Goal: Task Accomplishment & Management: Use online tool/utility

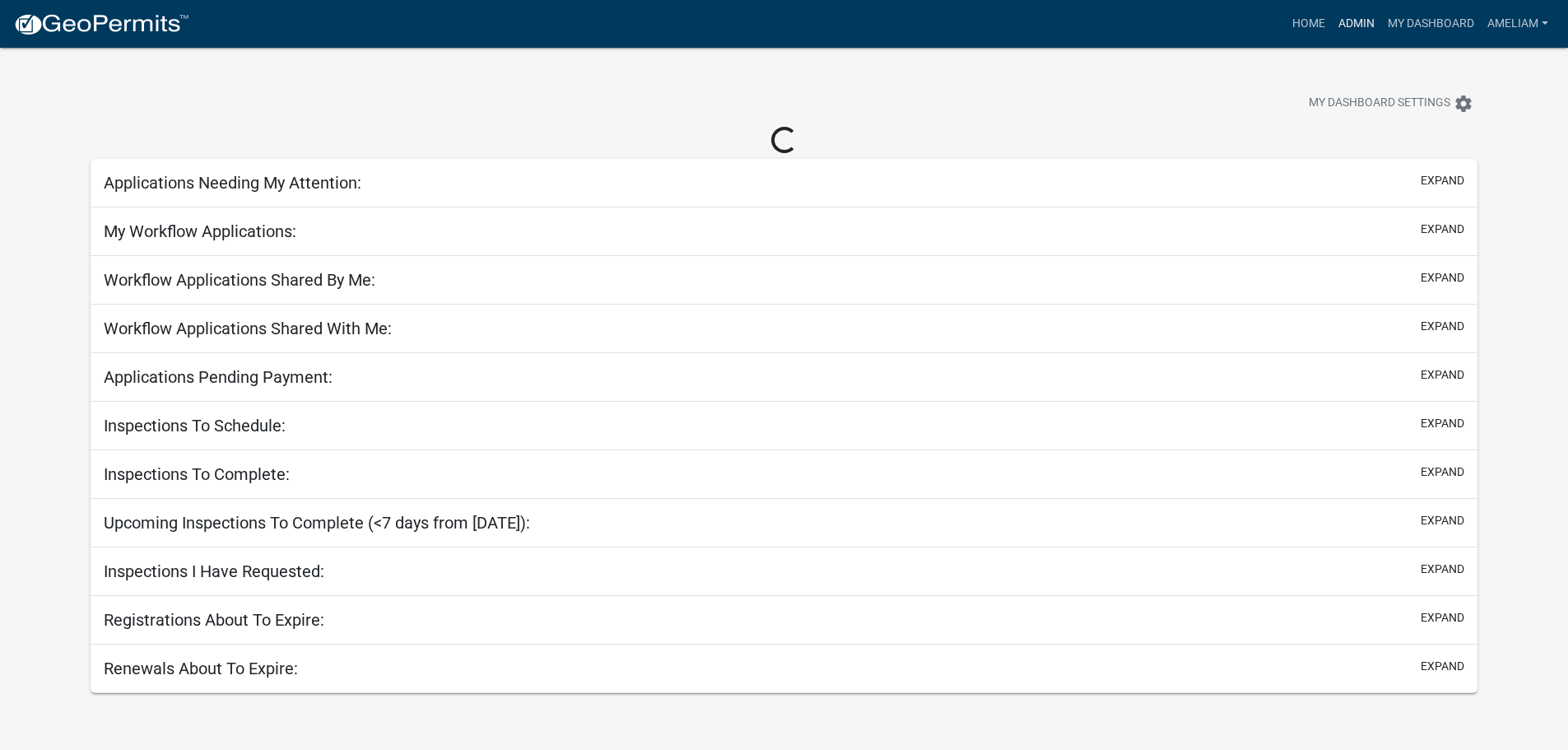
click at [1358, 30] on link "Admin" at bounding box center [1357, 24] width 49 height 31
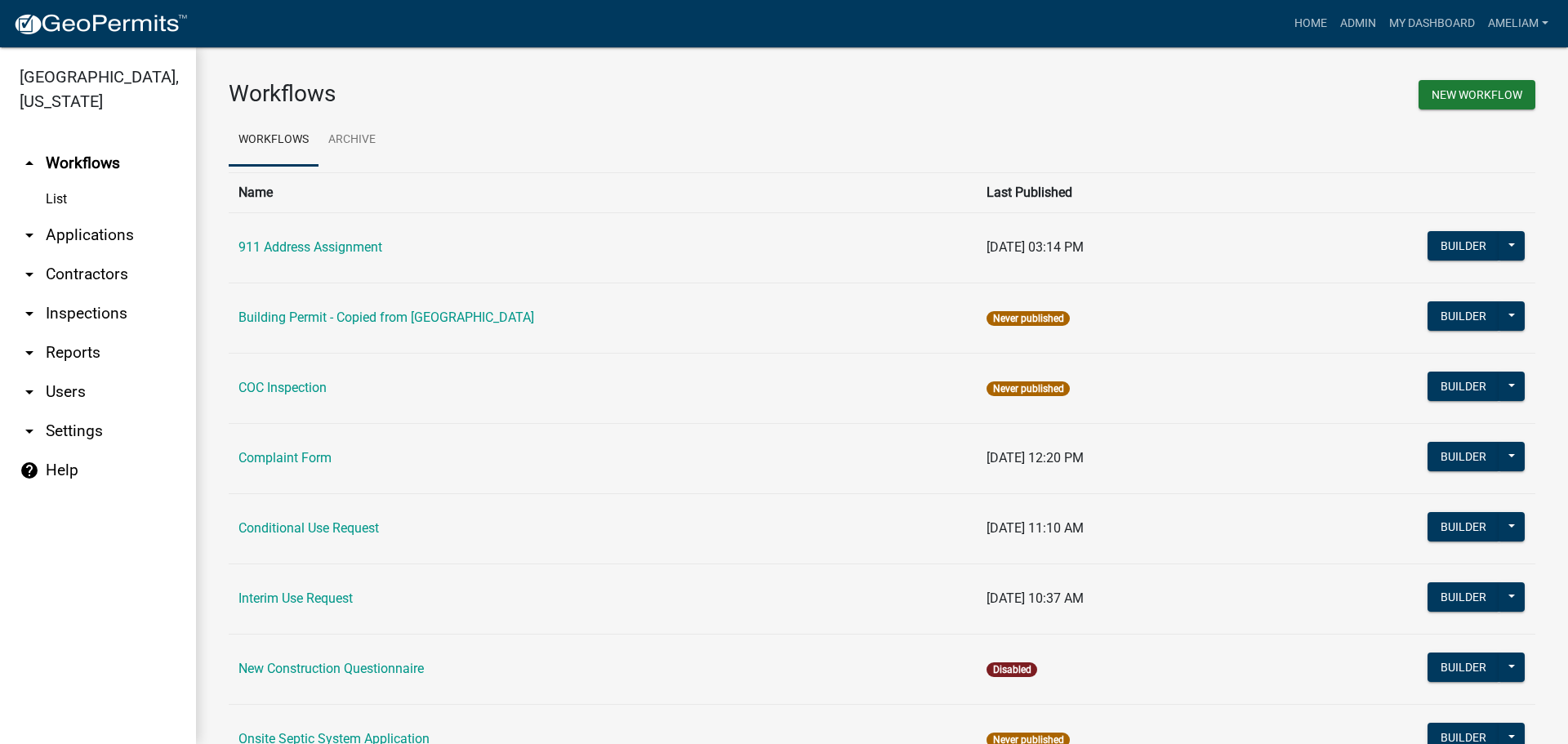
click at [27, 401] on icon "arrow_drop_down" at bounding box center [29, 391] width 20 height 20
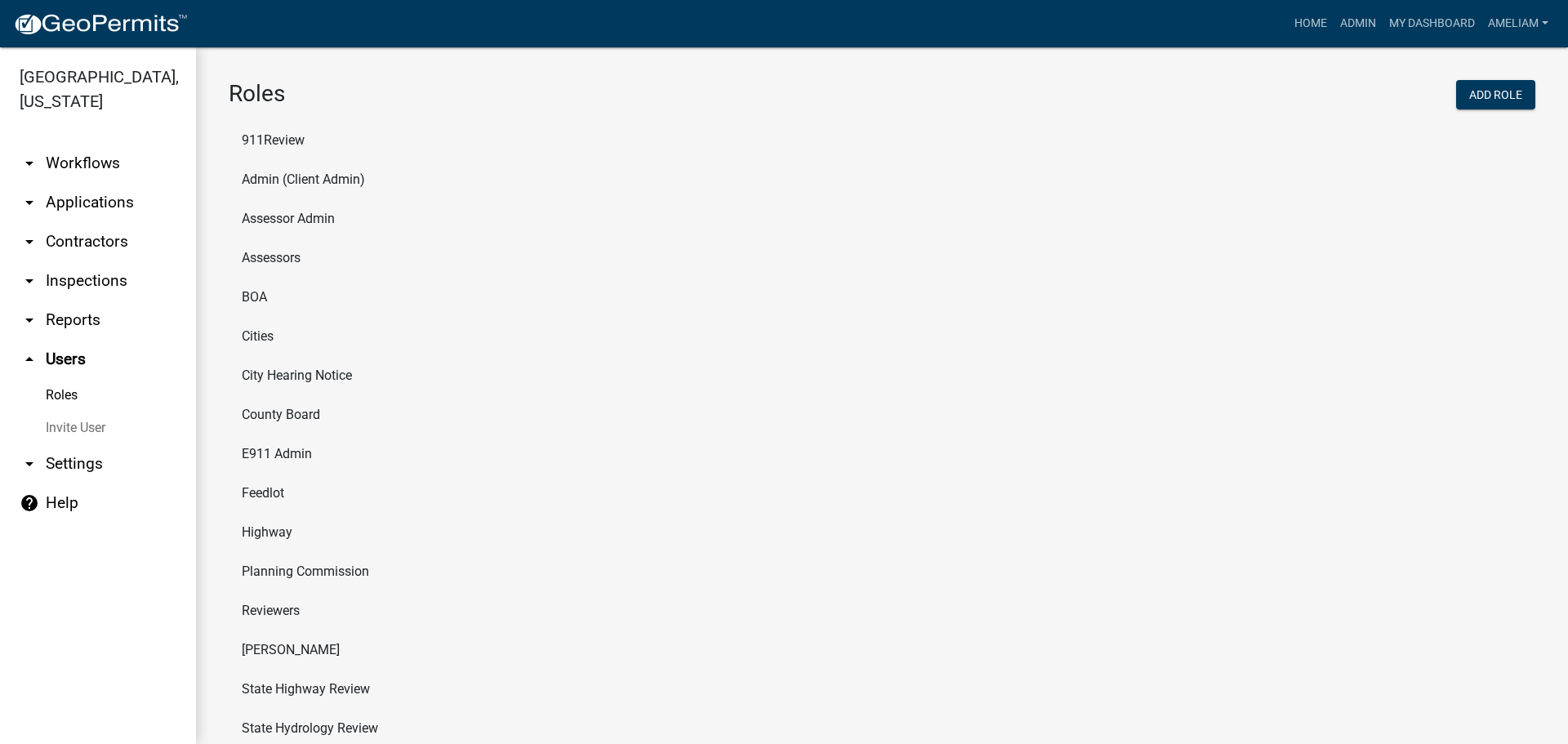
click at [39, 323] on icon "arrow_drop_down" at bounding box center [29, 320] width 20 height 20
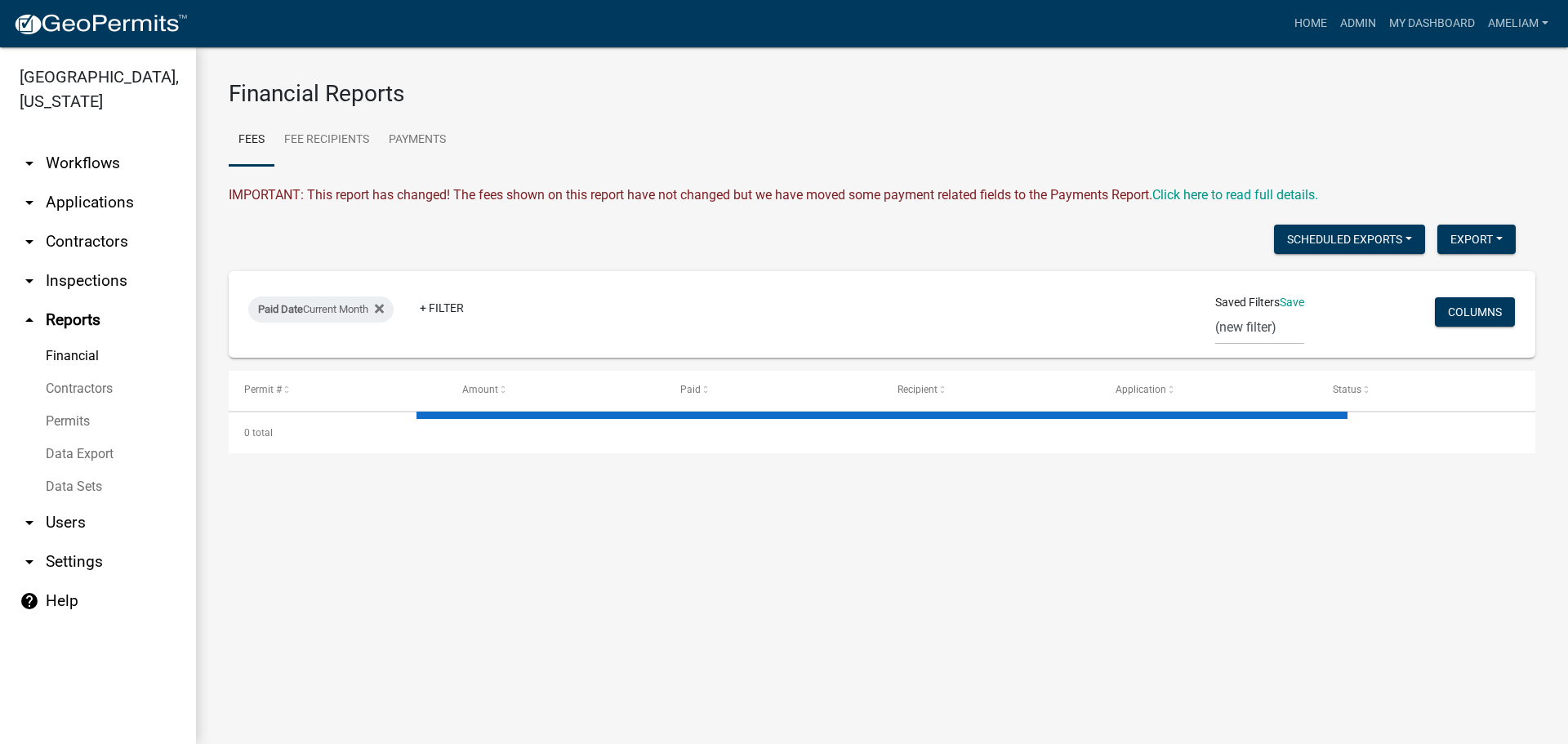
click at [107, 456] on link "Data Export" at bounding box center [98, 453] width 196 height 33
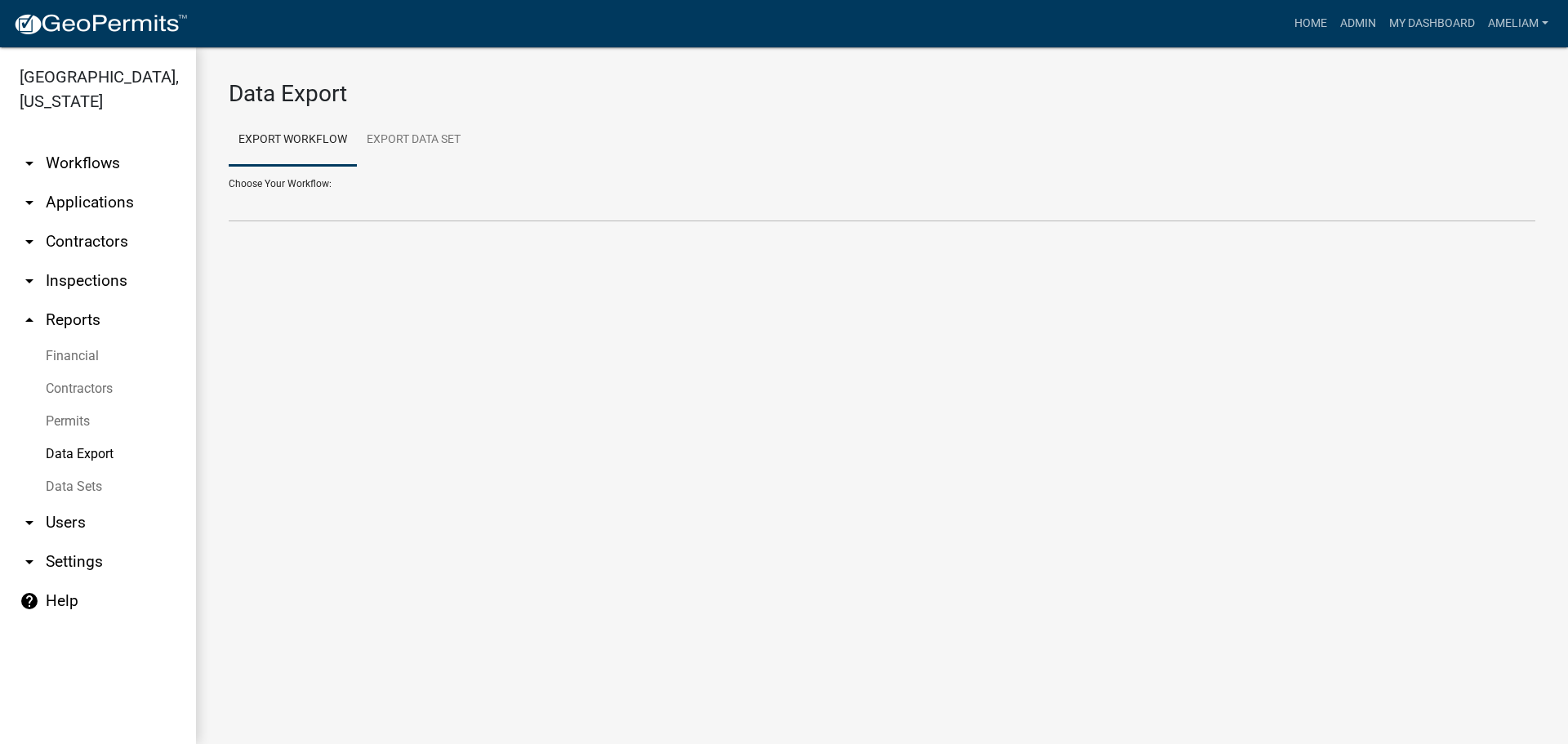
click at [103, 483] on link "Data Sets" at bounding box center [98, 486] width 196 height 33
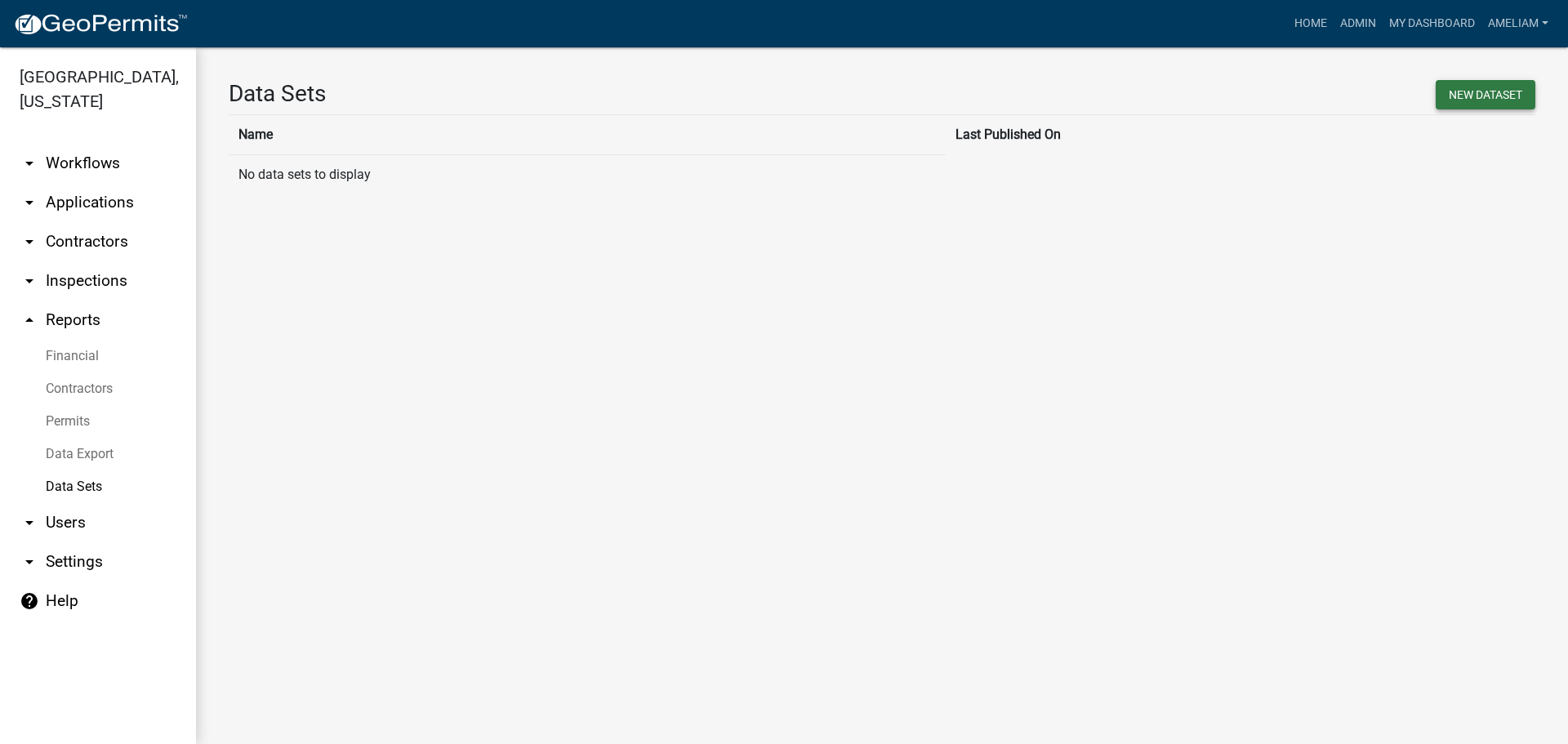
click at [1452, 107] on button "New DataSet" at bounding box center [1485, 94] width 100 height 29
select select
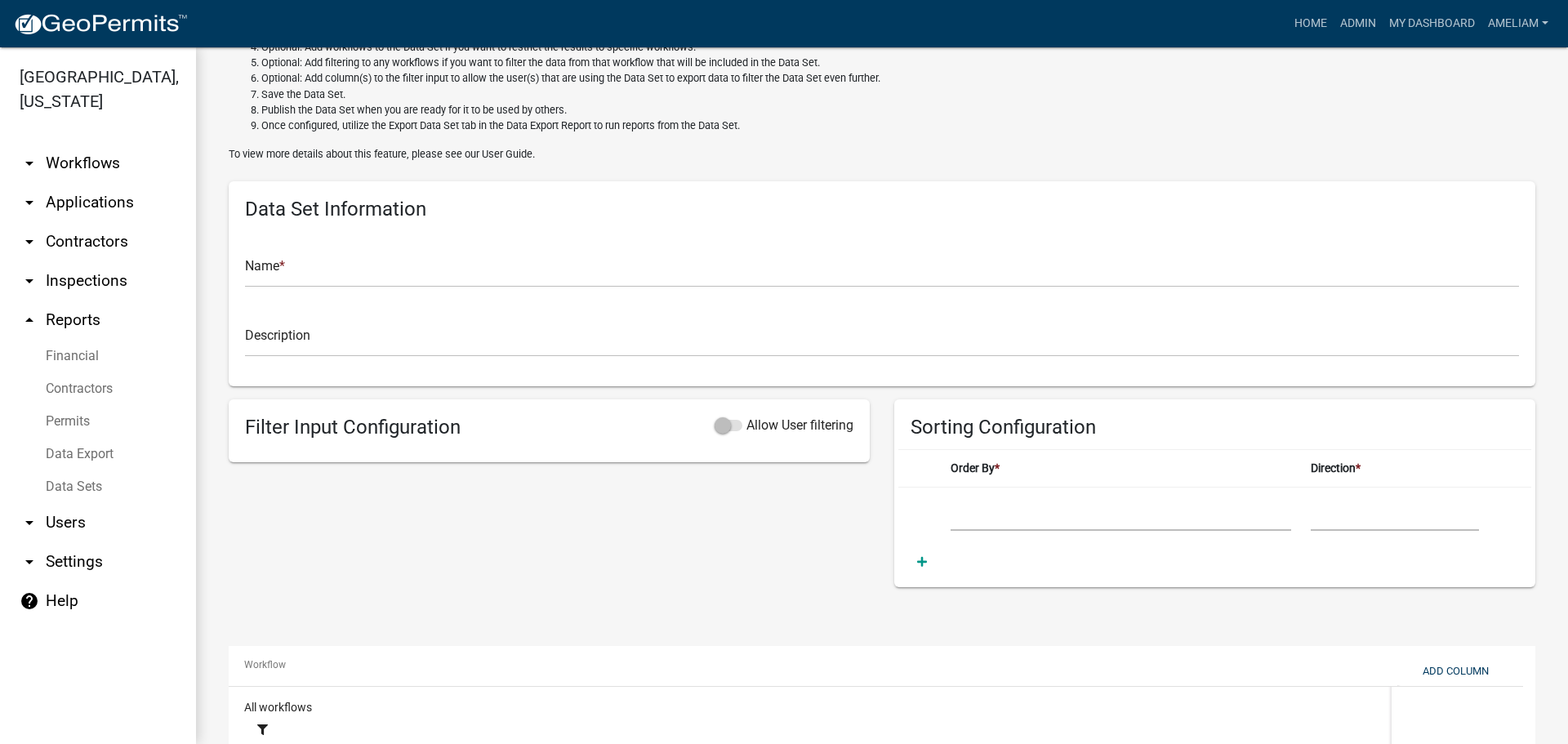
scroll to position [164, 0]
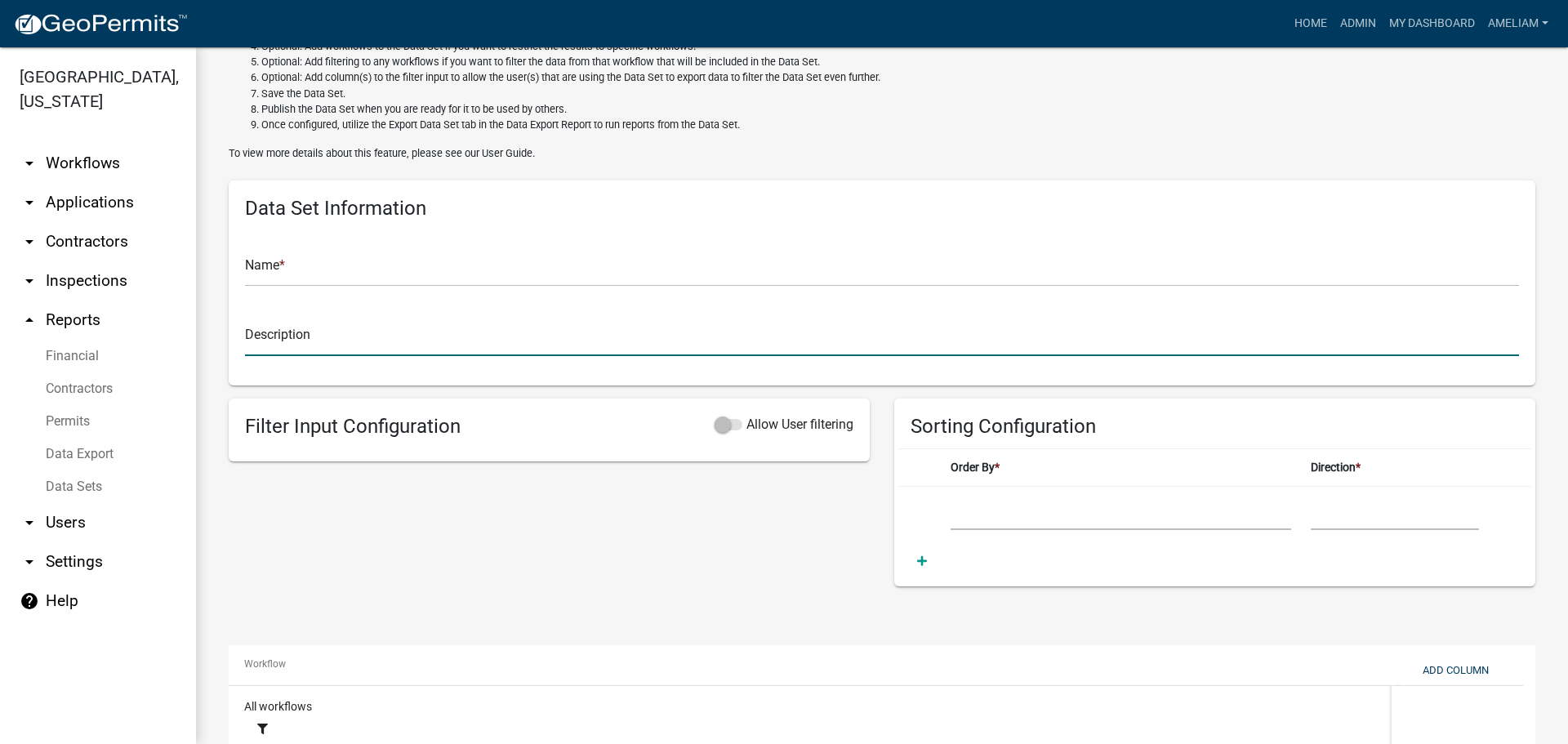
click at [309, 335] on input "text" at bounding box center [881, 340] width 1274 height 34
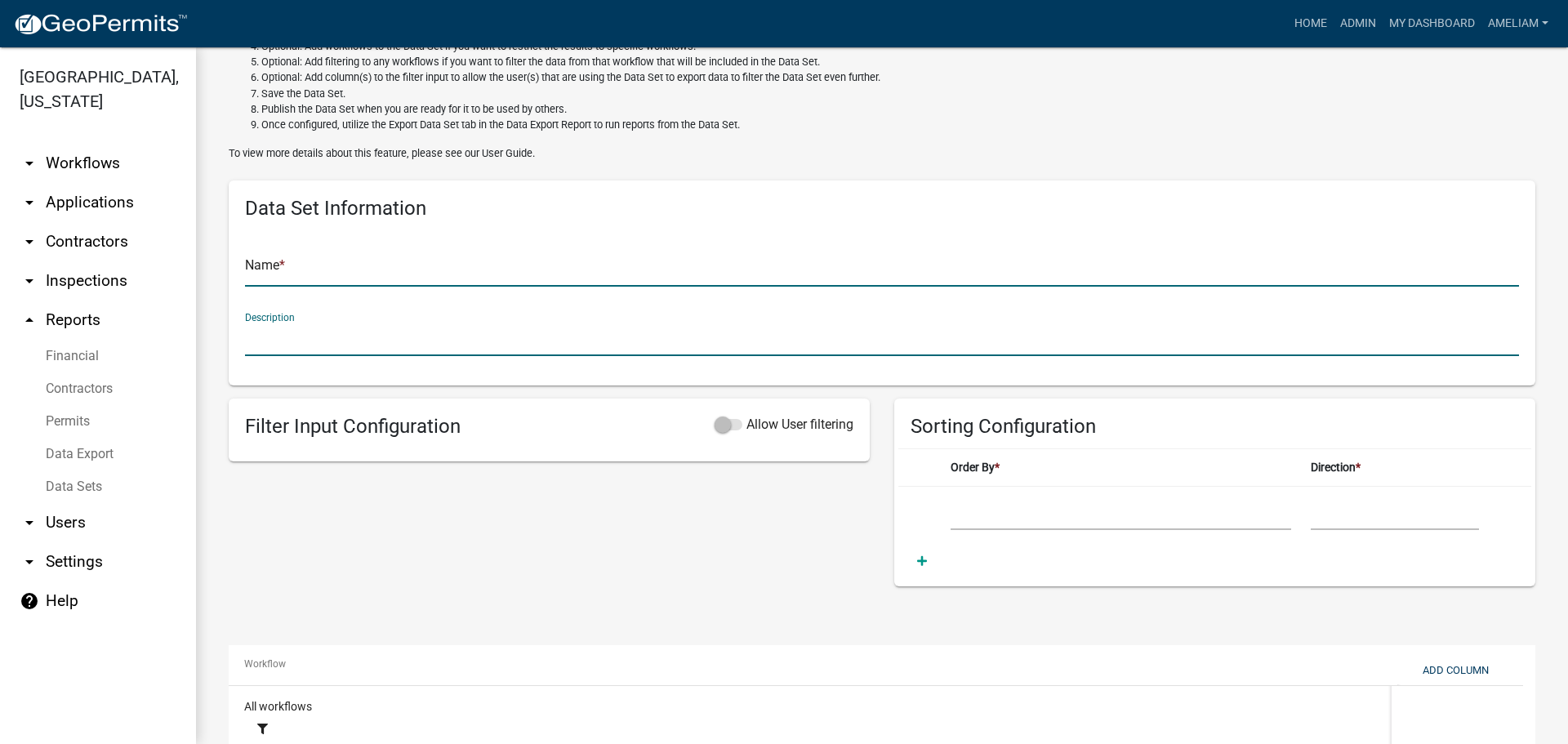
click at [345, 266] on input "text" at bounding box center [881, 270] width 1274 height 34
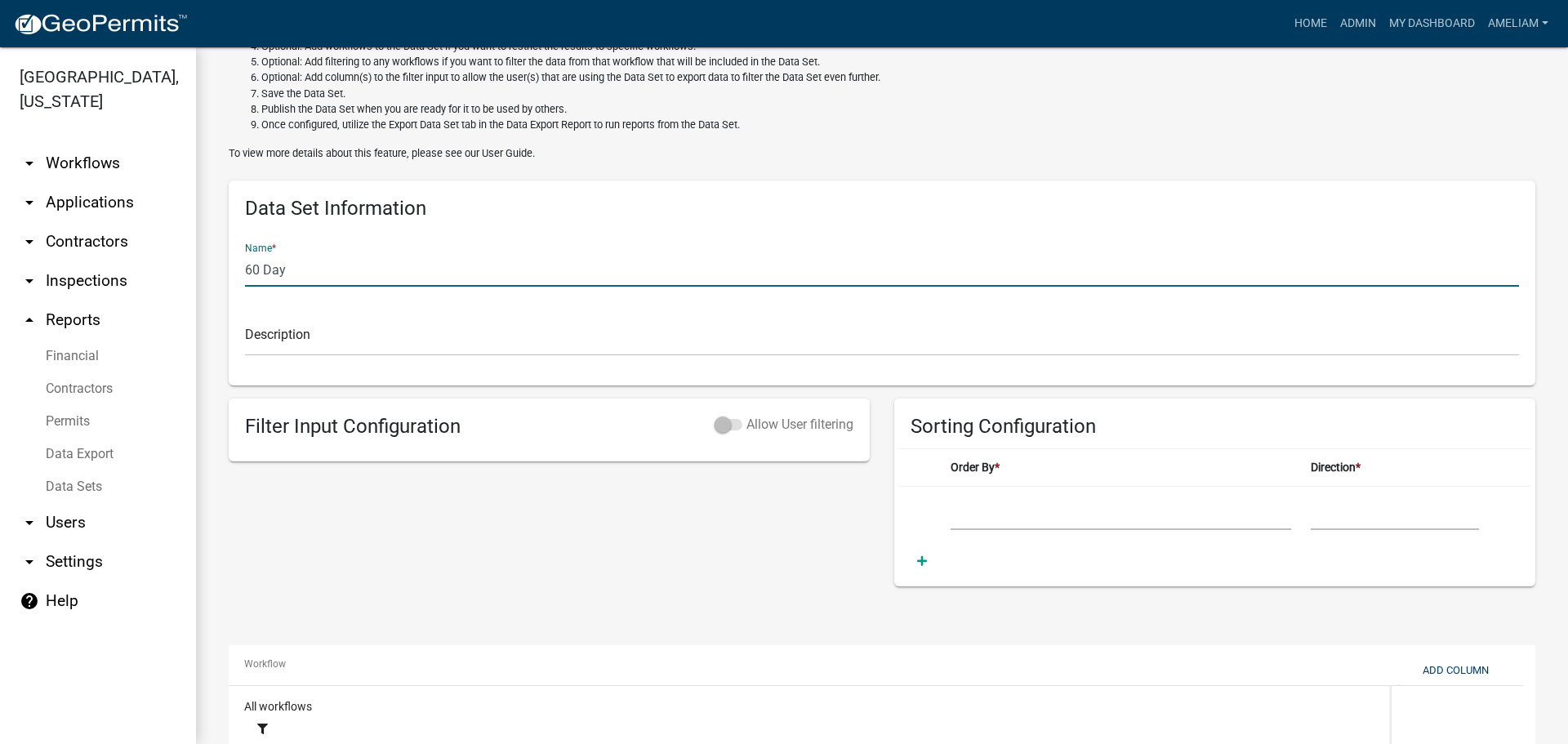
type input "60 Day"
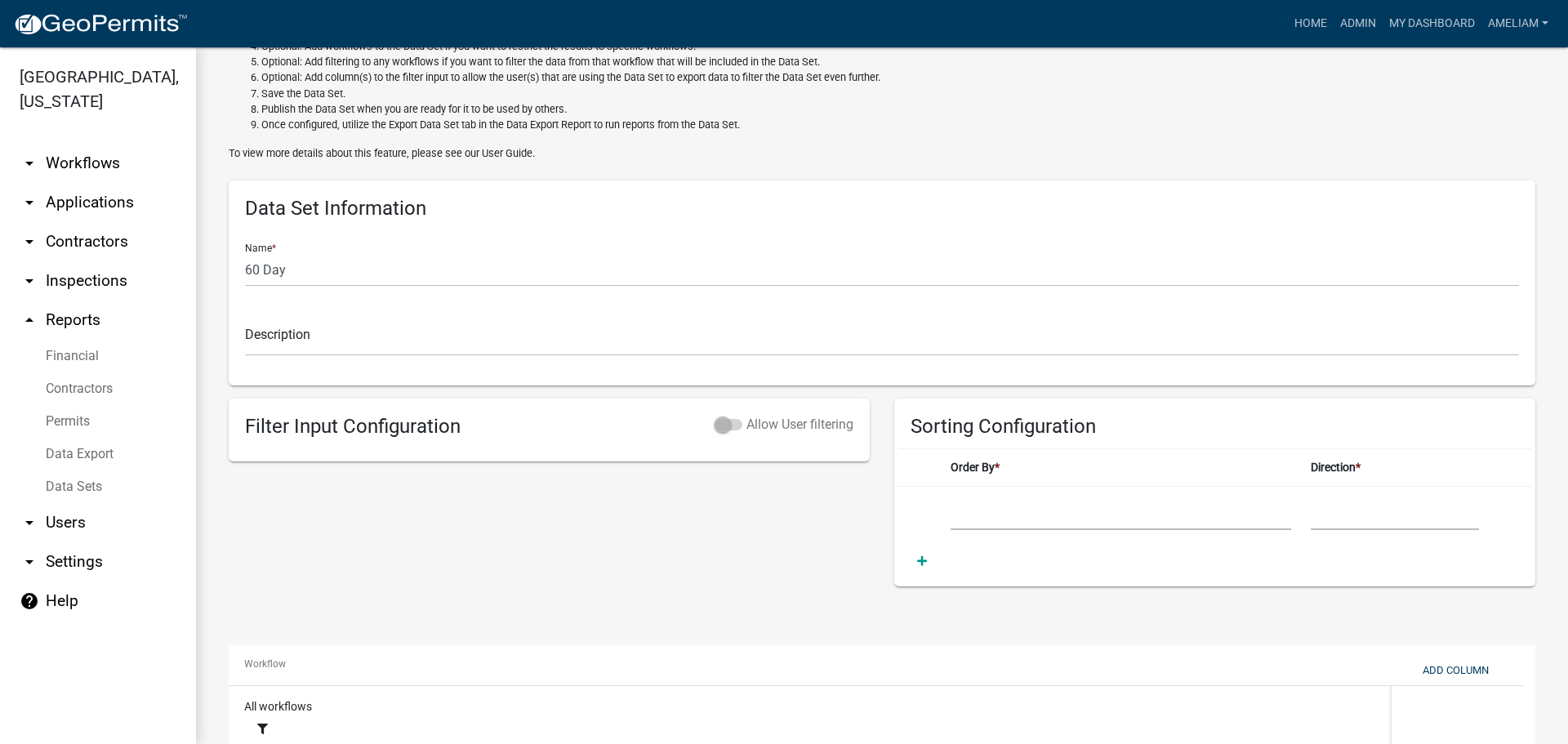
click at [727, 430] on span at bounding box center [729, 424] width 28 height 11
click at [209, 306] on div "New Data Set A Data Set allows you to combine data entities from multiple workf…" at bounding box center [881, 382] width 1372 height 995
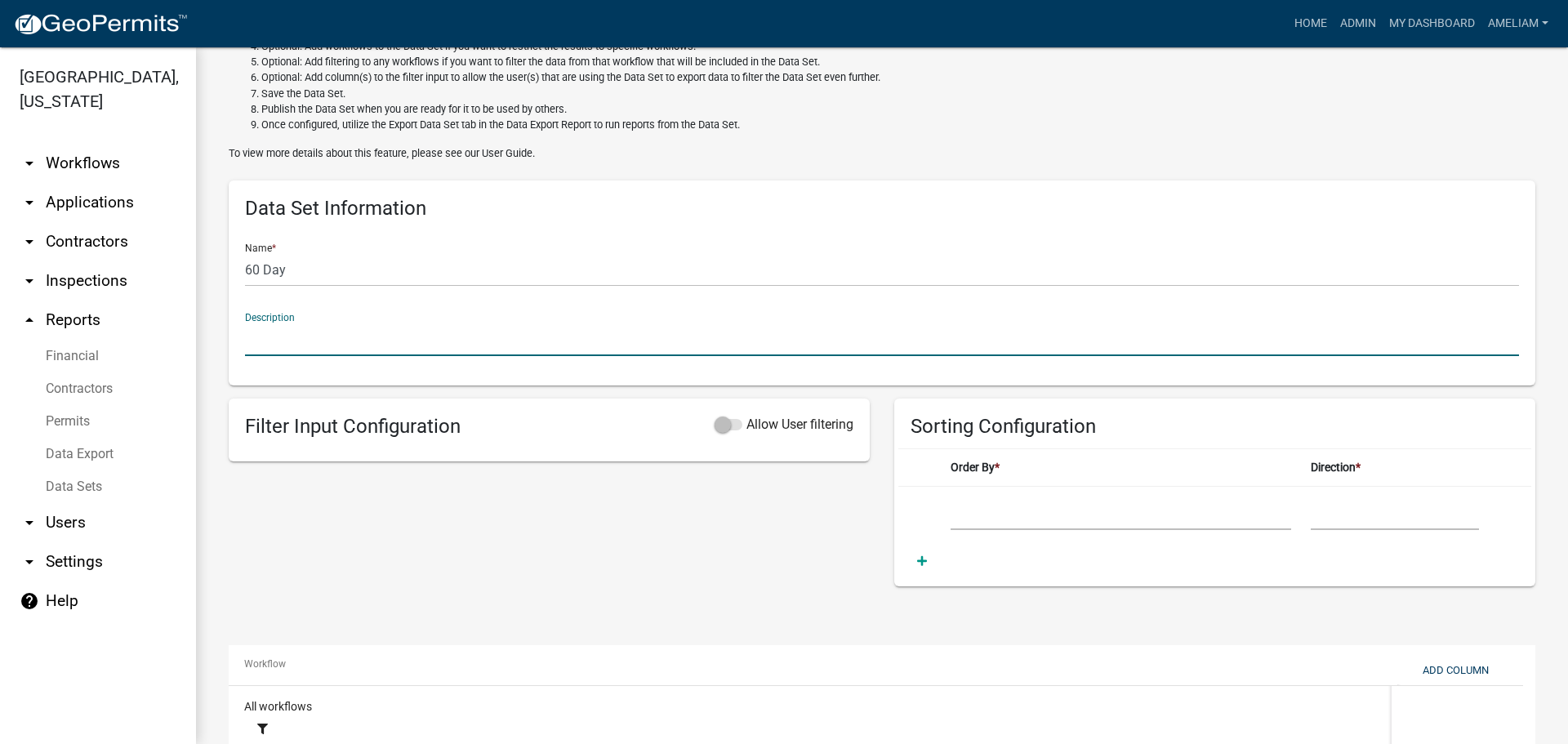
click at [316, 349] on input "text" at bounding box center [881, 340] width 1274 height 34
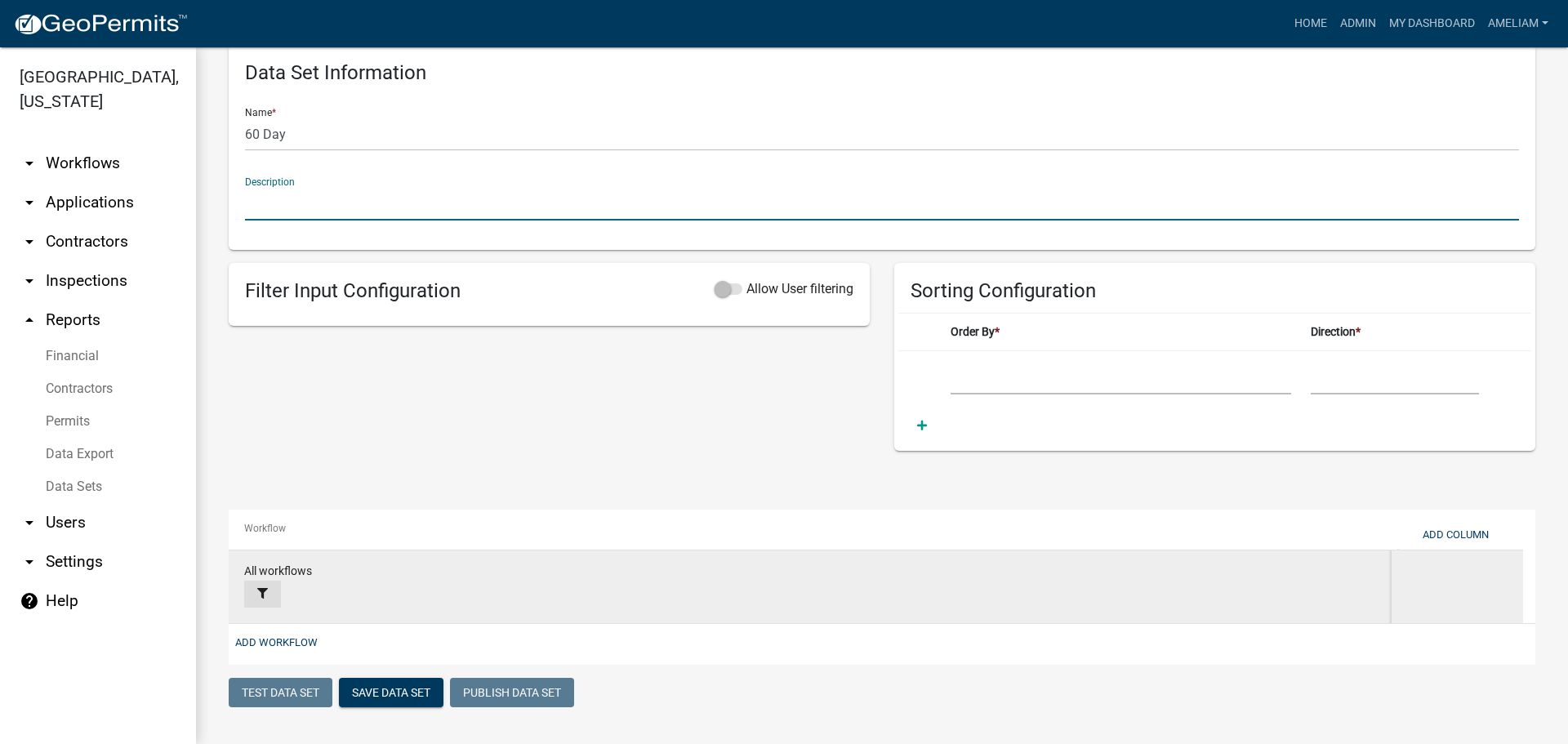
click at [267, 586] on button at bounding box center [262, 594] width 37 height 27
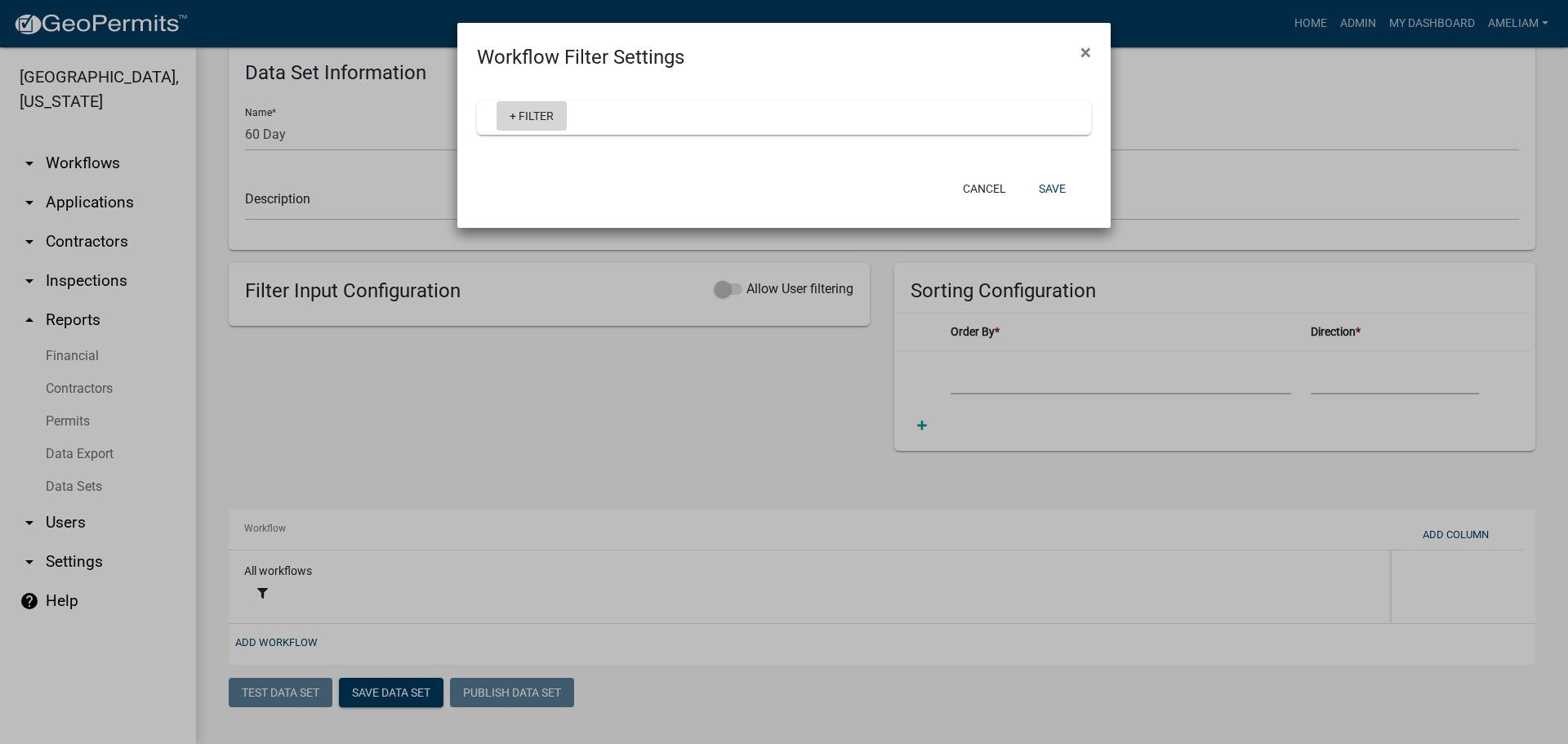
click at [555, 130] on link "+ Filter" at bounding box center [531, 116] width 71 height 29
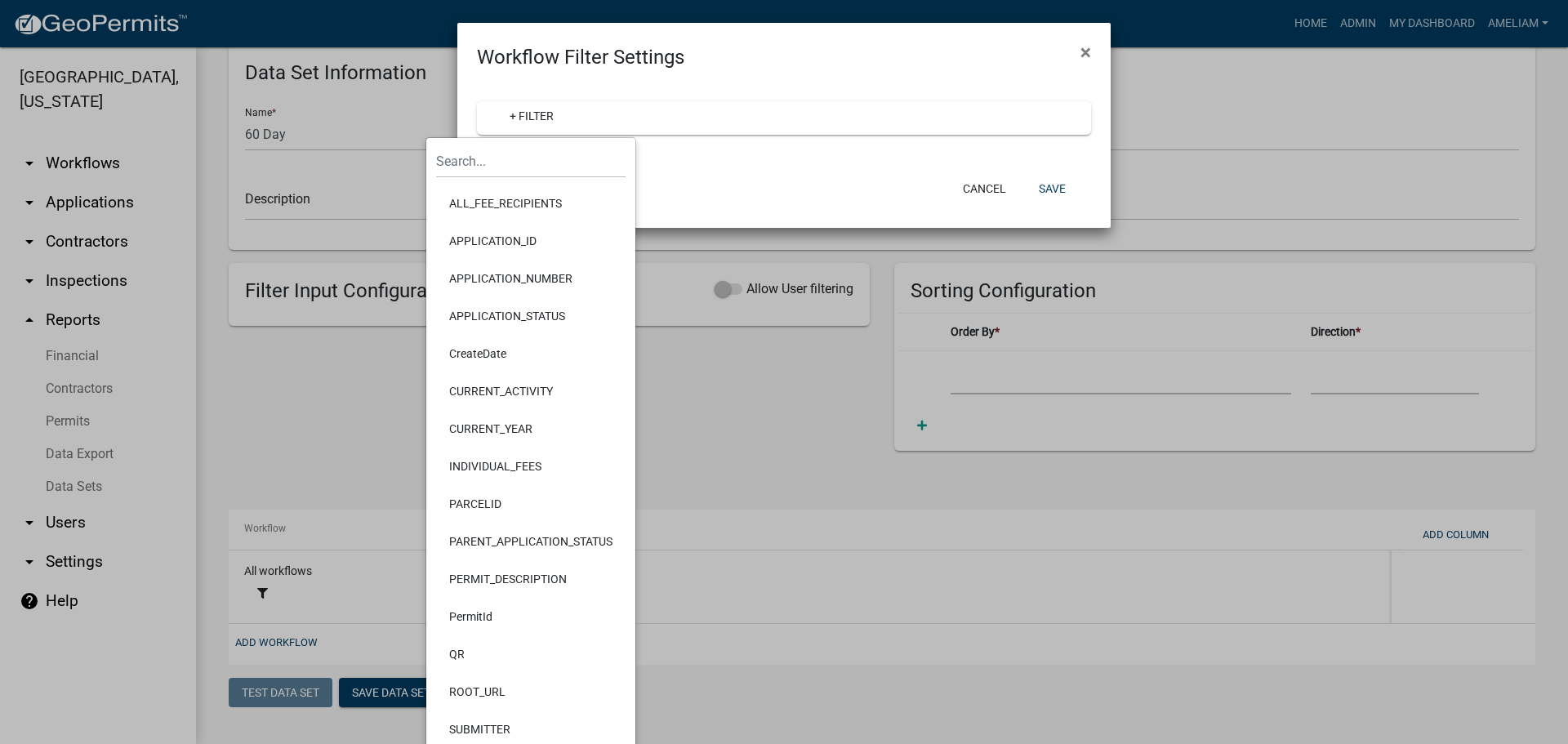
click at [484, 505] on li "PARCELID" at bounding box center [531, 504] width 189 height 38
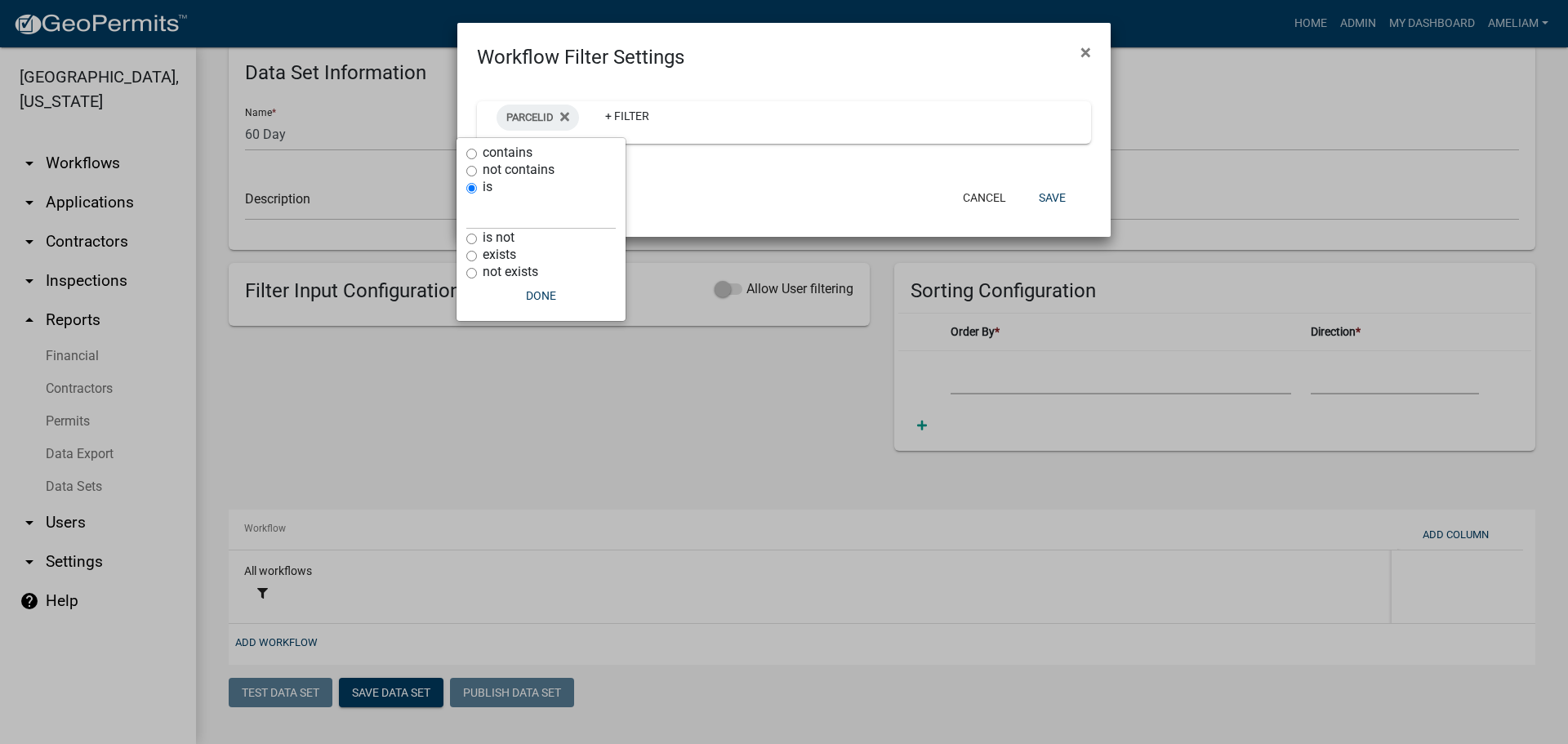
click at [722, 160] on div "PARCELID + Filter" at bounding box center [784, 123] width 654 height 104
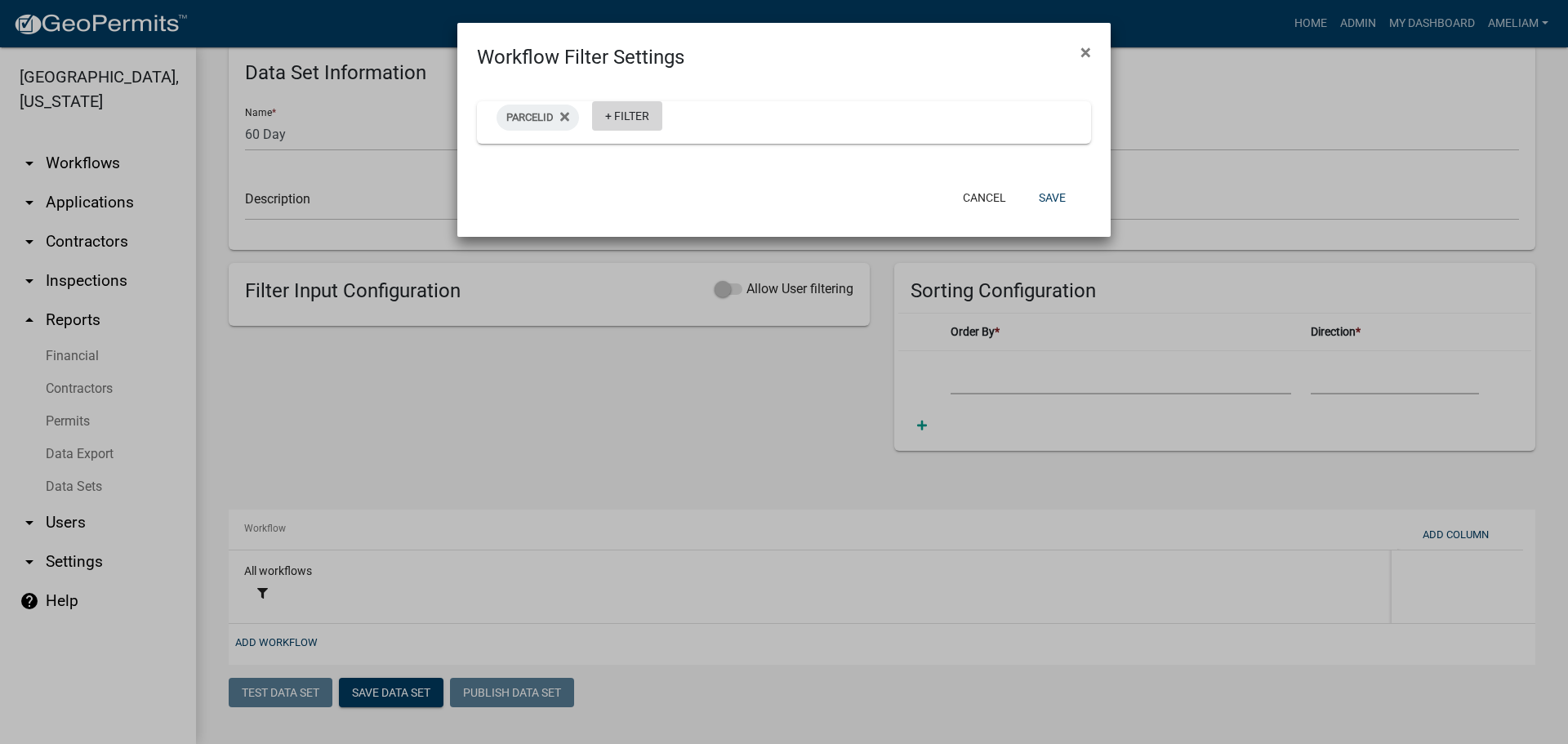
click at [657, 127] on link "+ Filter" at bounding box center [626, 116] width 71 height 29
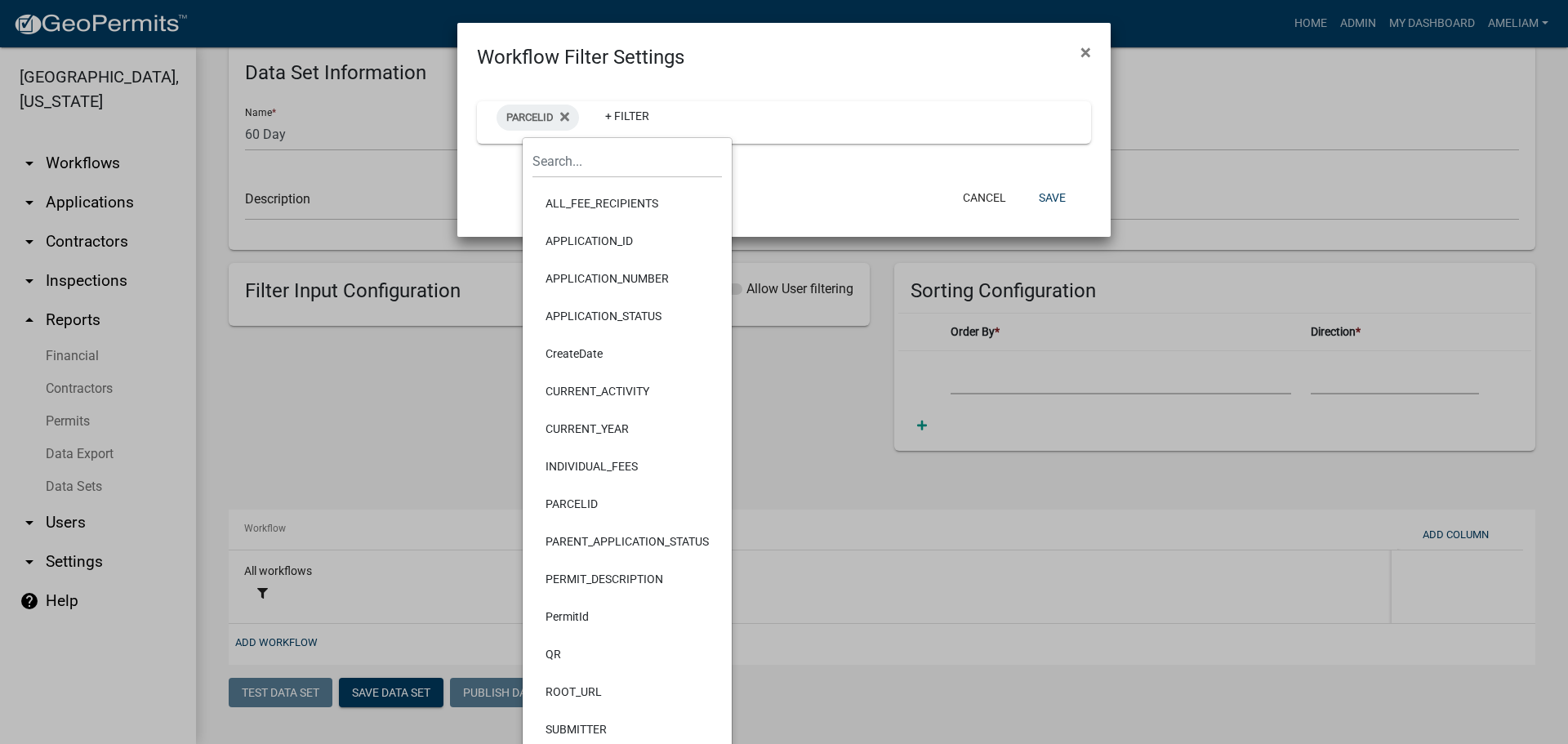
click at [621, 380] on li "CURRENT_ACTIVITY" at bounding box center [626, 391] width 189 height 38
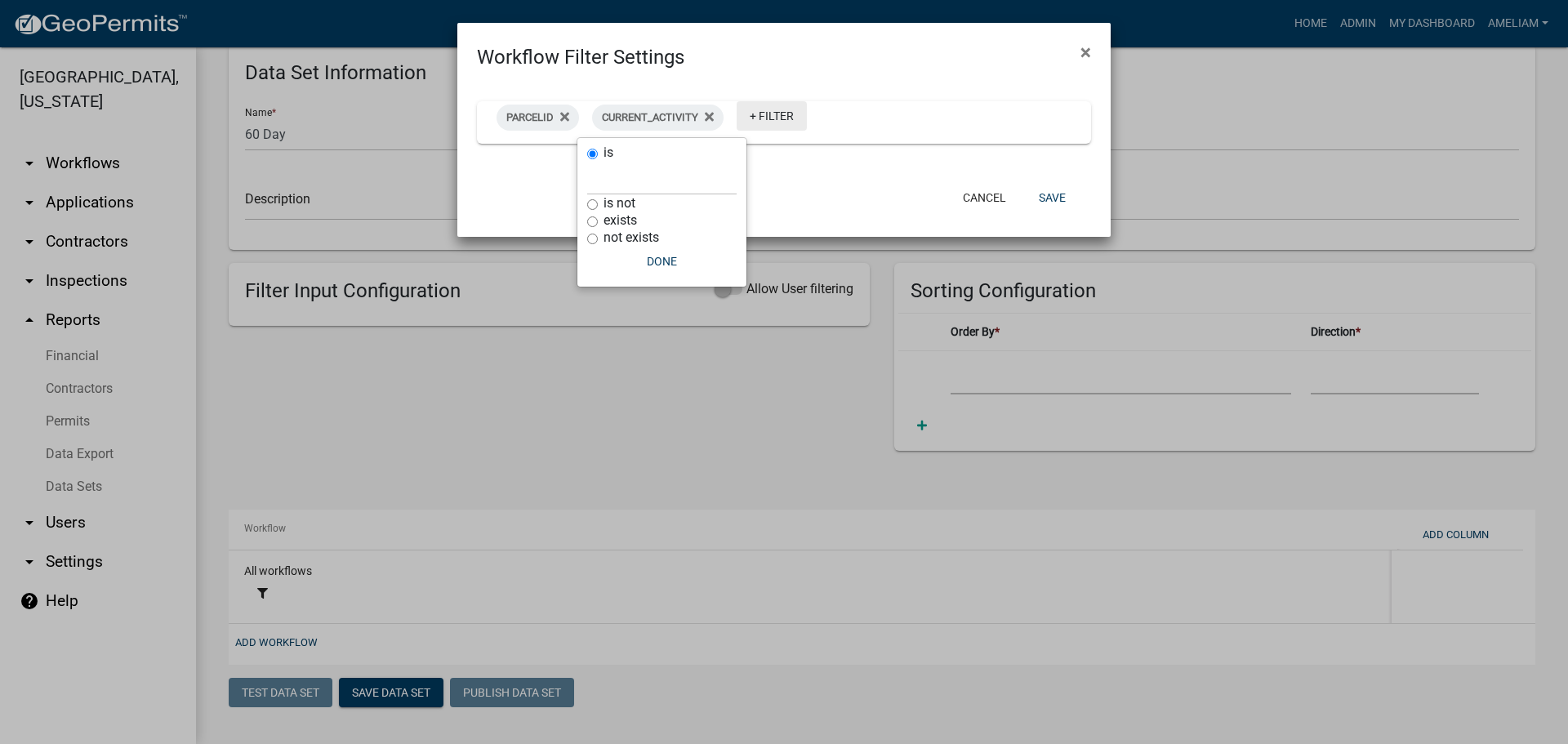
click at [766, 118] on link "+ Filter" at bounding box center [771, 116] width 71 height 29
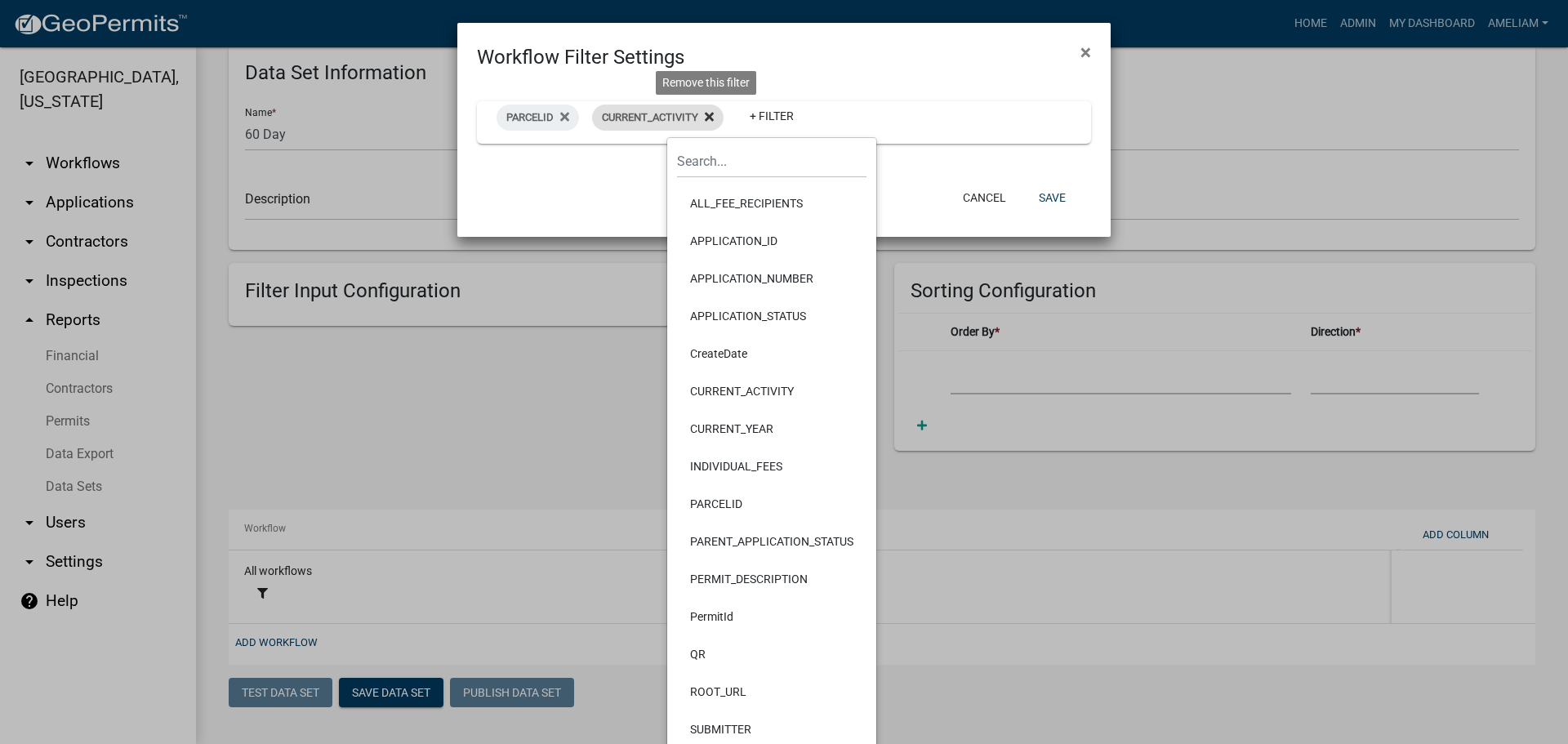
click at [712, 121] on icon at bounding box center [709, 117] width 9 height 13
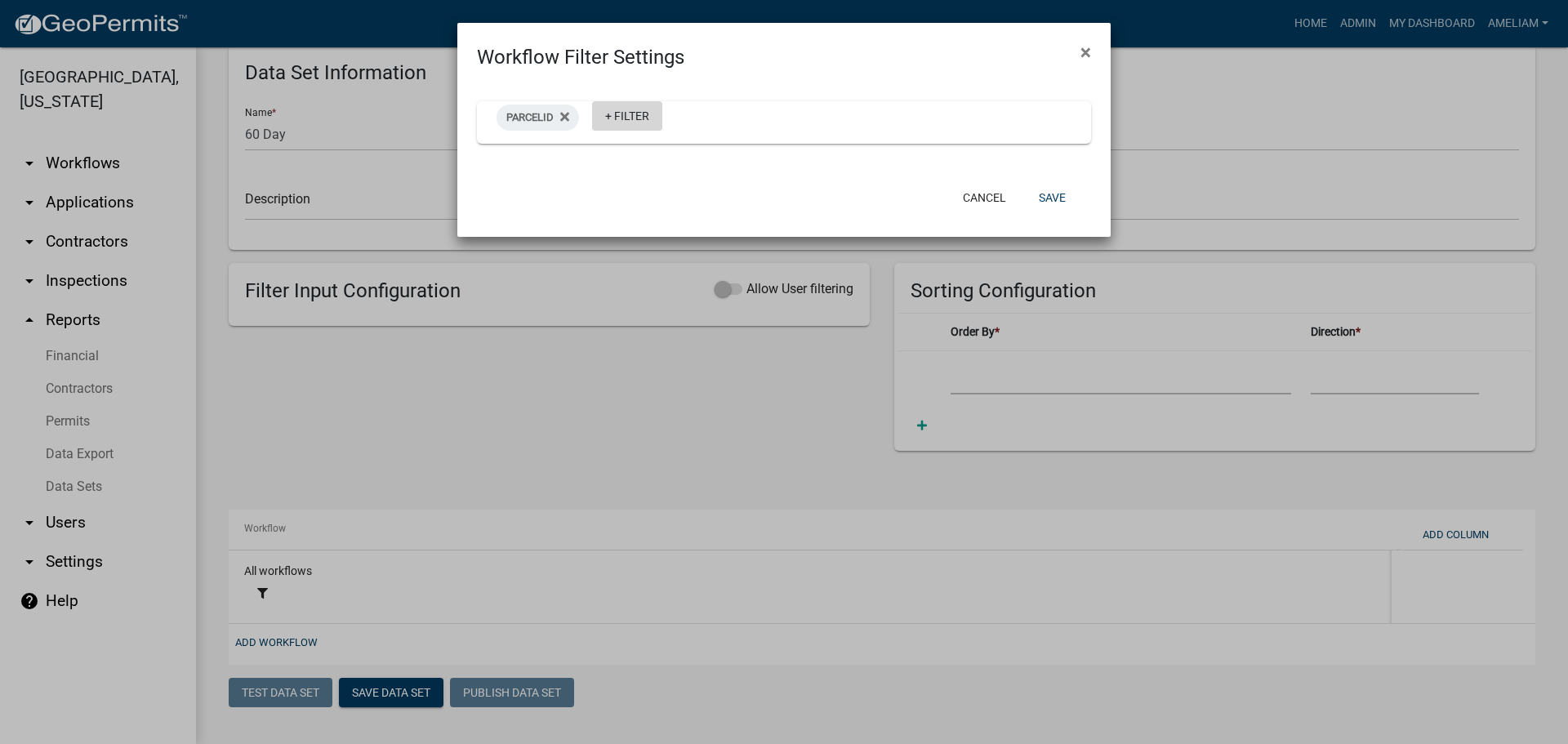
click at [624, 110] on link "+ Filter" at bounding box center [626, 116] width 71 height 29
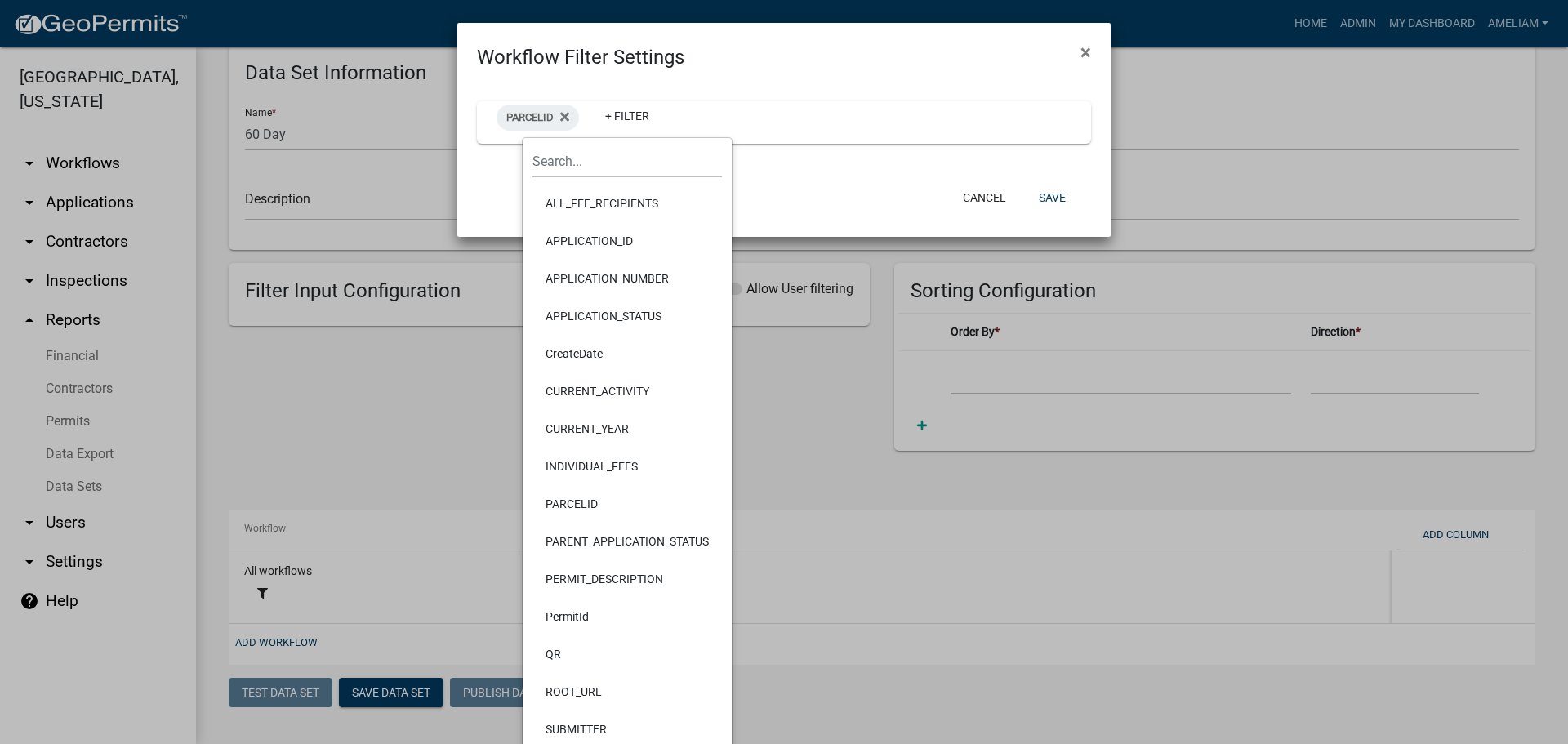
click at [583, 578] on li "PERMIT_DESCRIPTION" at bounding box center [626, 579] width 189 height 38
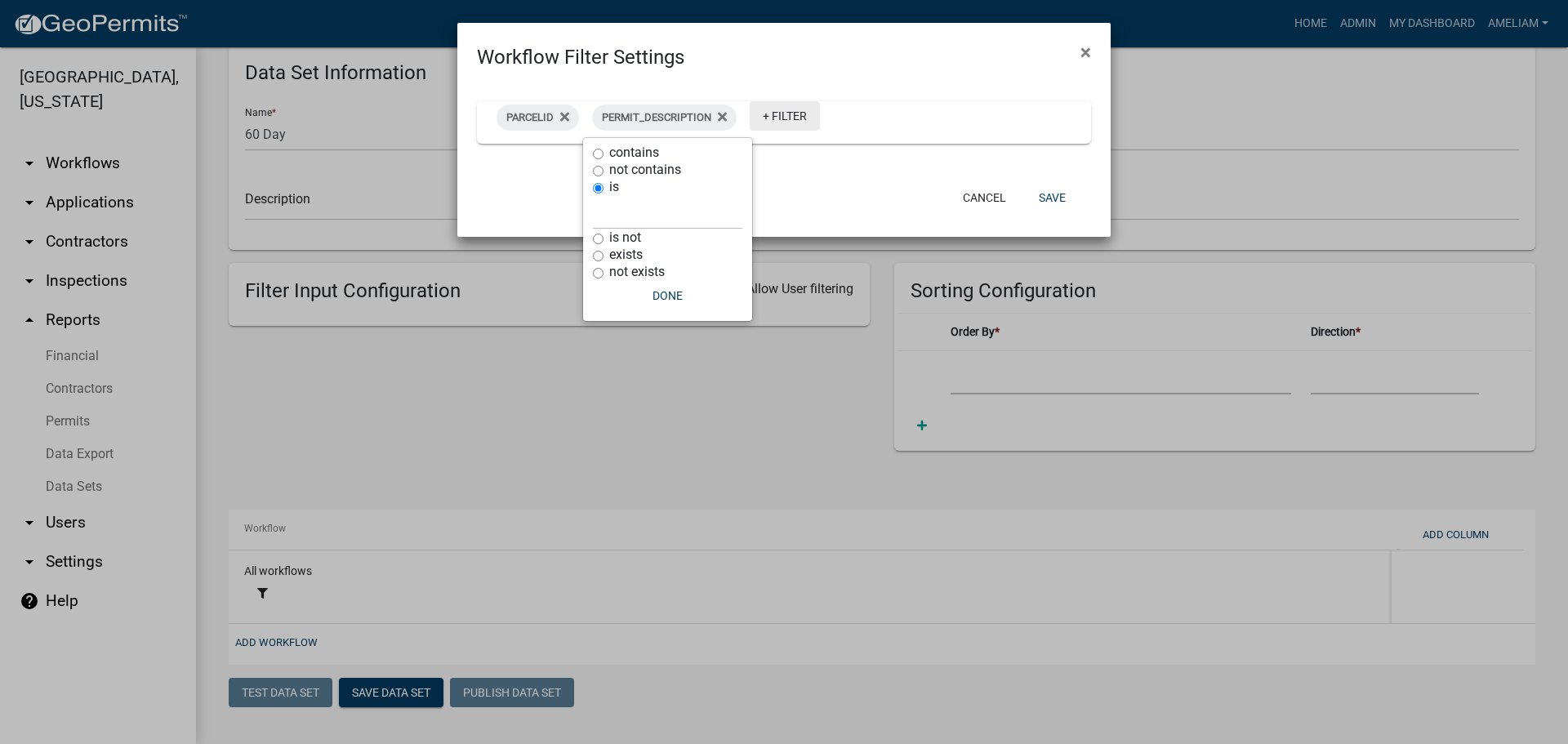
click at [773, 111] on link "+ Filter" at bounding box center [784, 116] width 71 height 29
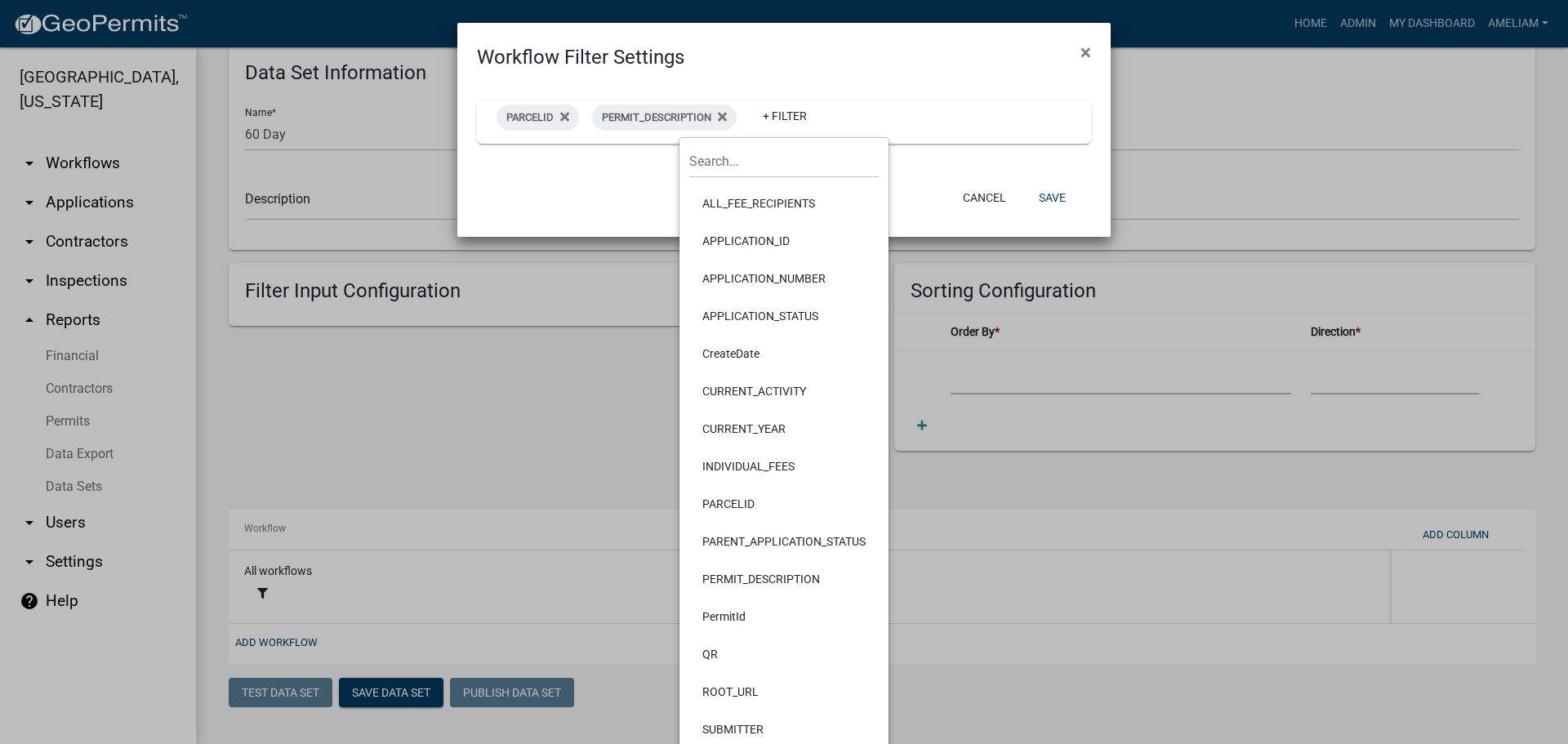
drag, startPoint x: 932, startPoint y: 160, endPoint x: 956, endPoint y: 179, distance: 30.6
click at [933, 160] on div "PARCELID PERMIT_DESCRIPTION + Filter" at bounding box center [784, 123] width 654 height 104
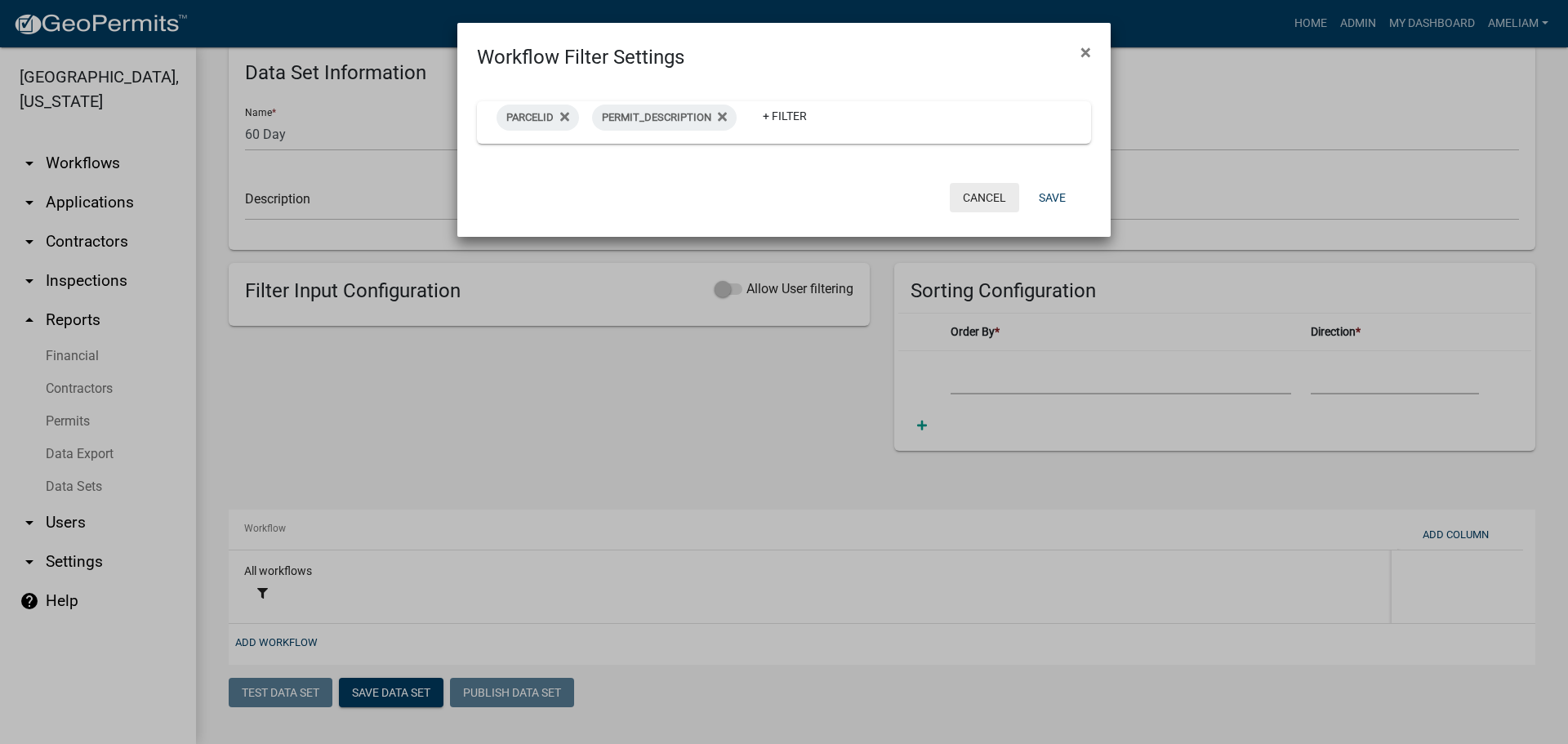
click at [998, 197] on button "Cancel" at bounding box center [985, 197] width 70 height 29
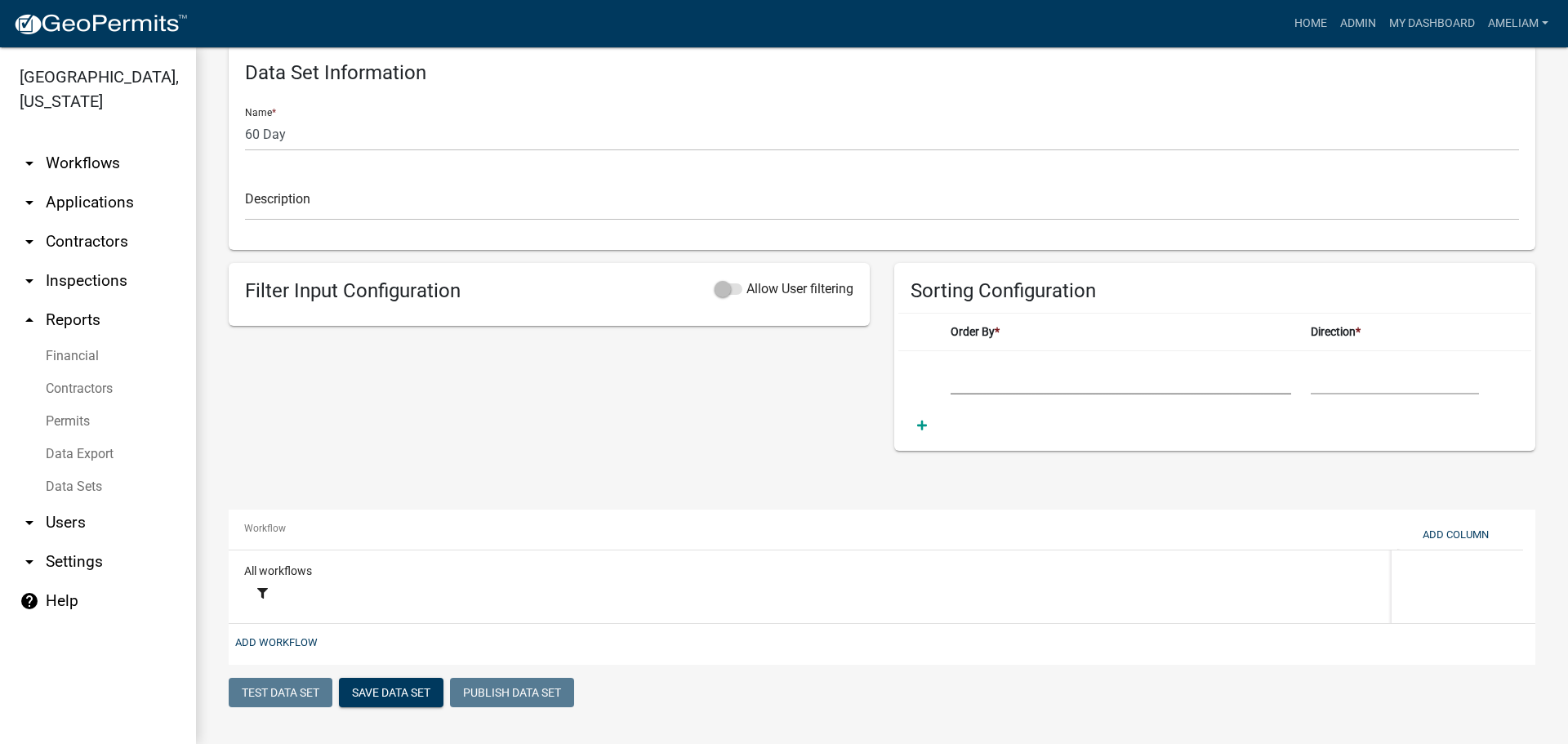
click at [1002, 381] on select "(Add Column to Data Set)" at bounding box center [1121, 378] width 341 height 34
click at [989, 363] on select "(Add Column to Data Set)" at bounding box center [1121, 378] width 341 height 34
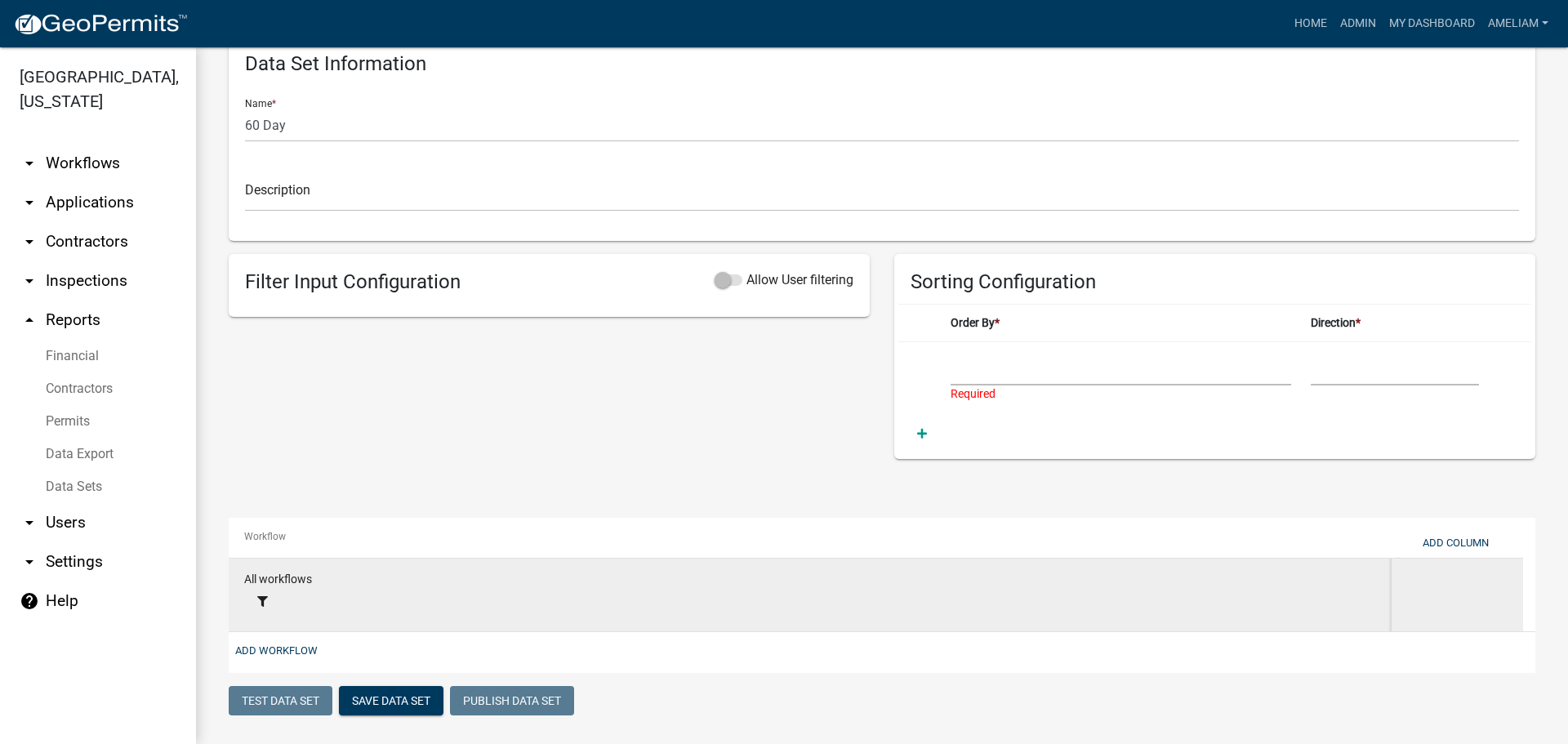
scroll to position [316, 0]
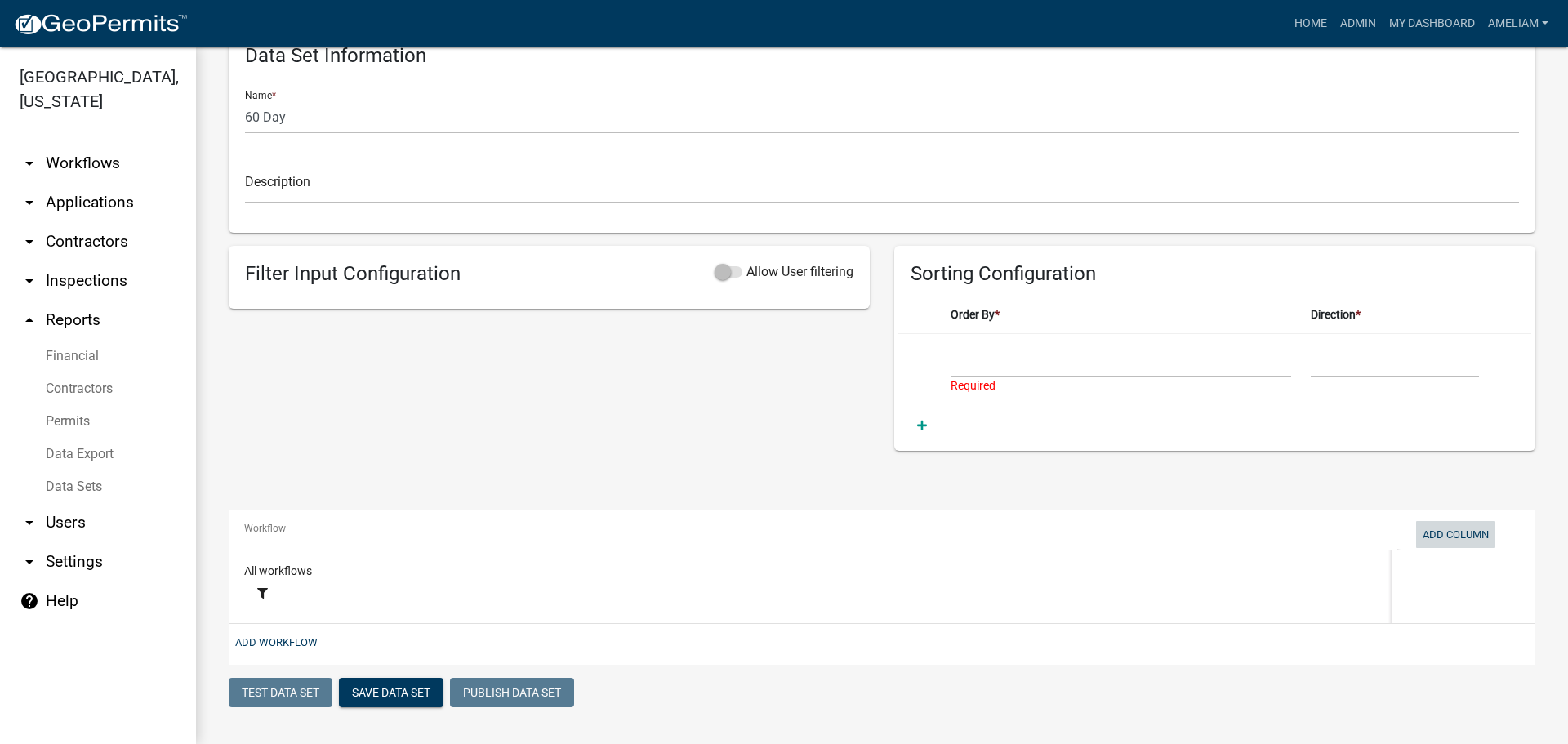
click at [1479, 533] on button "Add Column" at bounding box center [1456, 534] width 79 height 27
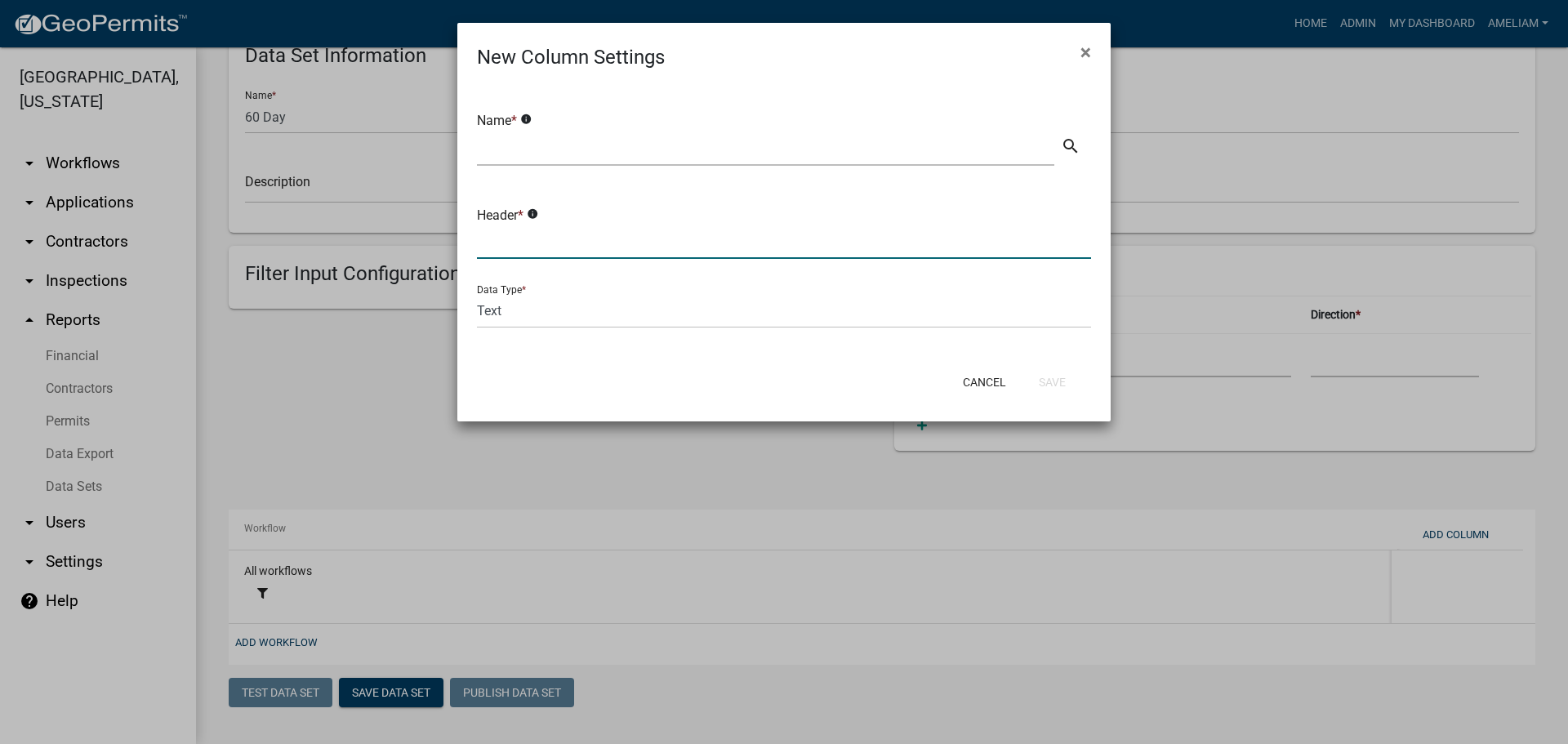
click at [610, 226] on input "text" at bounding box center [784, 243] width 614 height 34
click at [608, 310] on select "Text Date Number with Decimals Number without Decimals" at bounding box center [784, 311] width 614 height 34
drag, startPoint x: 649, startPoint y: 512, endPoint x: 665, endPoint y: 511, distance: 16.0
click at [650, 512] on ngb-modal-window "New Column Settings × Name * info search Header * info Data Type * Text Date Nu…" at bounding box center [784, 372] width 1568 height 744
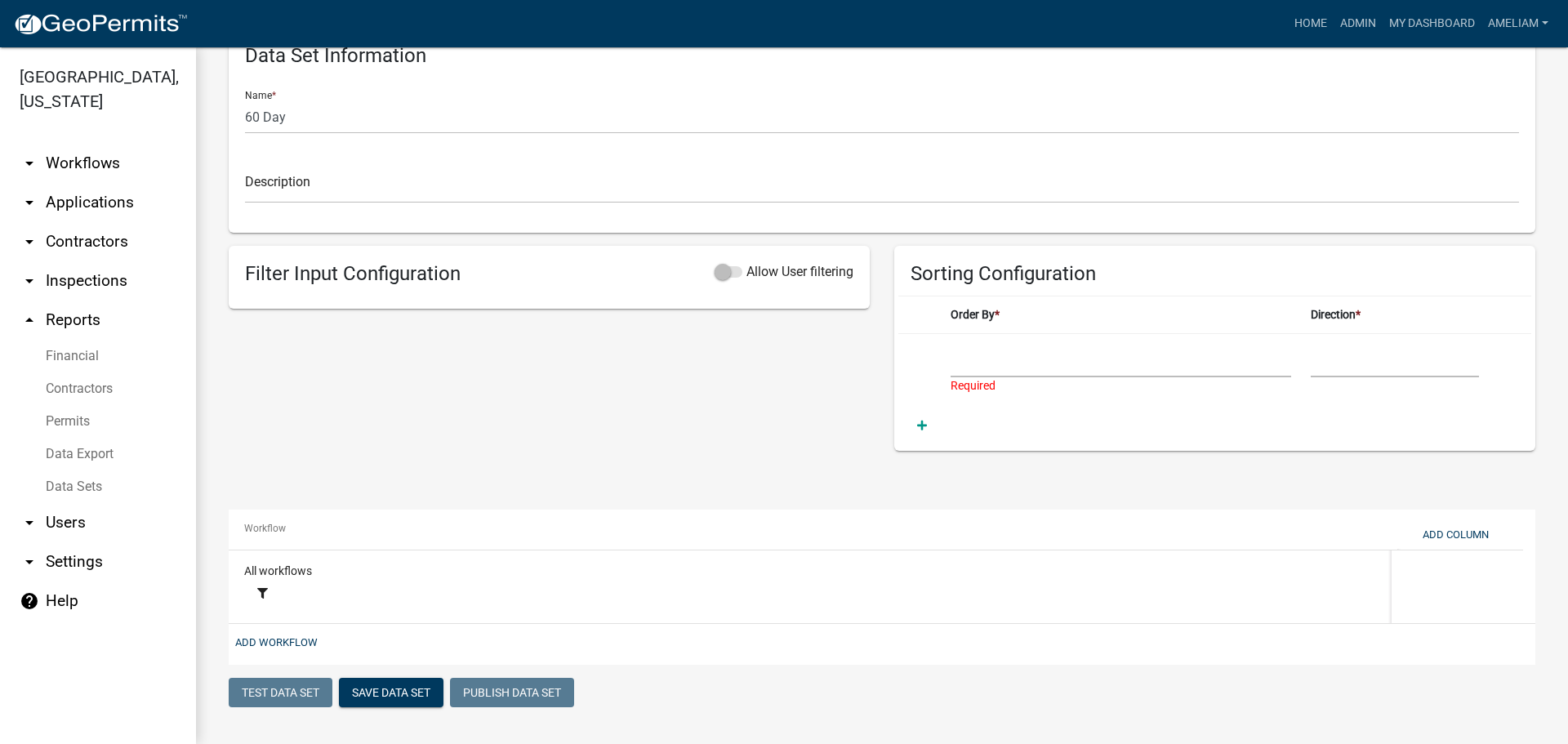
click at [22, 599] on icon "help" at bounding box center [29, 601] width 20 height 20
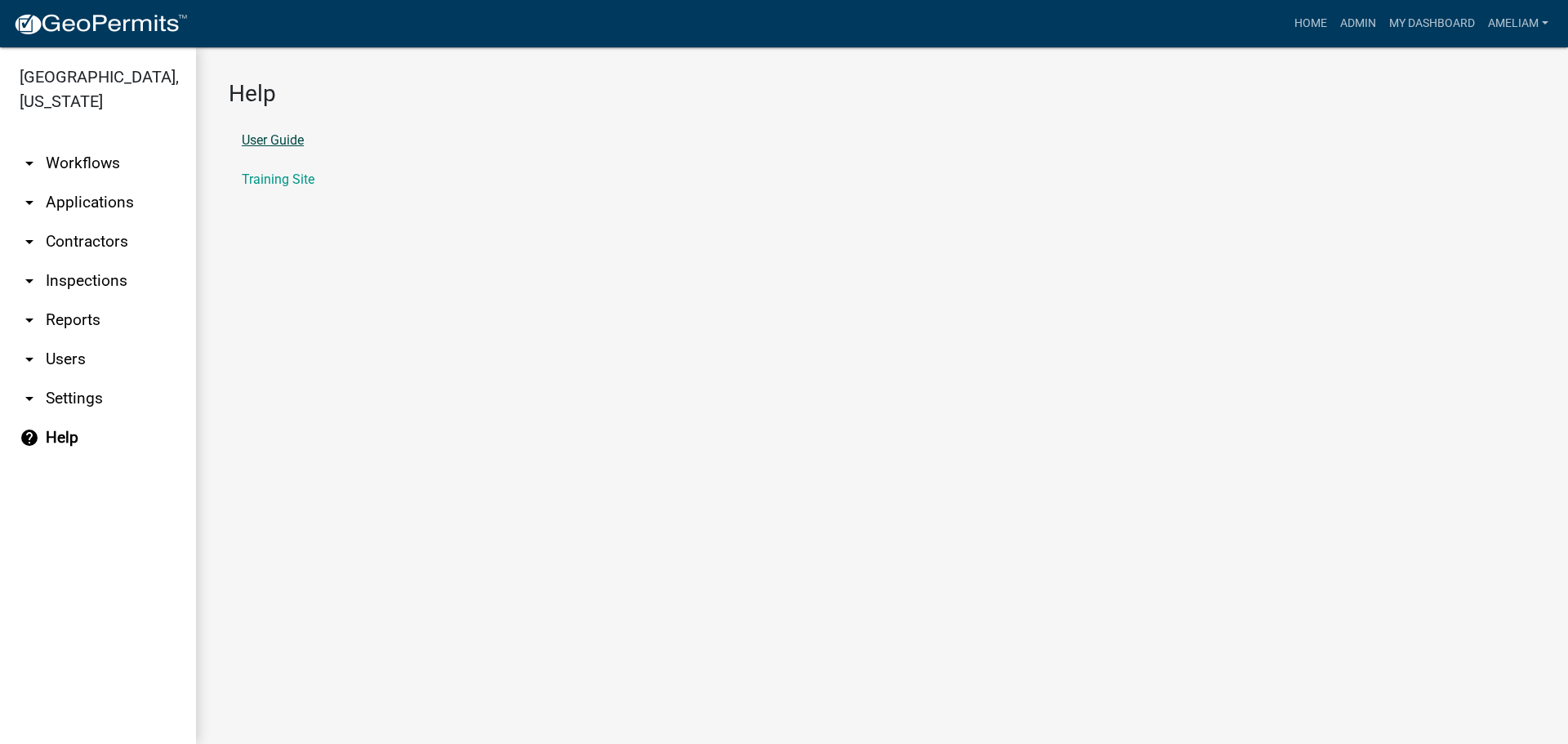
click at [284, 135] on link "User Guide" at bounding box center [273, 140] width 62 height 13
click at [40, 314] on link "arrow_drop_down Reports" at bounding box center [98, 321] width 196 height 40
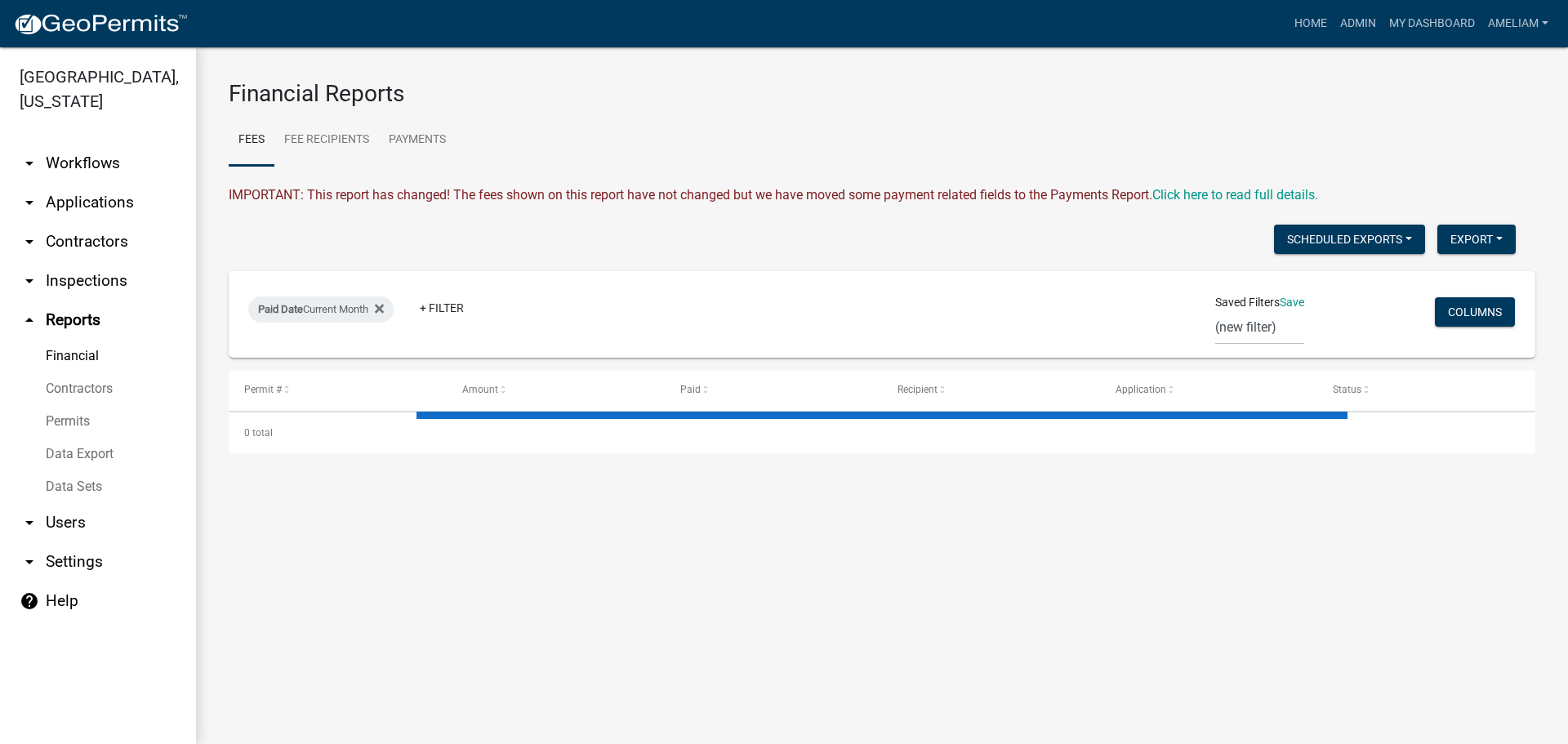
drag, startPoint x: 100, startPoint y: 493, endPoint x: 166, endPoint y: 474, distance: 68.7
click at [100, 490] on link "Data Sets" at bounding box center [98, 486] width 196 height 33
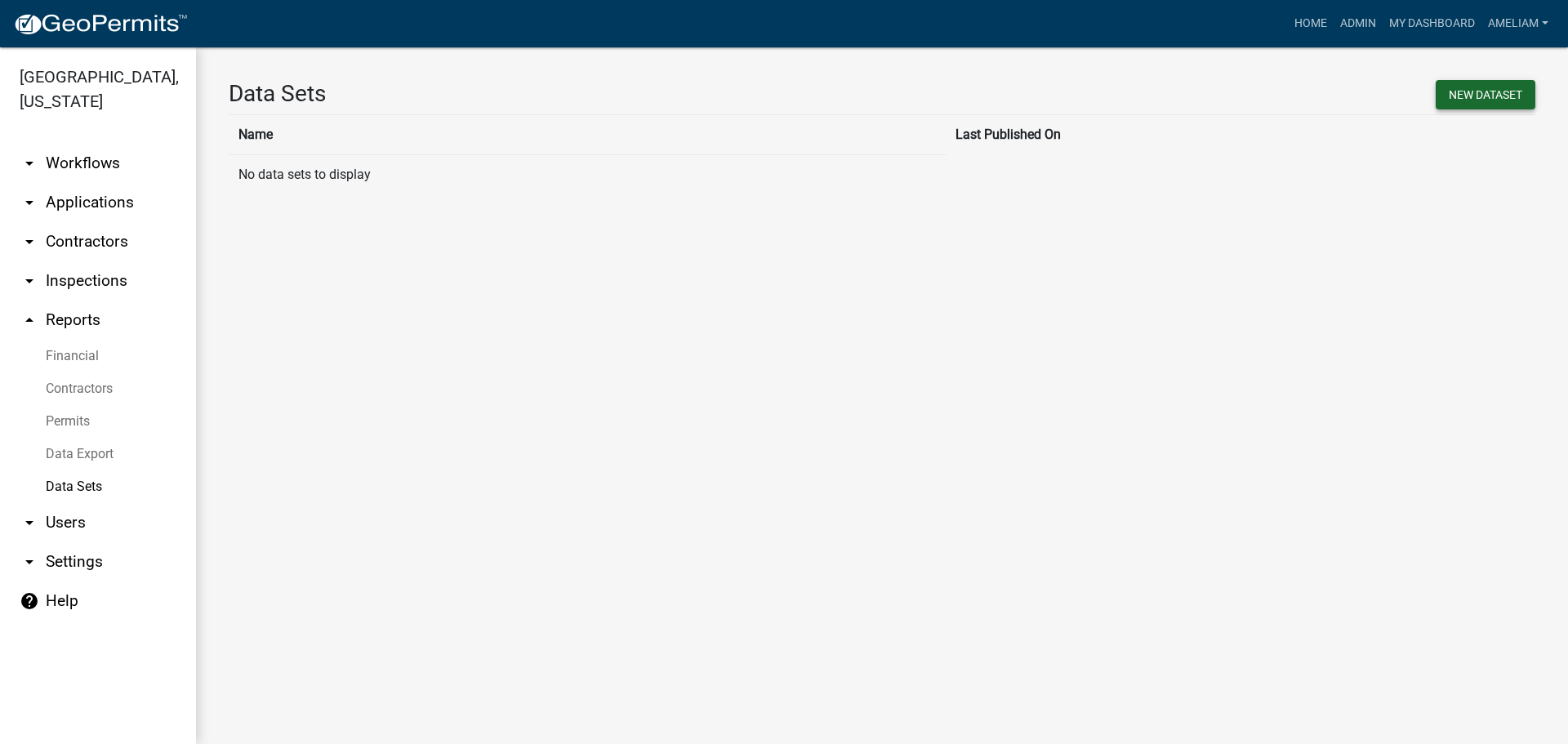
click at [1510, 96] on button "New DataSet" at bounding box center [1485, 94] width 100 height 29
select select
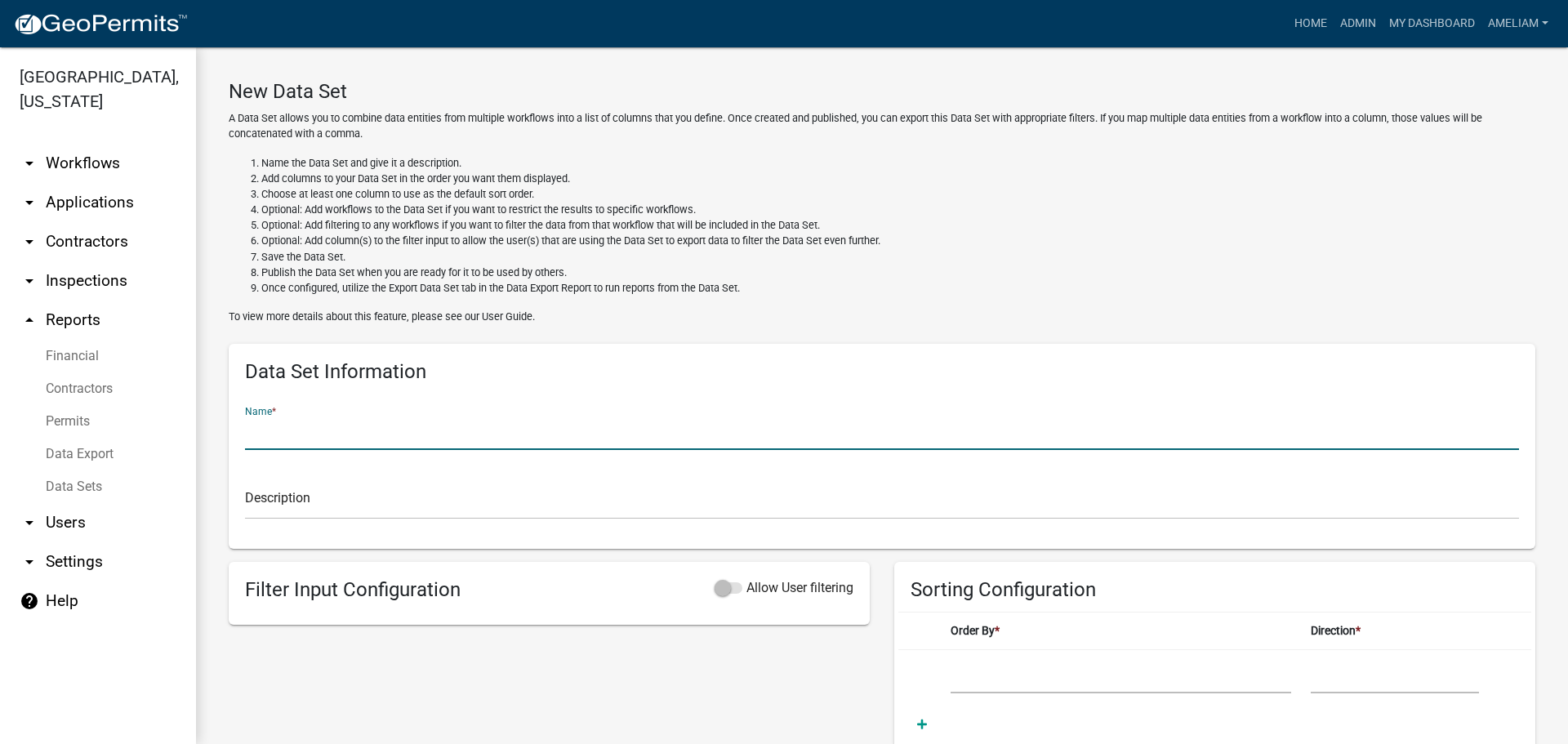
click at [353, 438] on input "text" at bounding box center [881, 434] width 1274 height 34
drag, startPoint x: 369, startPoint y: 437, endPoint x: 221, endPoint y: 436, distance: 148.0
click at [221, 436] on div "Data Set Information Name * 60 Day Deadlines Description" at bounding box center [881, 447] width 1331 height 205
type input "60 Day Deadlines"
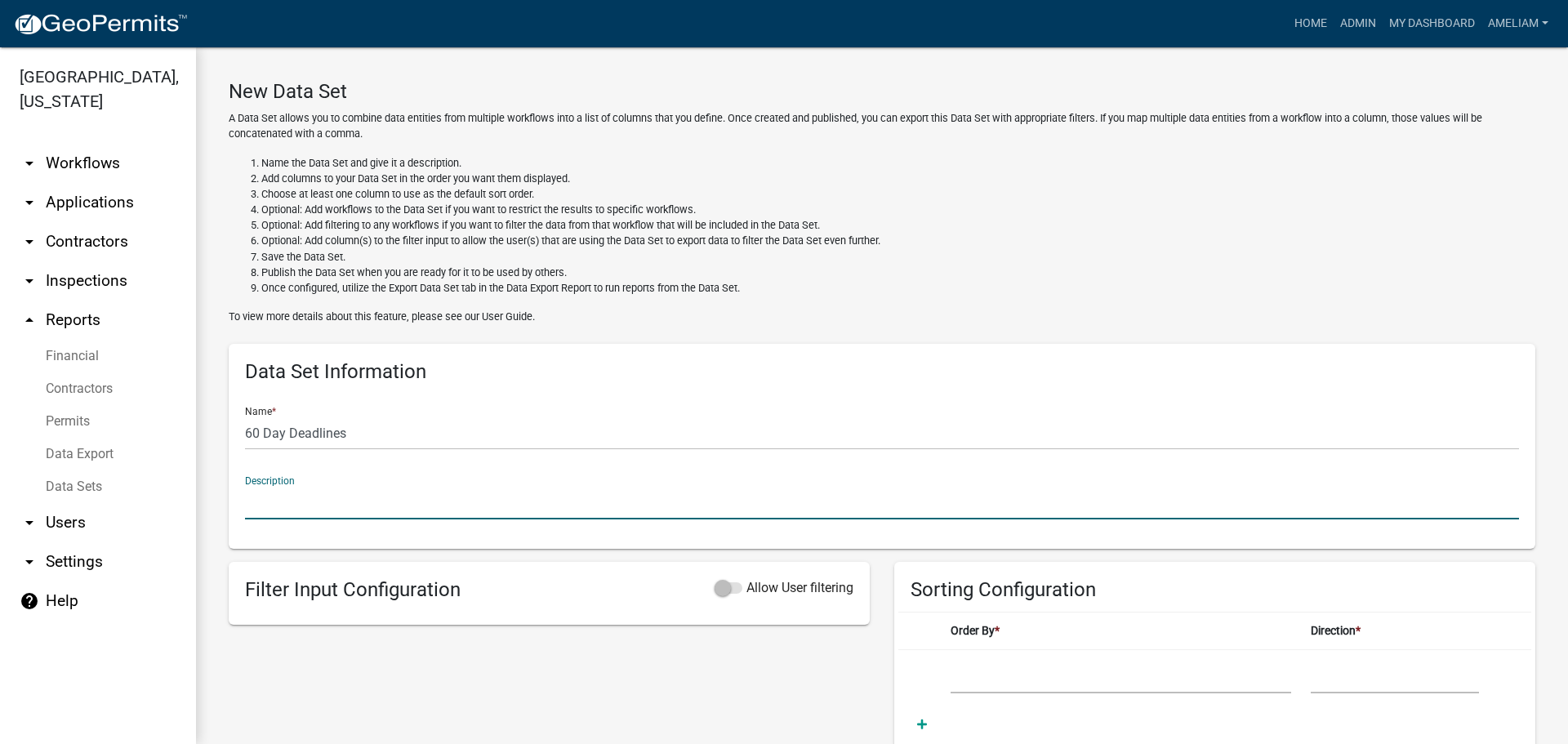
click at [366, 499] on input "text" at bounding box center [881, 503] width 1274 height 34
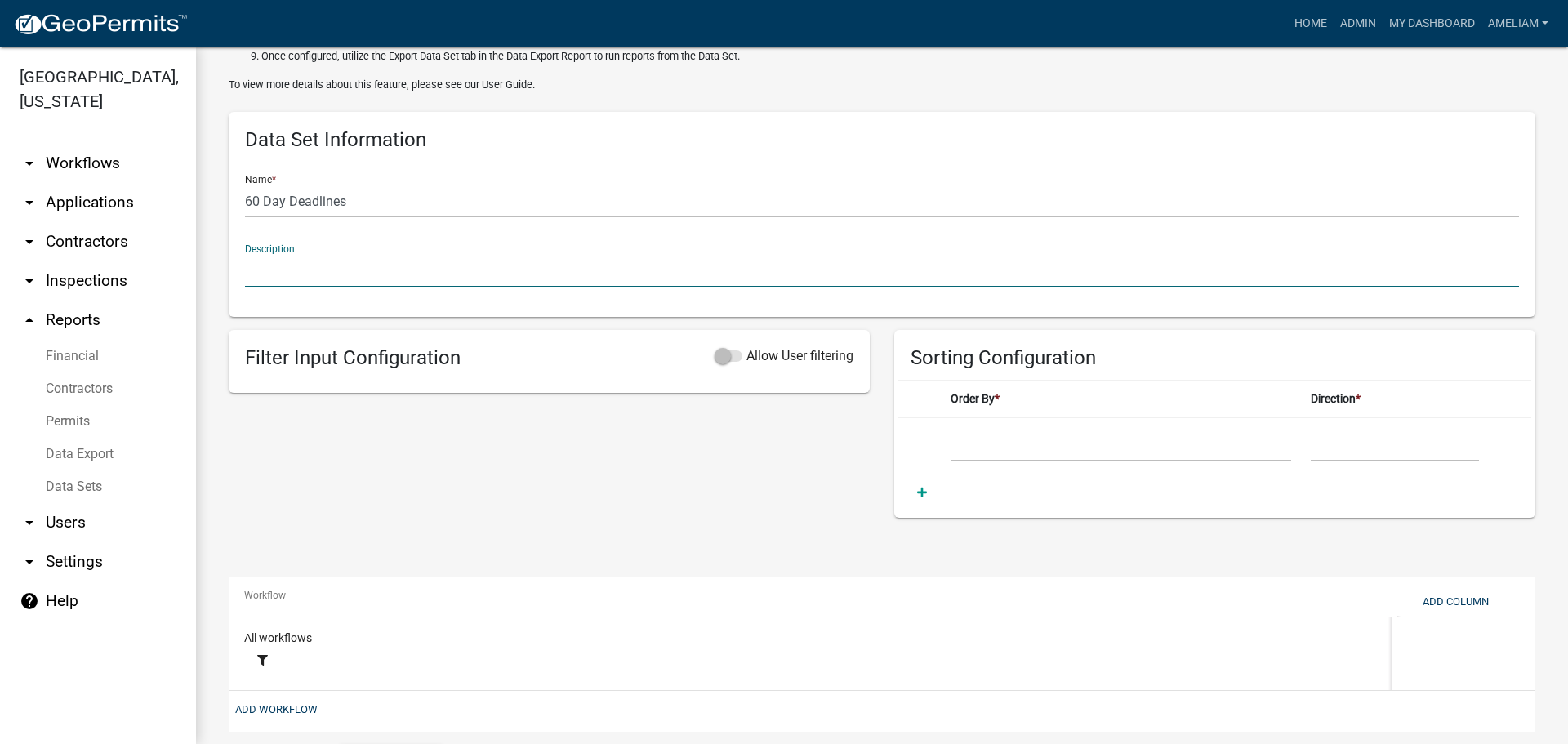
scroll to position [299, 0]
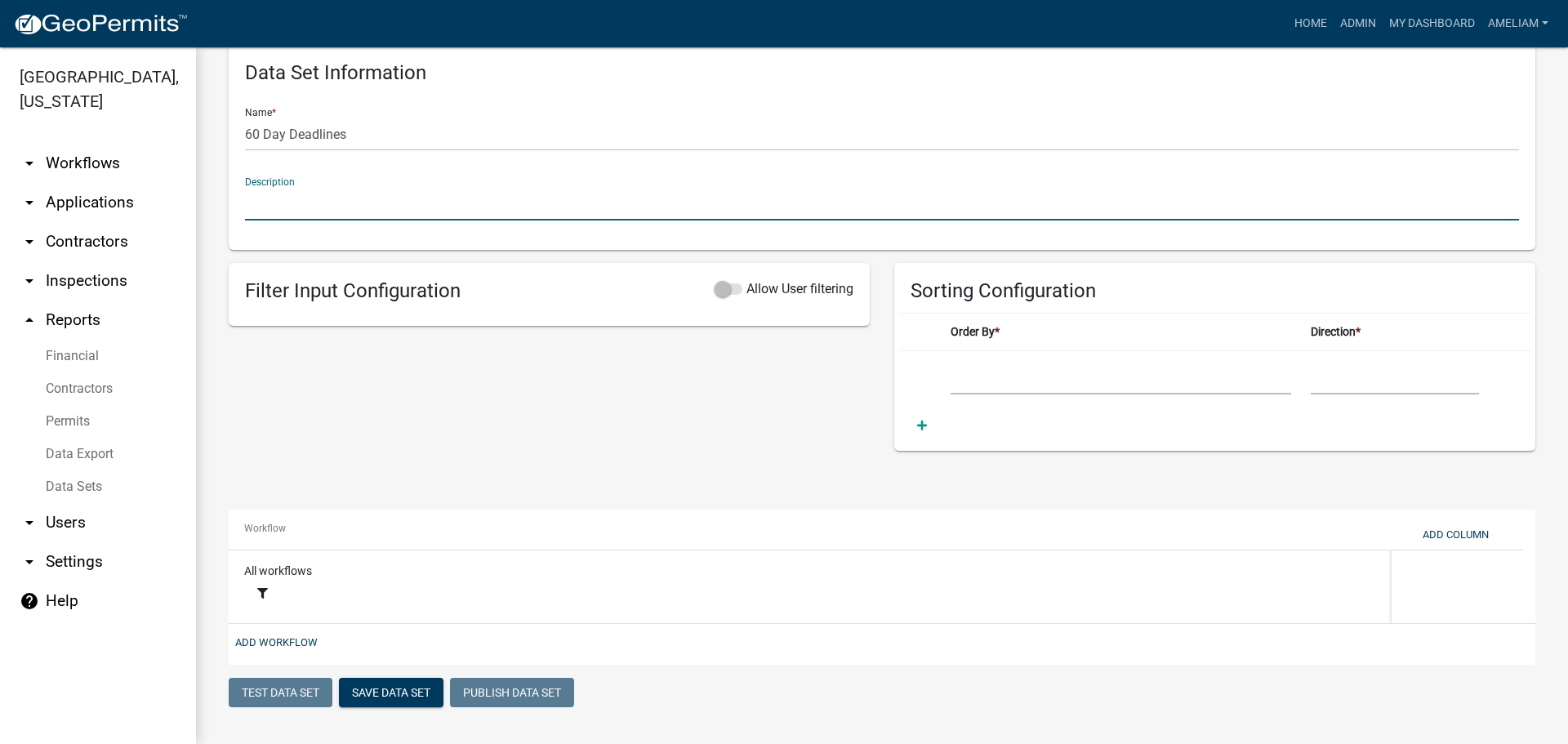
click at [1026, 356] on td "(Add Column to Data Set)" at bounding box center [1120, 377] width 360 height 54
click at [1008, 382] on select "(Add Column to Data Set)" at bounding box center [1121, 378] width 341 height 34
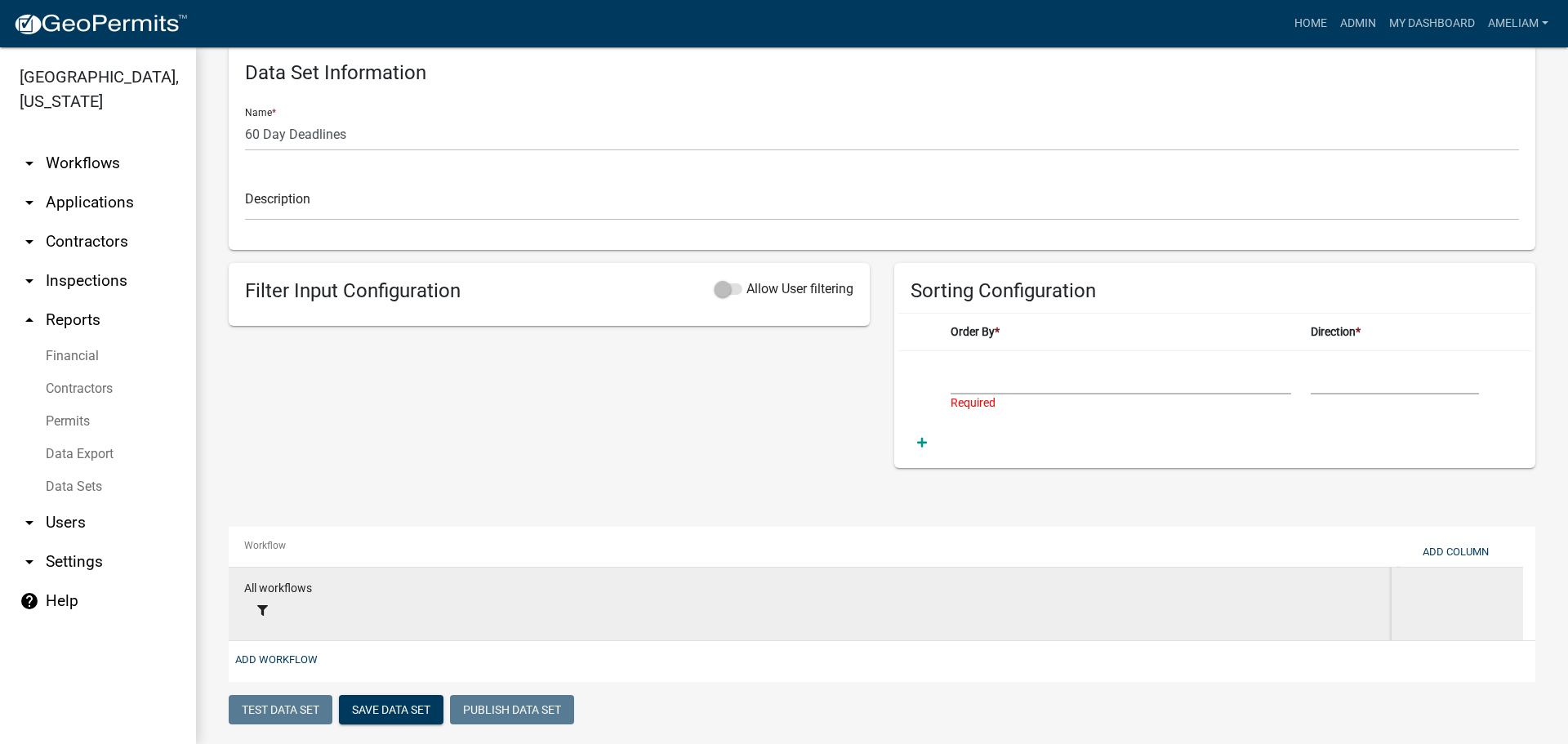
drag, startPoint x: 515, startPoint y: 479, endPoint x: 415, endPoint y: 571, distance: 135.9
click at [515, 479] on wm-dataset-designer "New Data Set A Data Set allows you to combine data entities from multiple workf…" at bounding box center [881, 254] width 1307 height 947
click at [270, 609] on fa-icon at bounding box center [262, 610] width 24 height 12
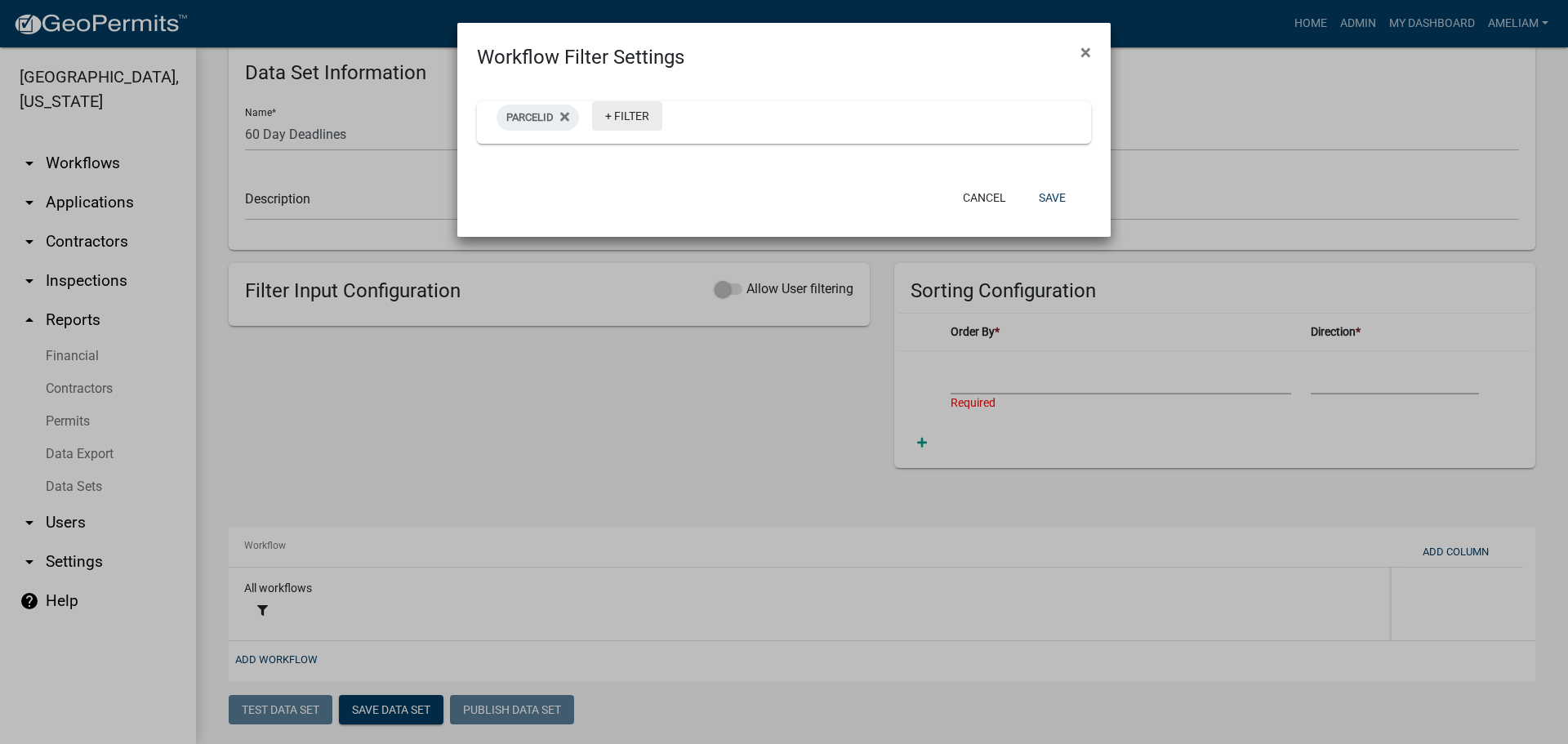
click at [622, 119] on link "+ Filter" at bounding box center [626, 116] width 71 height 29
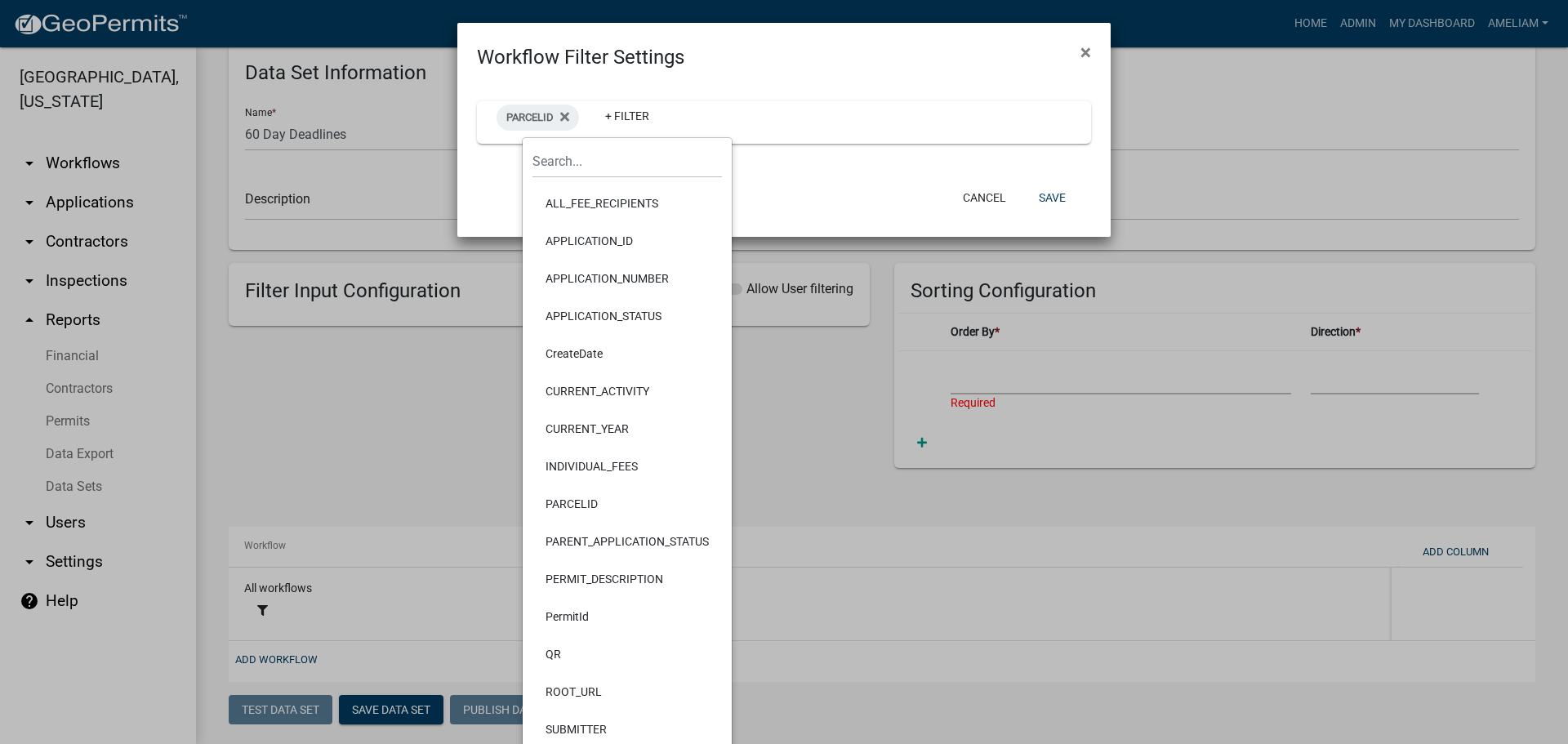
click at [615, 460] on li "INDIVIDUAL_FEES" at bounding box center [626, 467] width 189 height 38
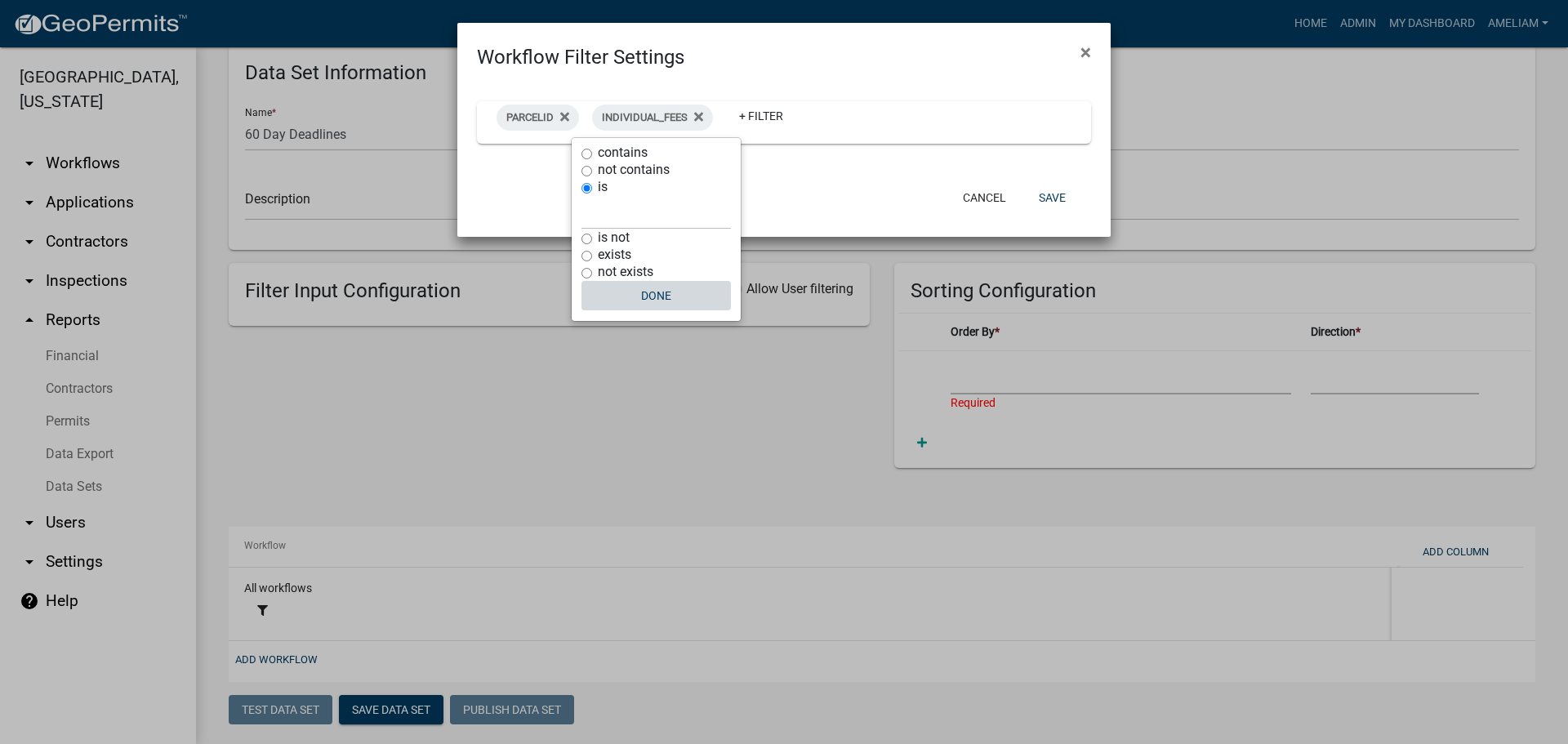
click at [656, 289] on button "Done" at bounding box center [656, 295] width 150 height 29
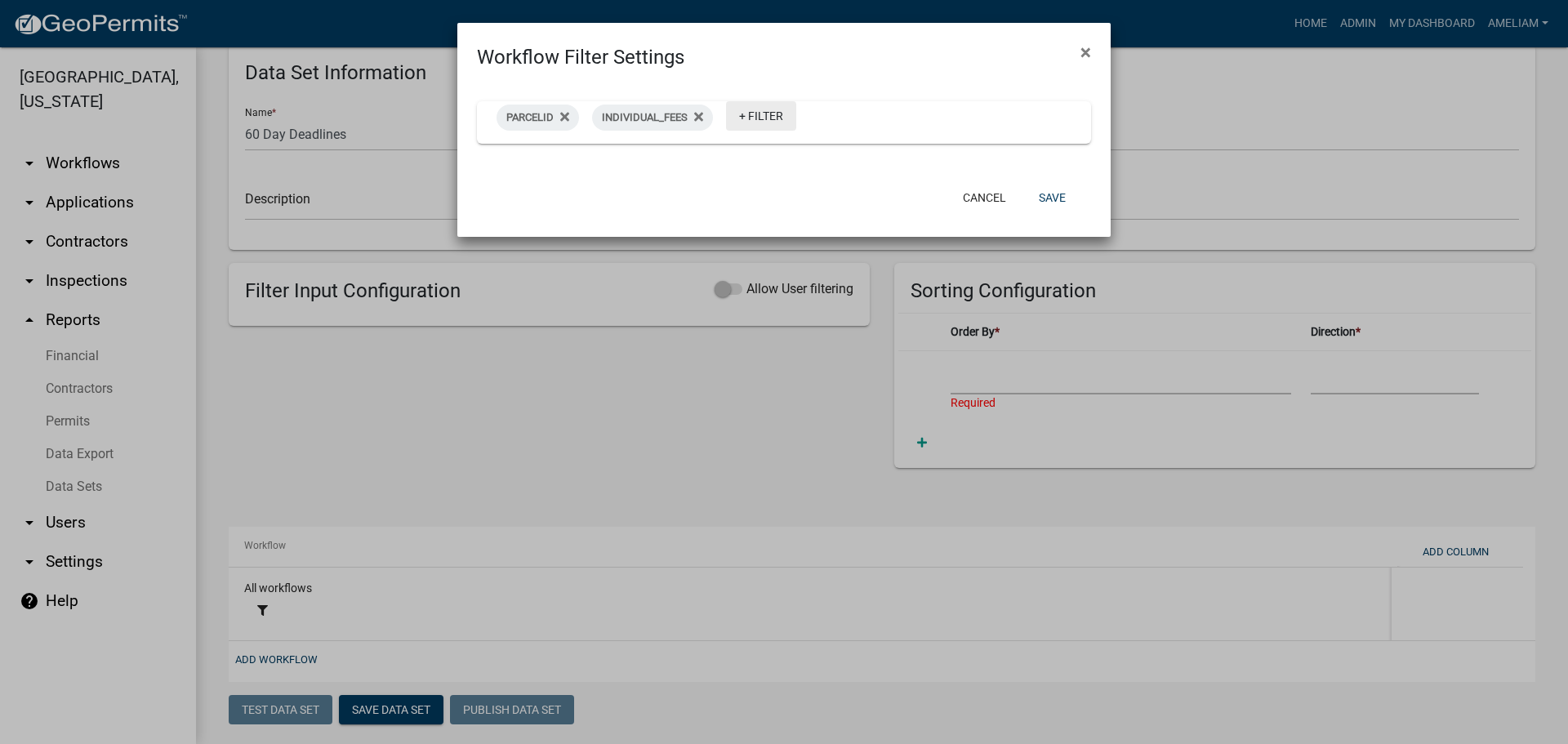
click at [728, 112] on link "+ Filter" at bounding box center [761, 116] width 71 height 29
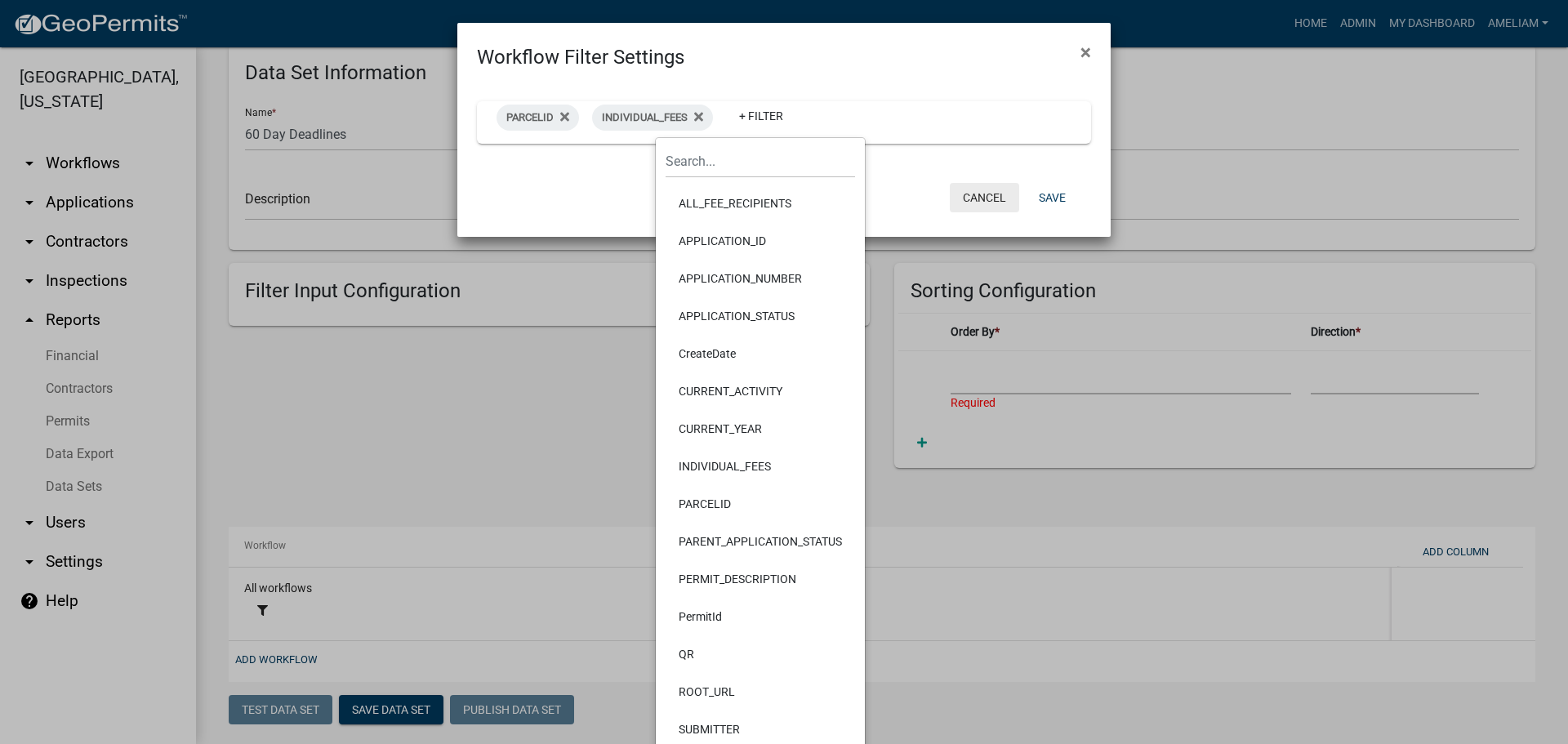
click at [1003, 192] on button "Cancel" at bounding box center [985, 197] width 70 height 29
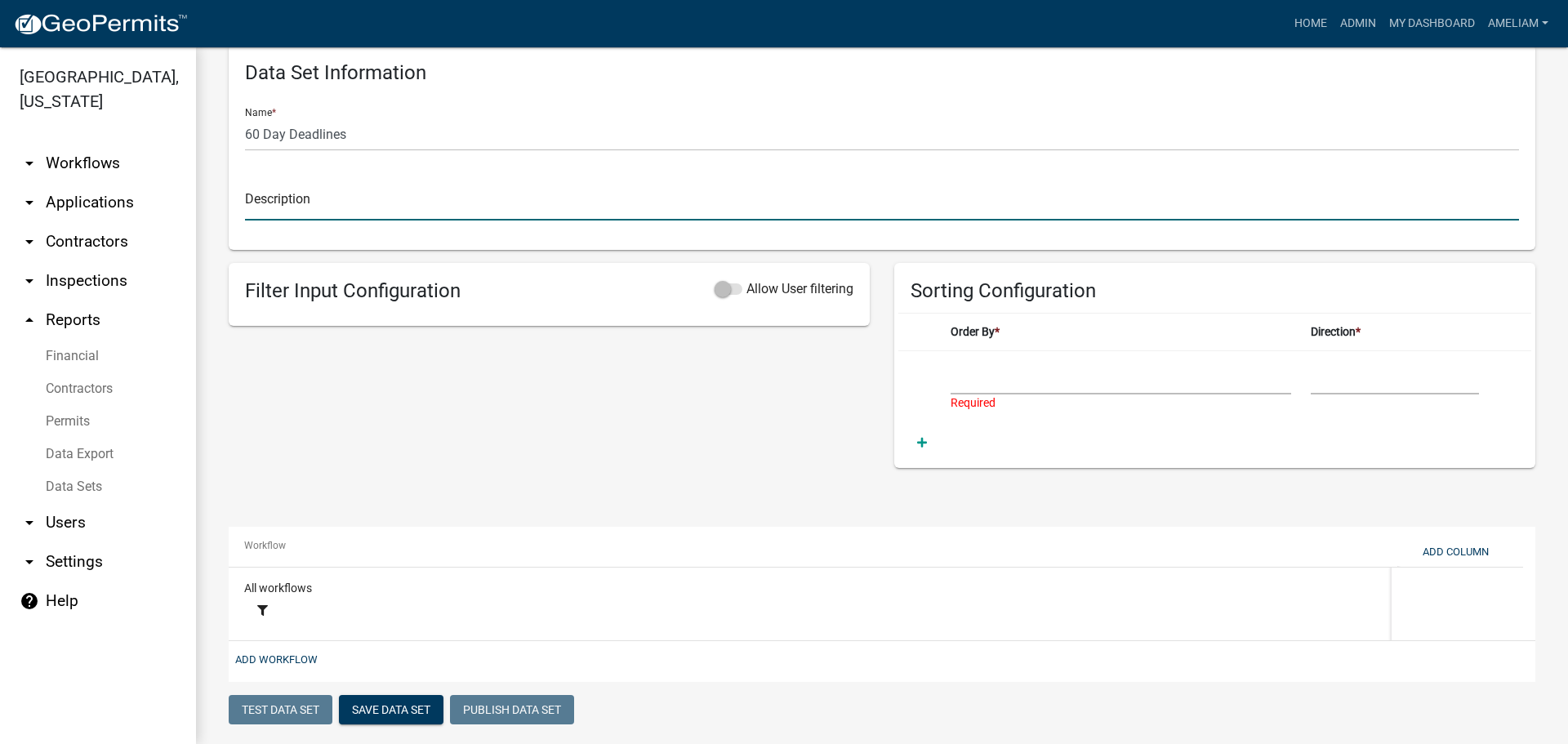
click at [251, 206] on input "text" at bounding box center [881, 204] width 1274 height 34
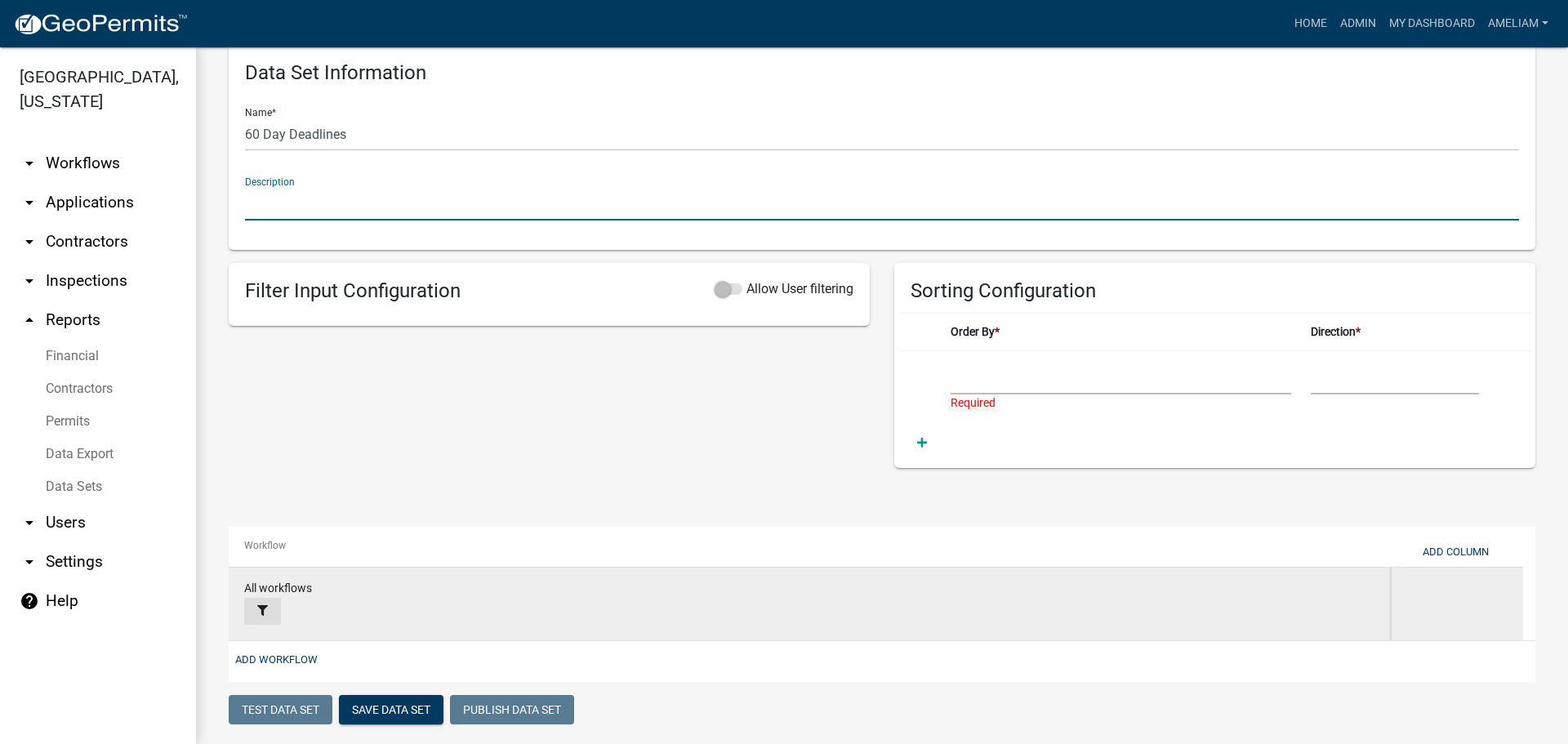
click at [259, 615] on icon at bounding box center [261, 609] width 10 height 10
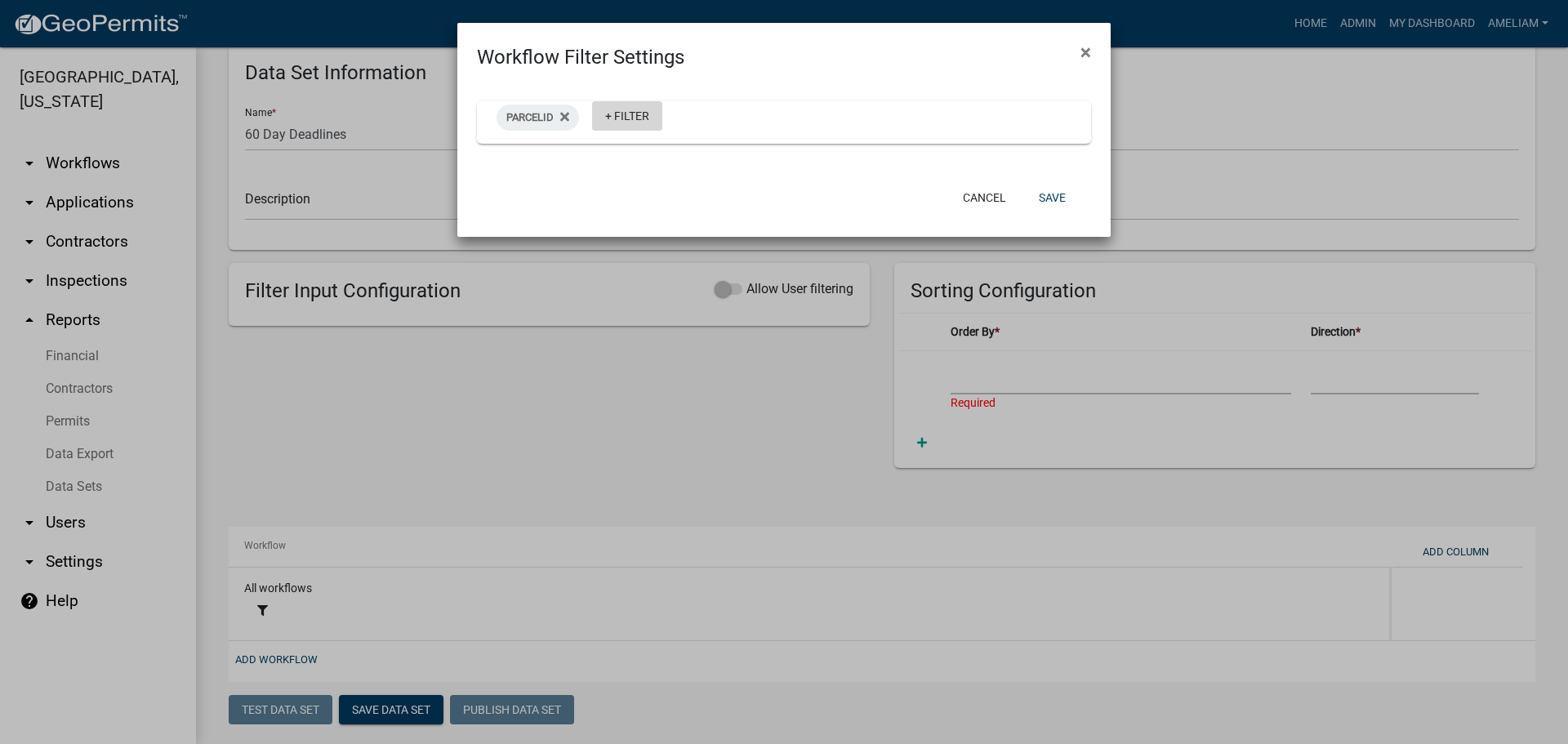
click at [622, 116] on link "+ Filter" at bounding box center [626, 116] width 71 height 29
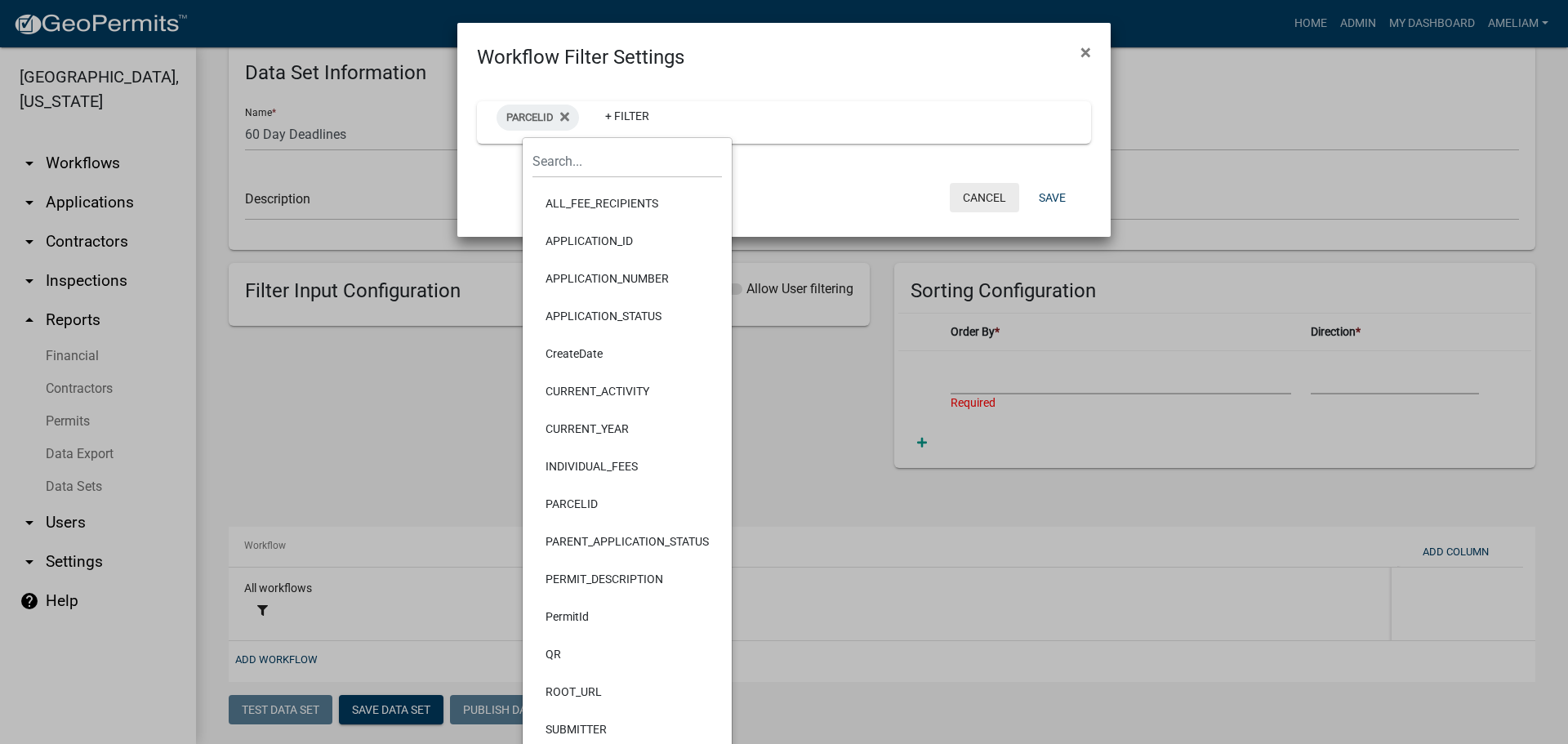
click at [1004, 204] on button "Cancel" at bounding box center [985, 197] width 70 height 29
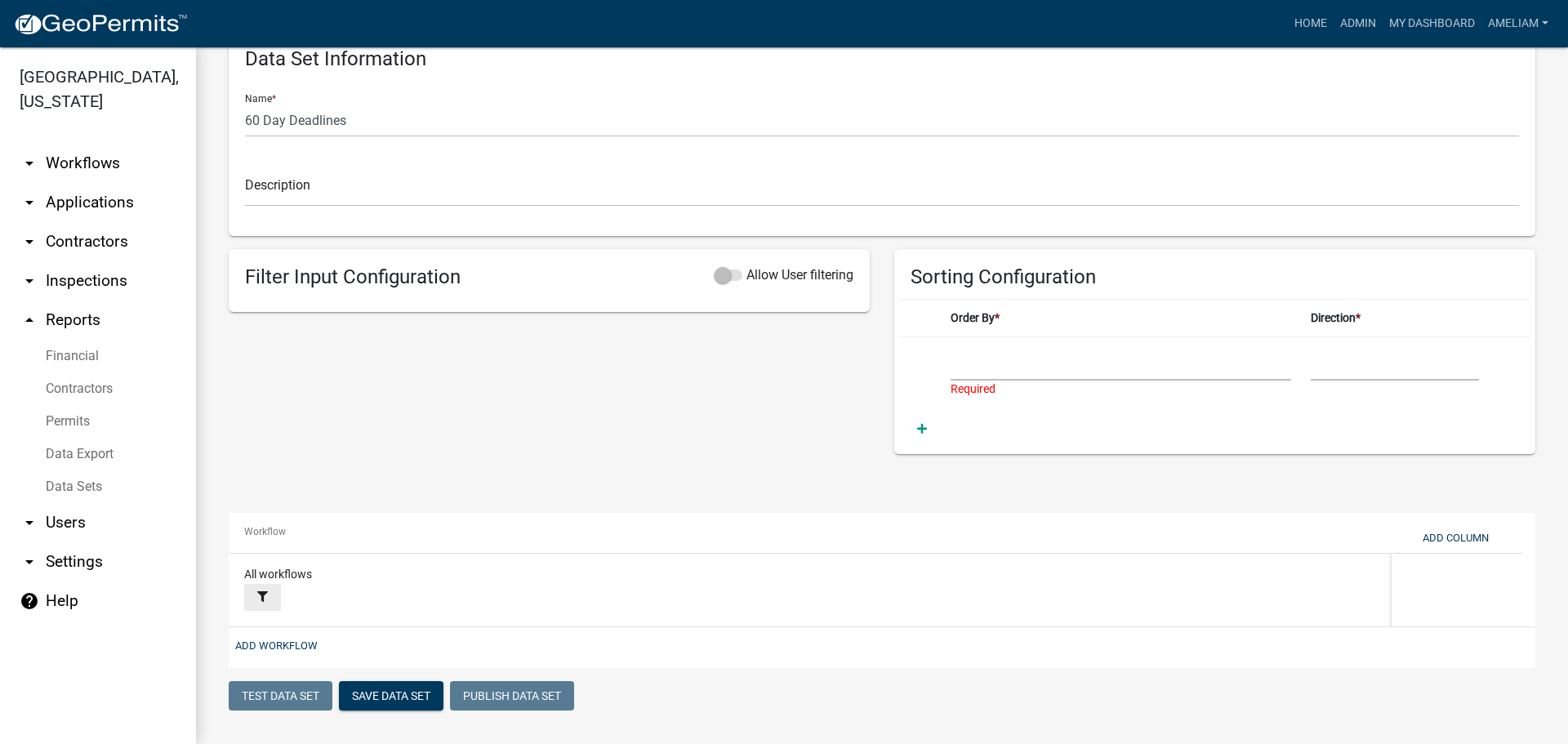
scroll to position [316, 0]
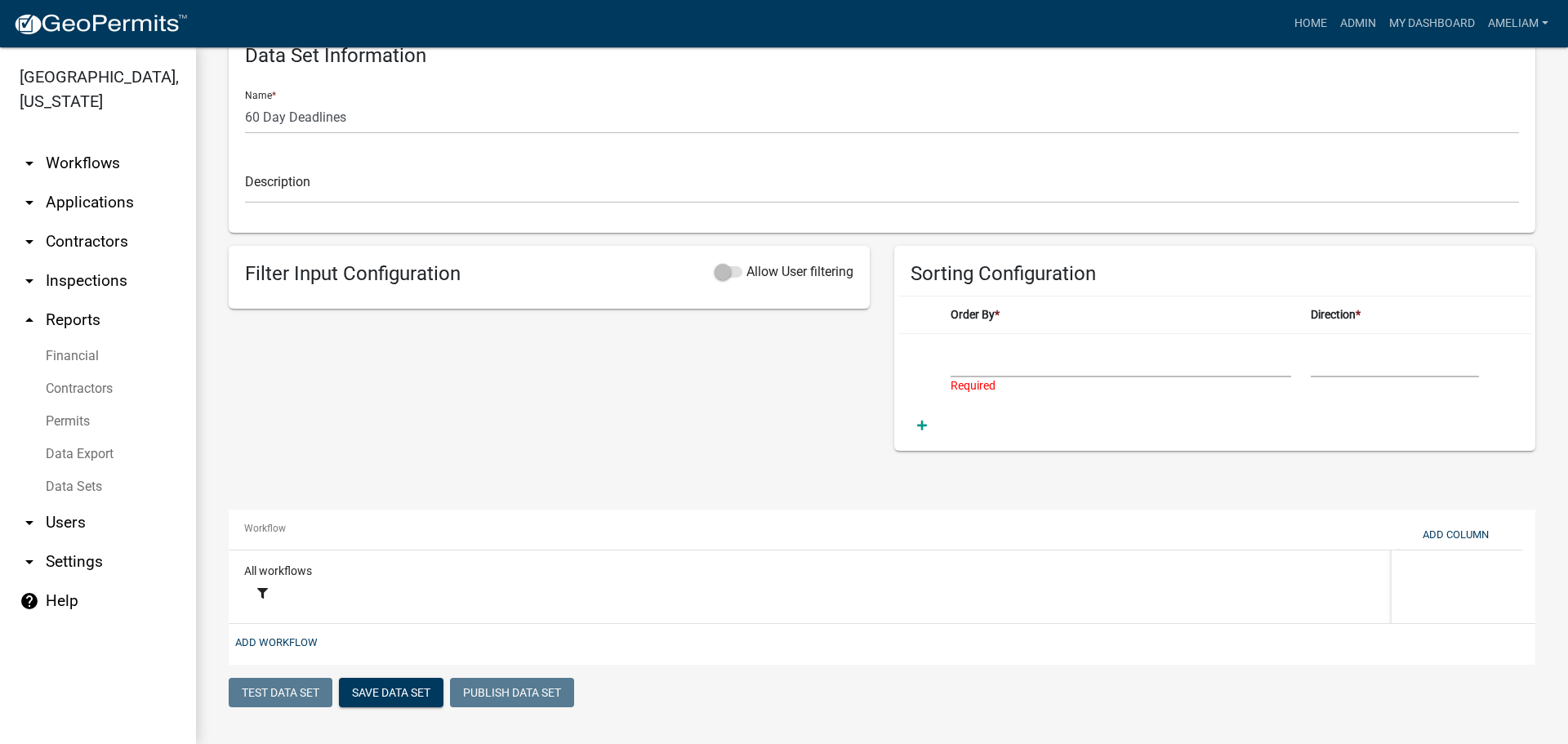
click at [46, 564] on link "arrow_drop_down Settings" at bounding box center [98, 562] width 196 height 40
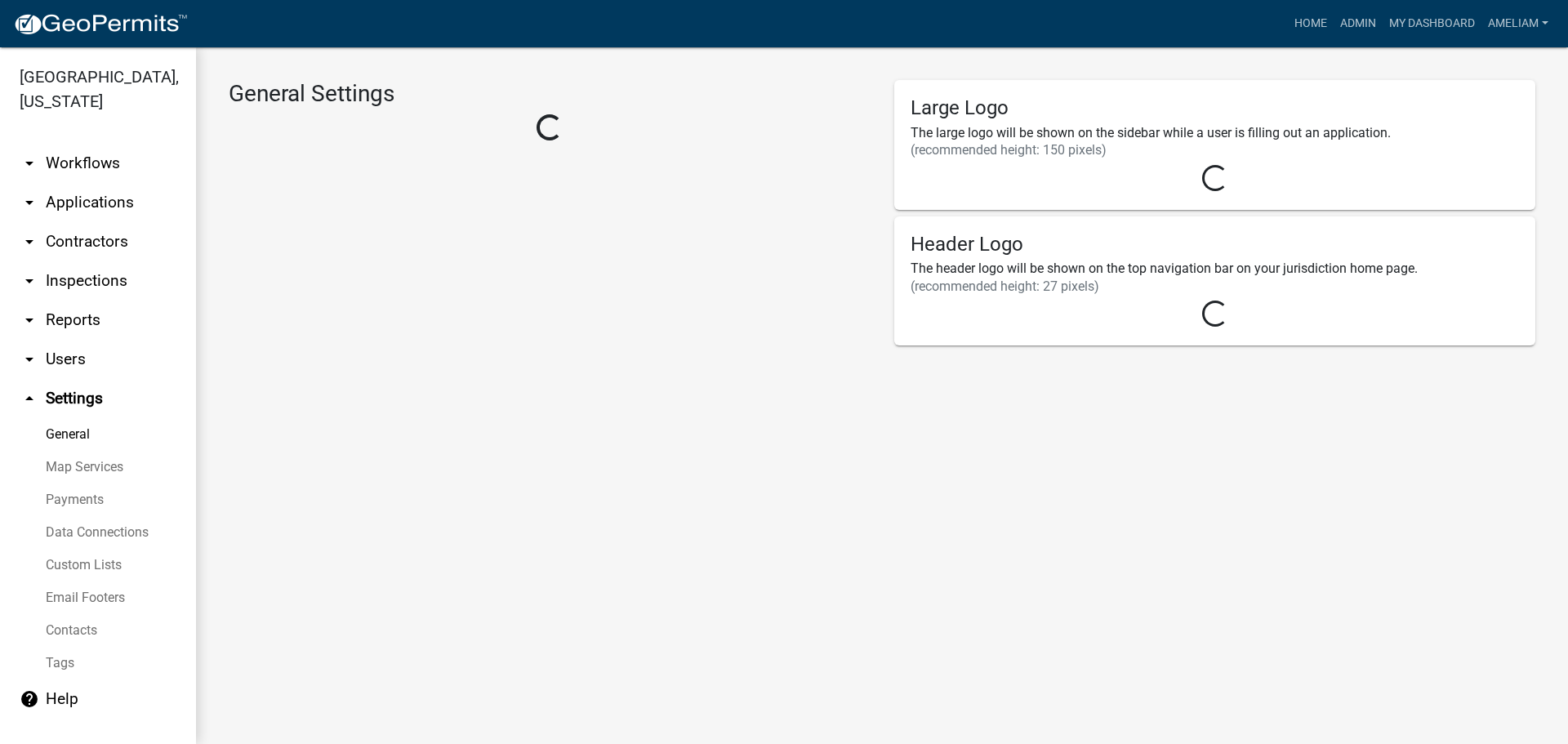
select select "1e37ce32-13a7-4e53-9c85-86dae0951066"
select select "MN"
select select "Central Standard Time"
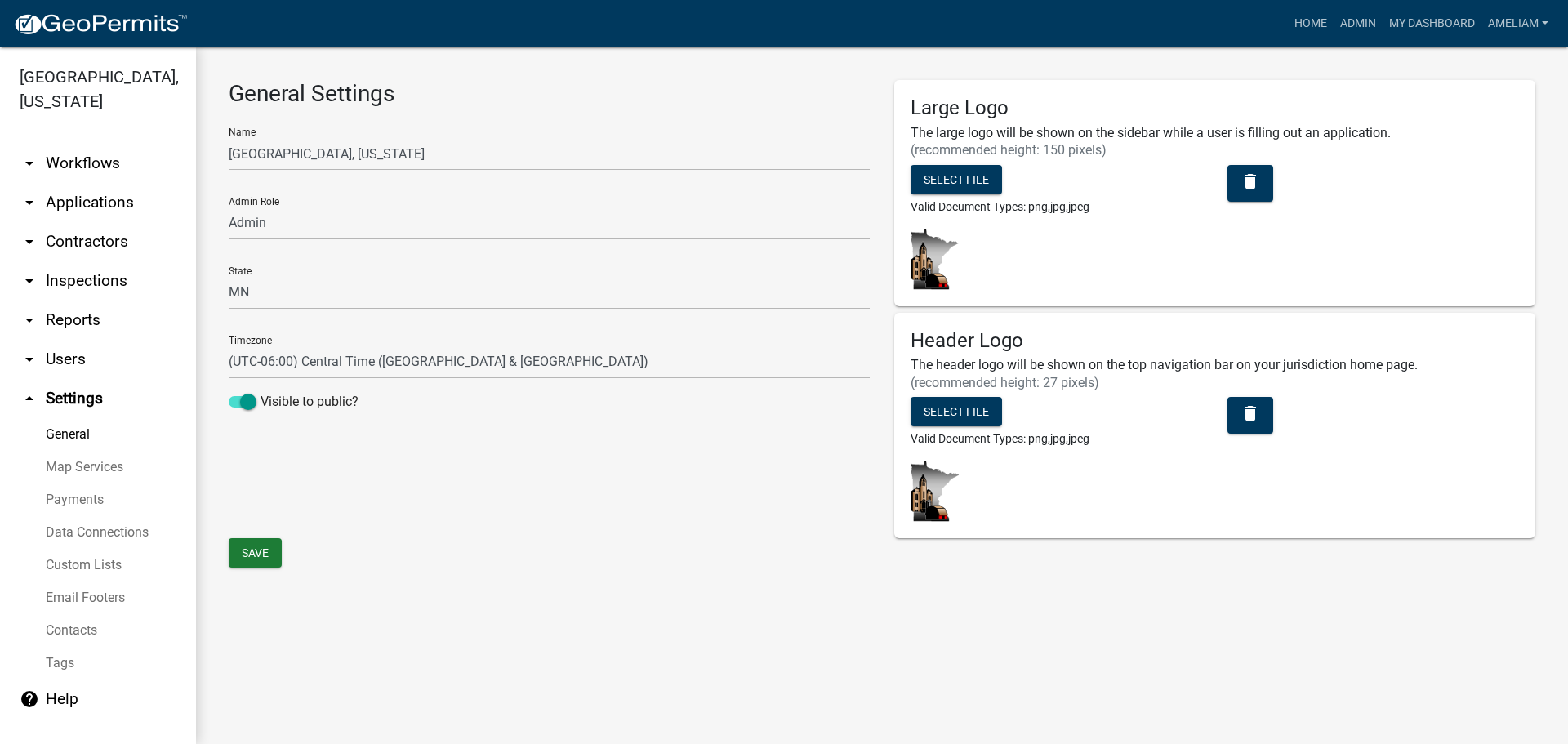
click at [113, 603] on link "Email Footers" at bounding box center [98, 597] width 196 height 33
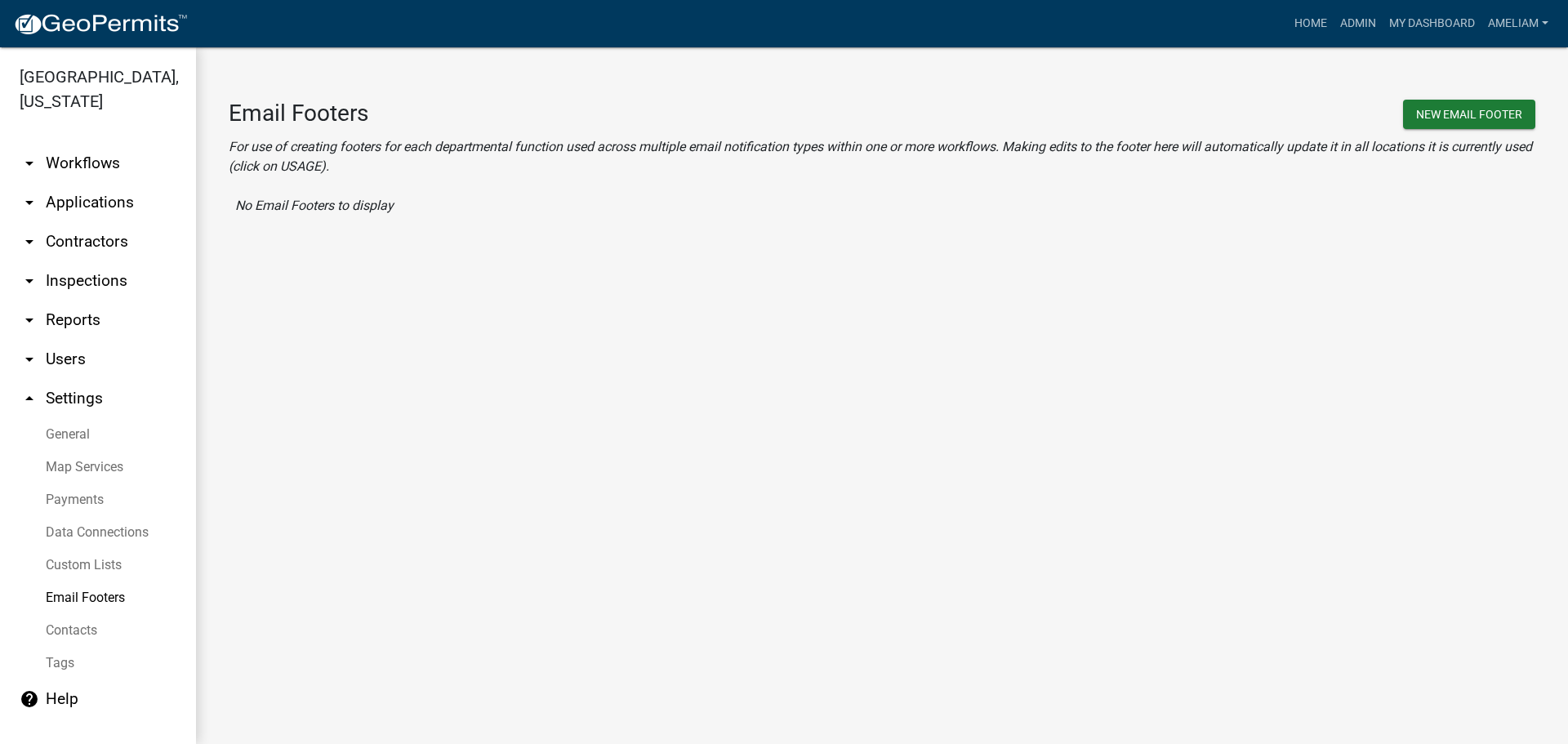
click at [80, 532] on link "Data Connections" at bounding box center [98, 532] width 196 height 33
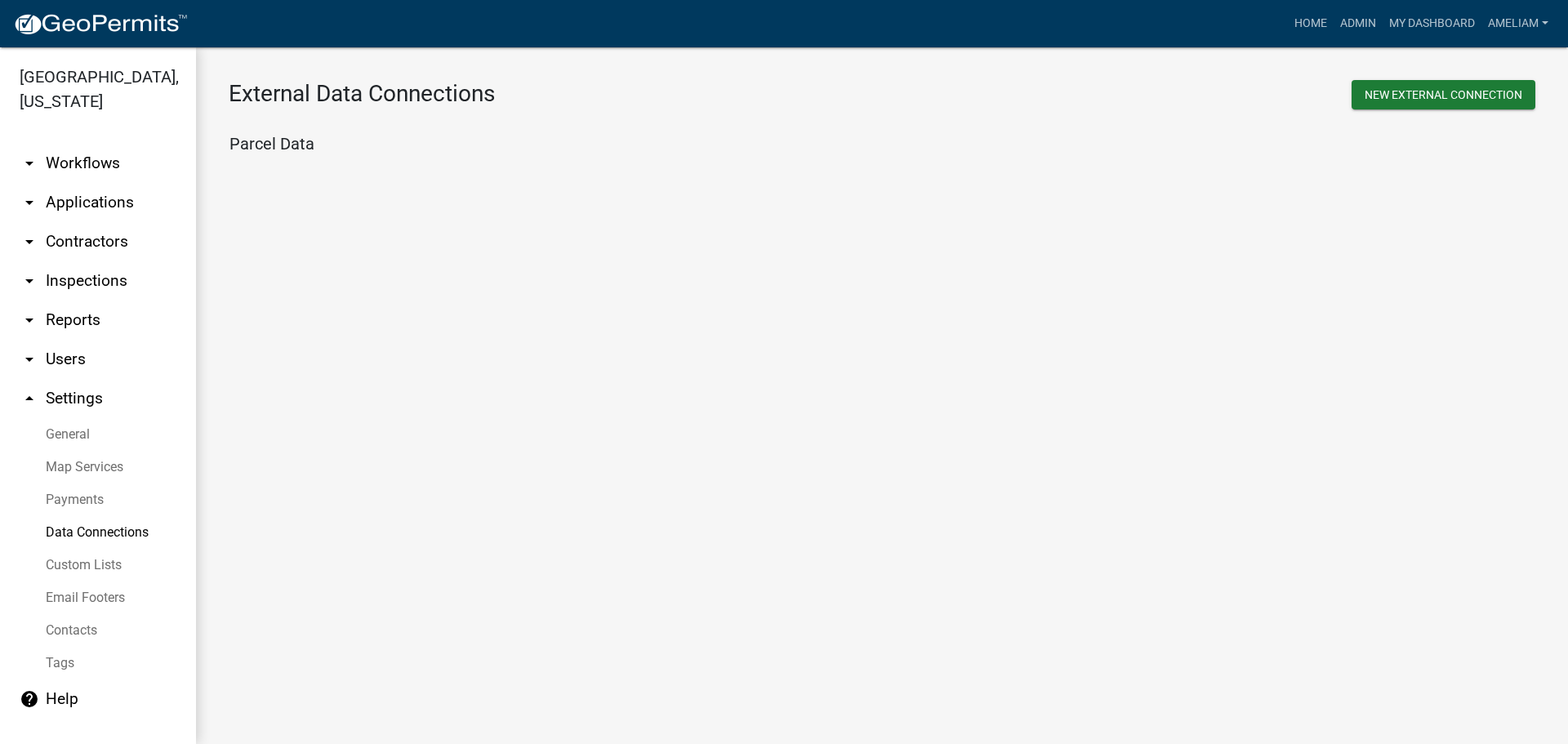
click at [40, 691] on link "help Help" at bounding box center [98, 699] width 196 height 40
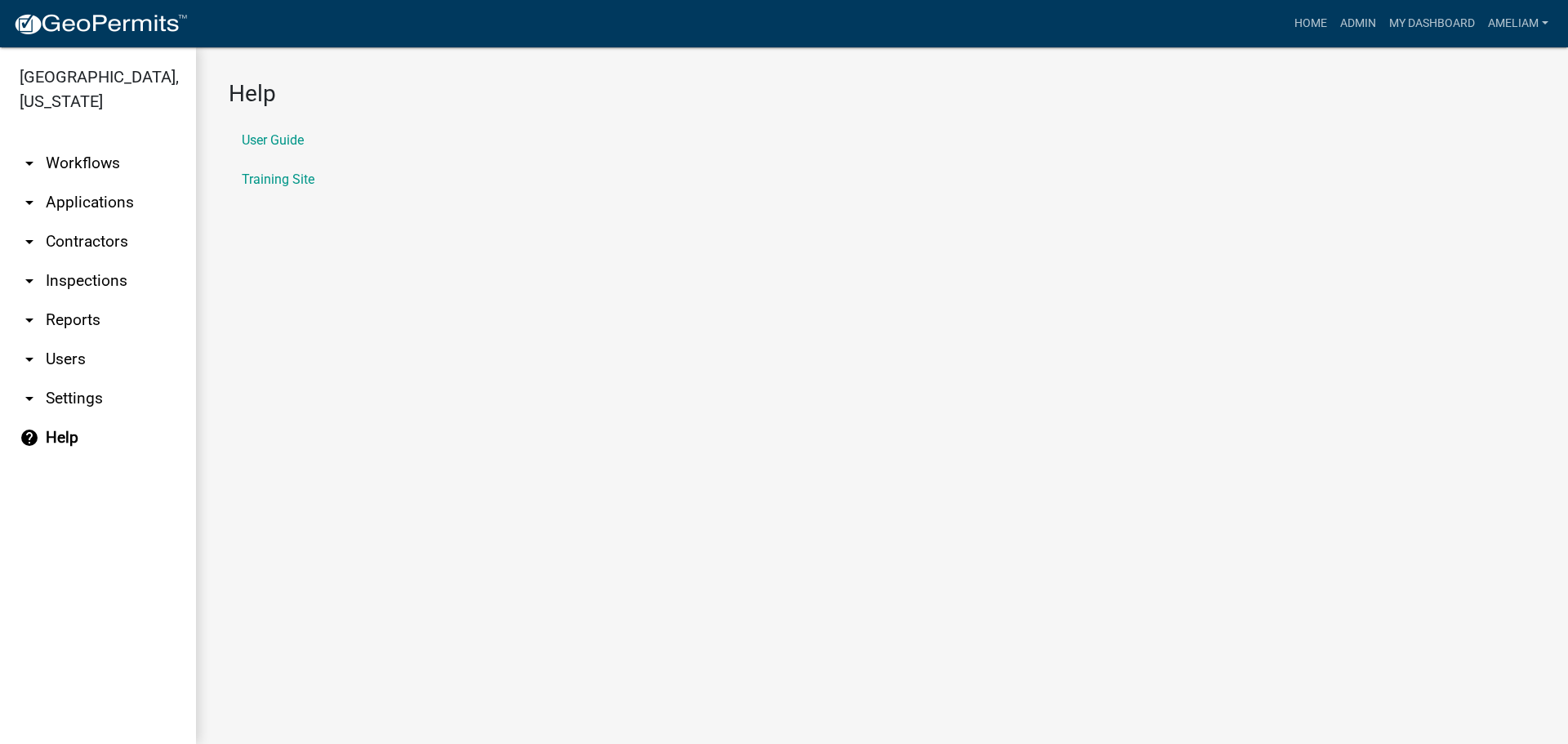
click at [313, 189] on li "Training Site" at bounding box center [881, 180] width 1307 height 40
click at [309, 186] on link "Training Site" at bounding box center [277, 180] width 72 height 13
click at [660, 227] on div "Help User Guide Training Site" at bounding box center [881, 142] width 1372 height 191
click at [1402, 26] on link "My Dashboard" at bounding box center [1432, 24] width 99 height 31
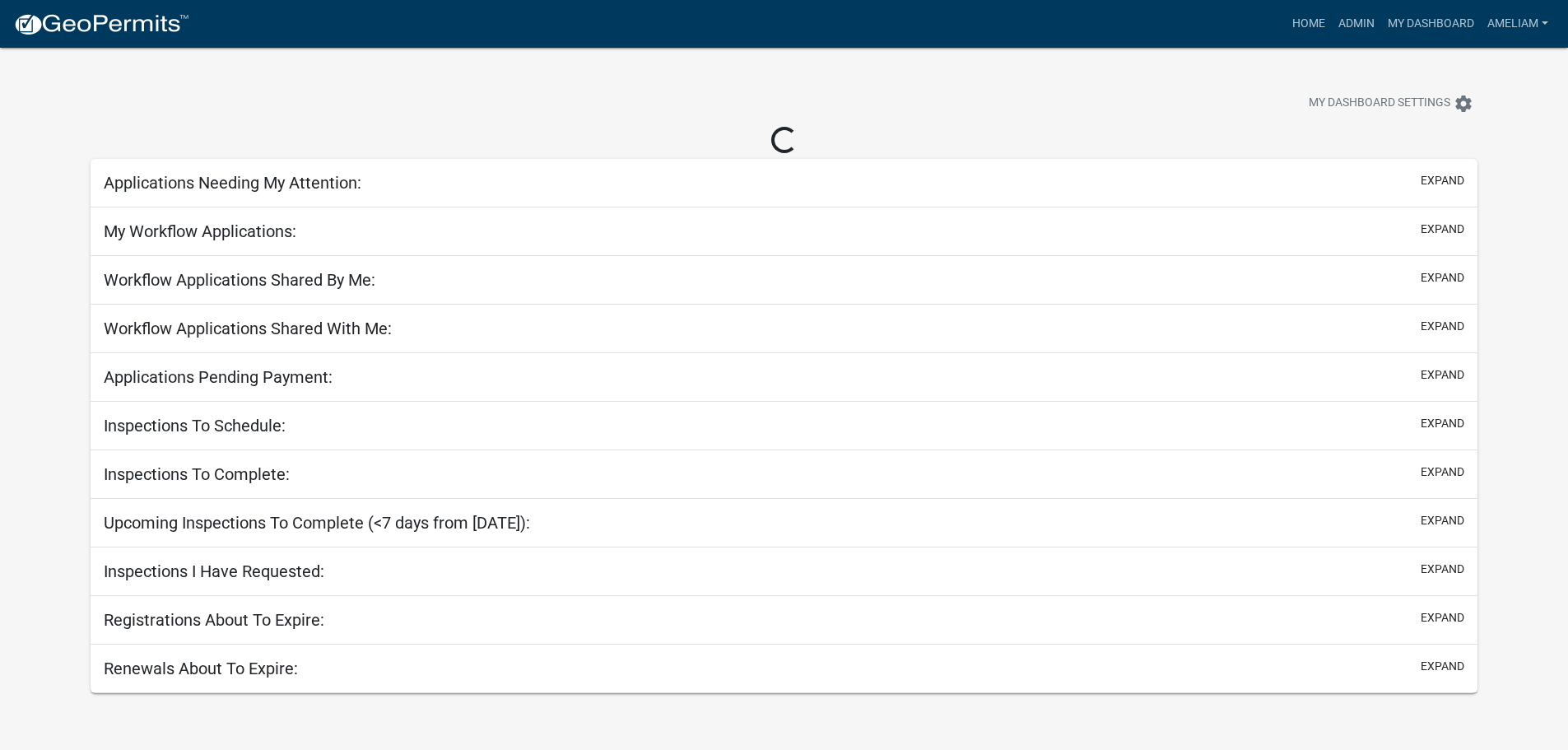
select select "3: 100"
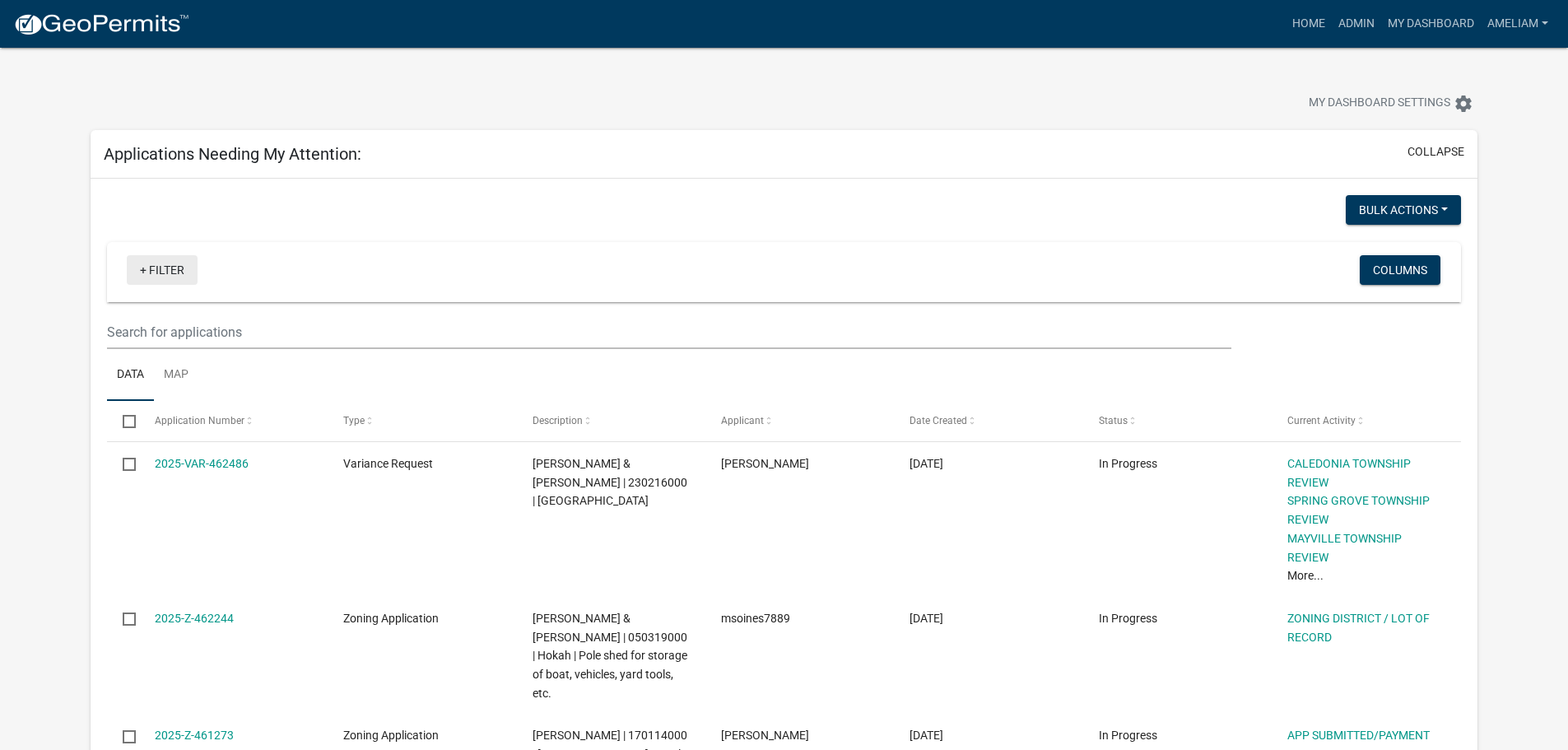
click at [153, 272] on link "+ Filter" at bounding box center [162, 269] width 71 height 29
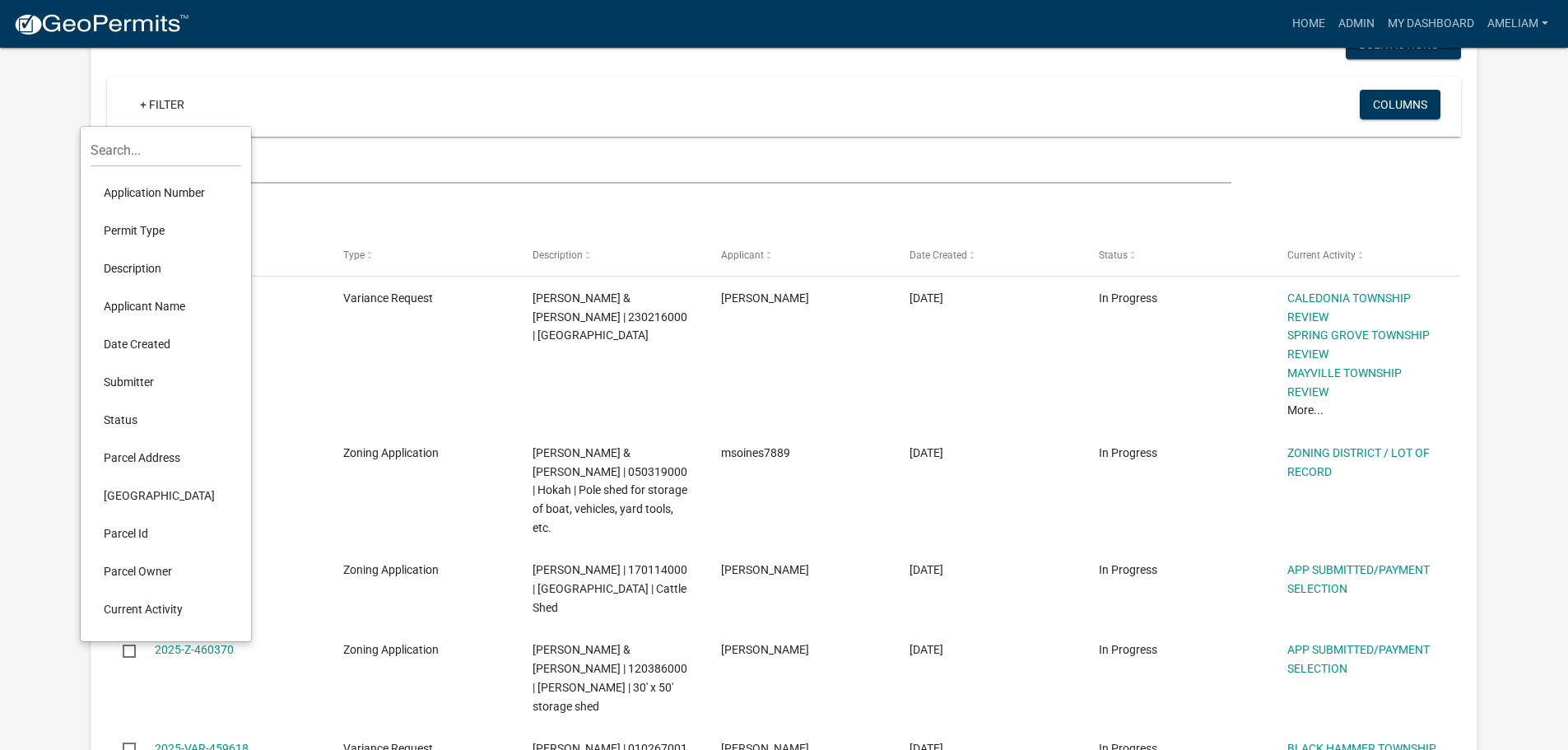
scroll to position [165, 0]
click at [365, 132] on div "+ Filter Columns" at bounding box center [784, 107] width 1340 height 60
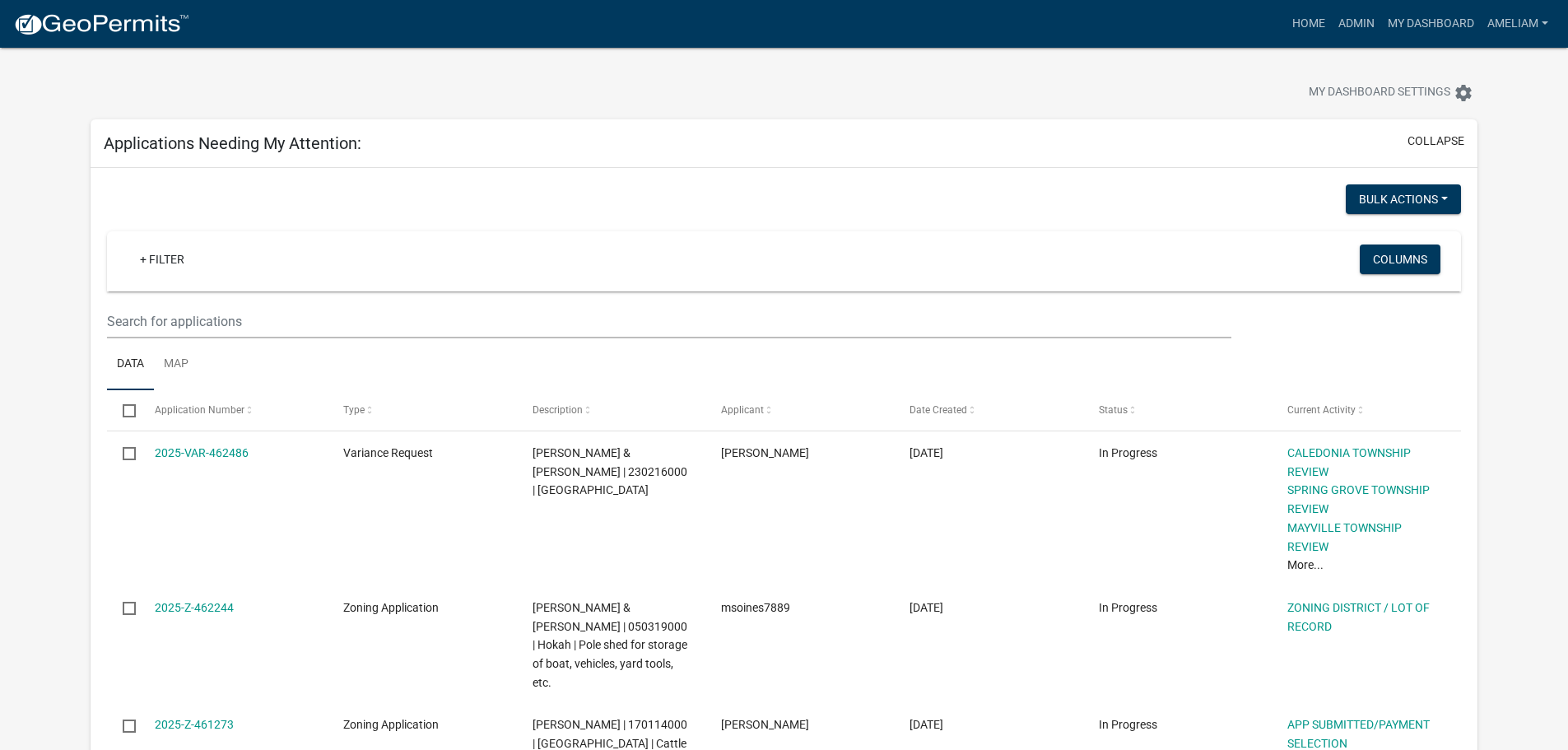
scroll to position [0, 0]
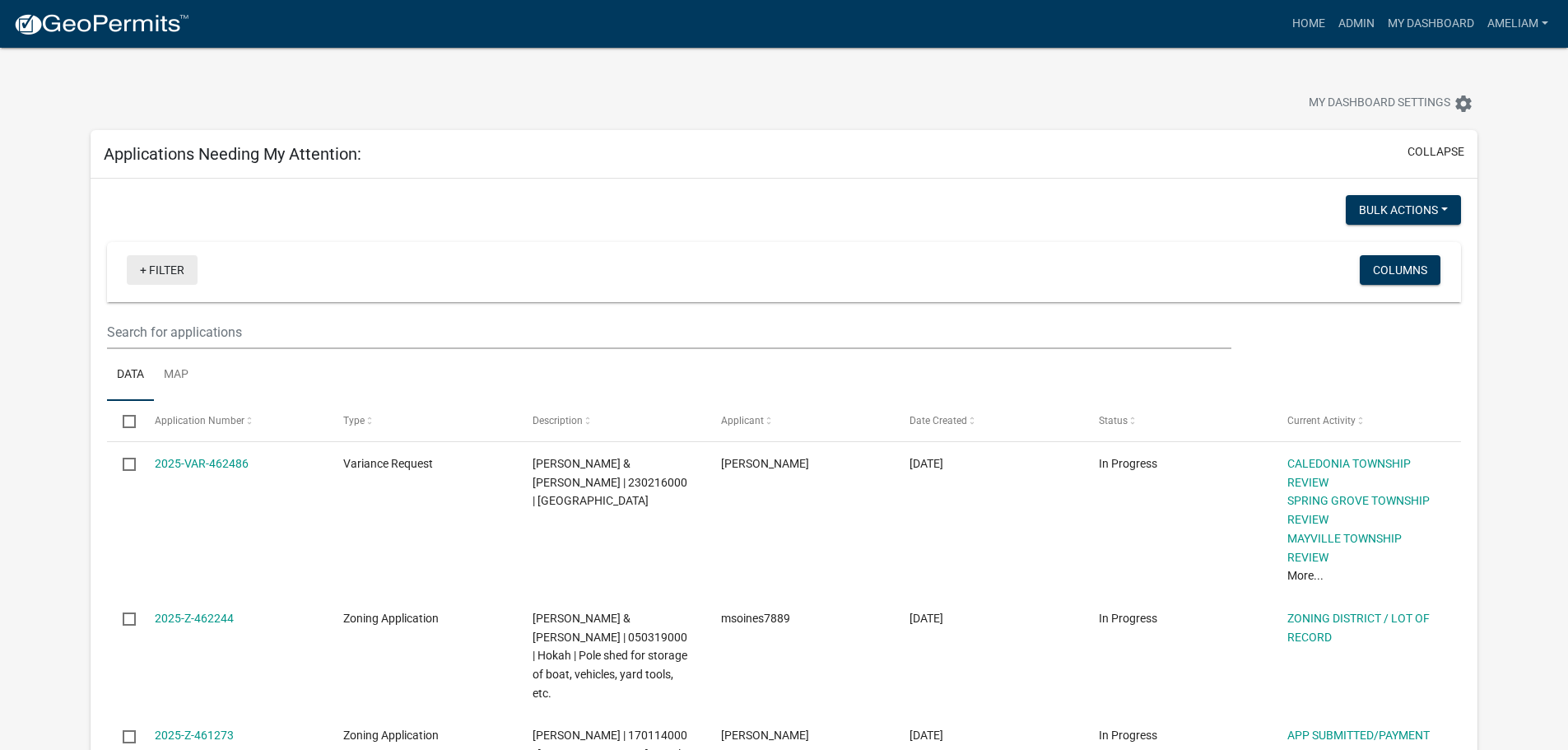
click at [147, 269] on link "+ Filter" at bounding box center [162, 269] width 71 height 29
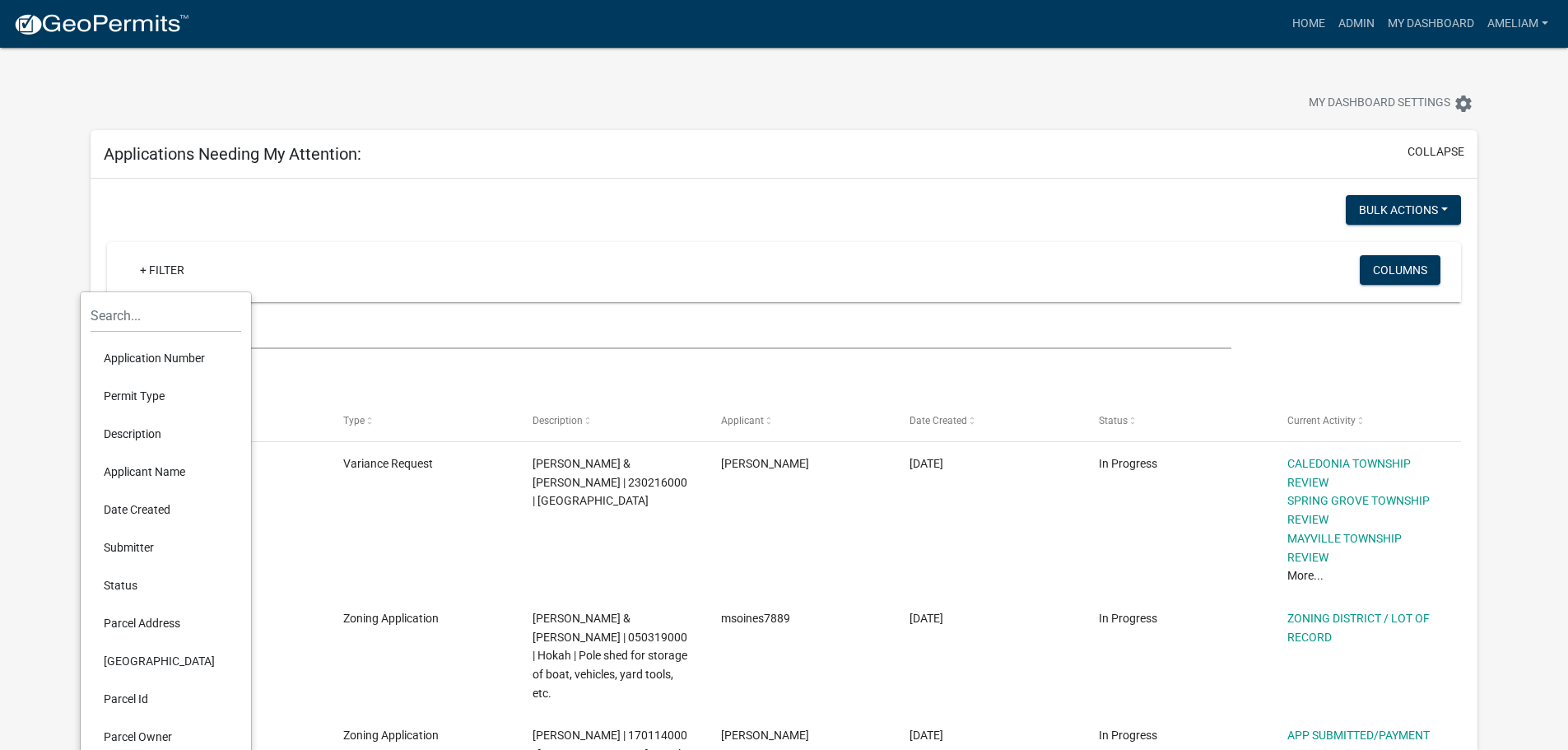
scroll to position [82, 0]
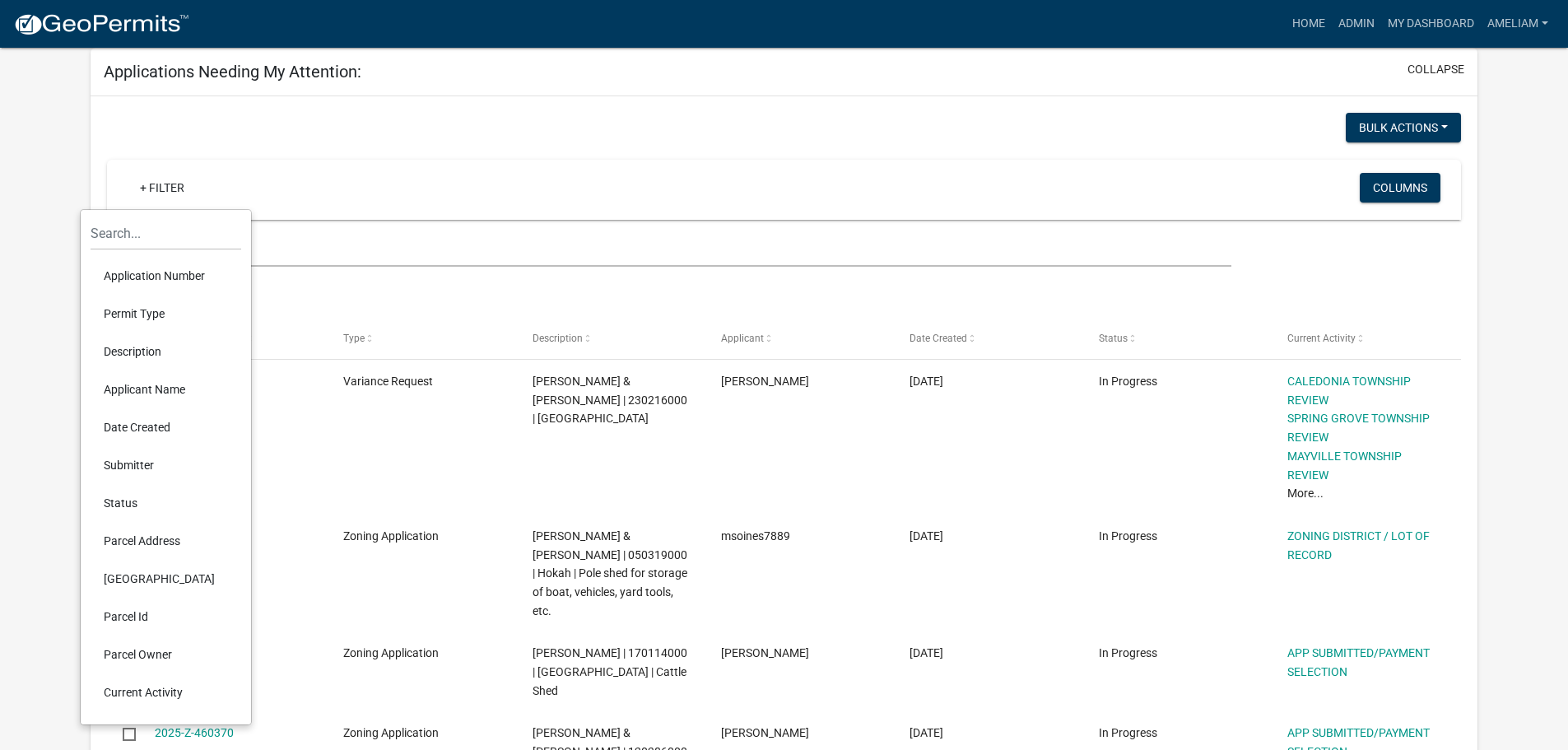
click at [154, 313] on li "Permit Type" at bounding box center [166, 314] width 151 height 38
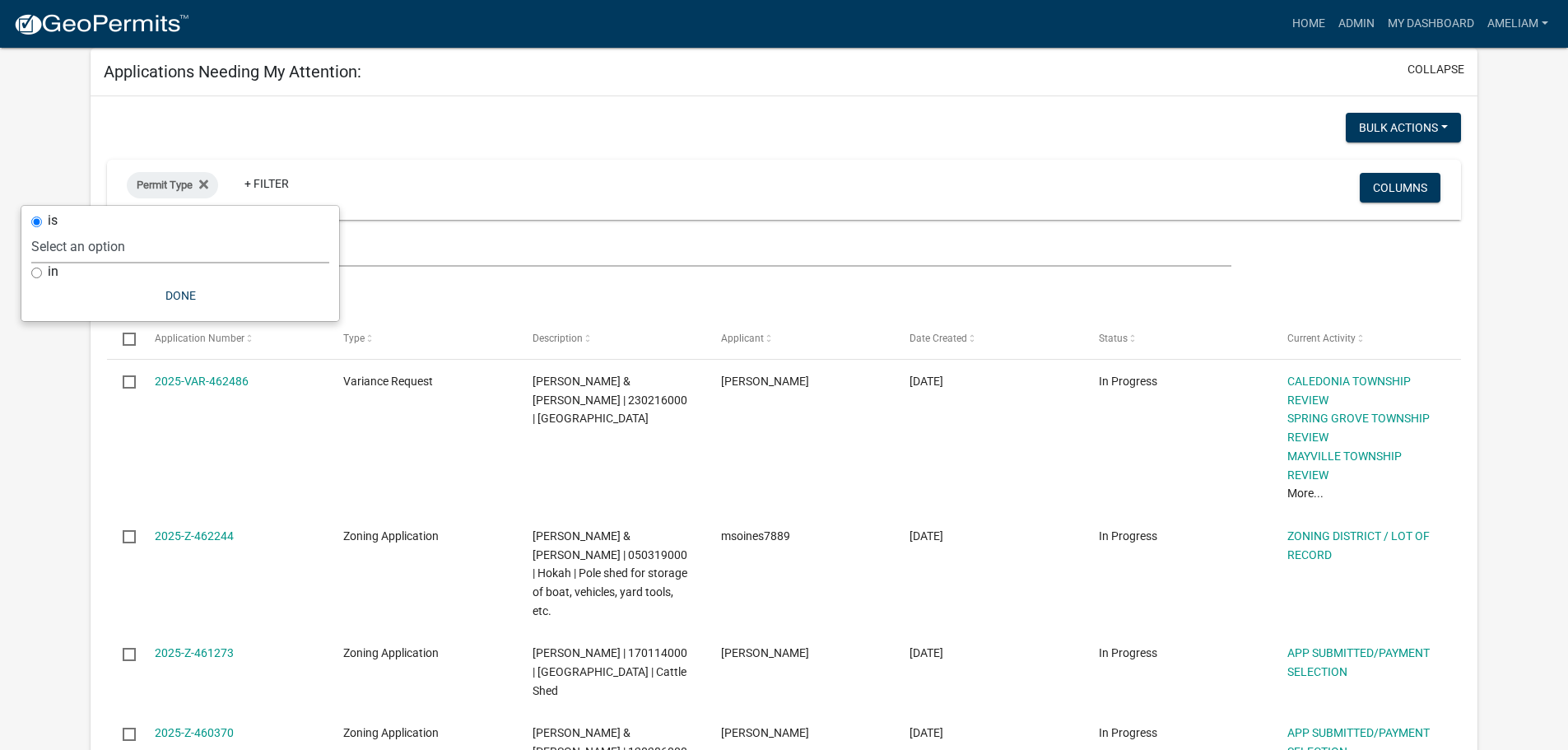
click at [124, 251] on select "Select an option 911 Address Assignment Building Contractor (Registration) Buil…" at bounding box center [180, 247] width 298 height 34
select select "ab47ea82-e657-482e-ae9b-2200b05822c4"
click at [83, 229] on select "Select an option 911 Address Assignment Building Contractor (Registration) Buil…" at bounding box center [180, 247] width 298 height 34
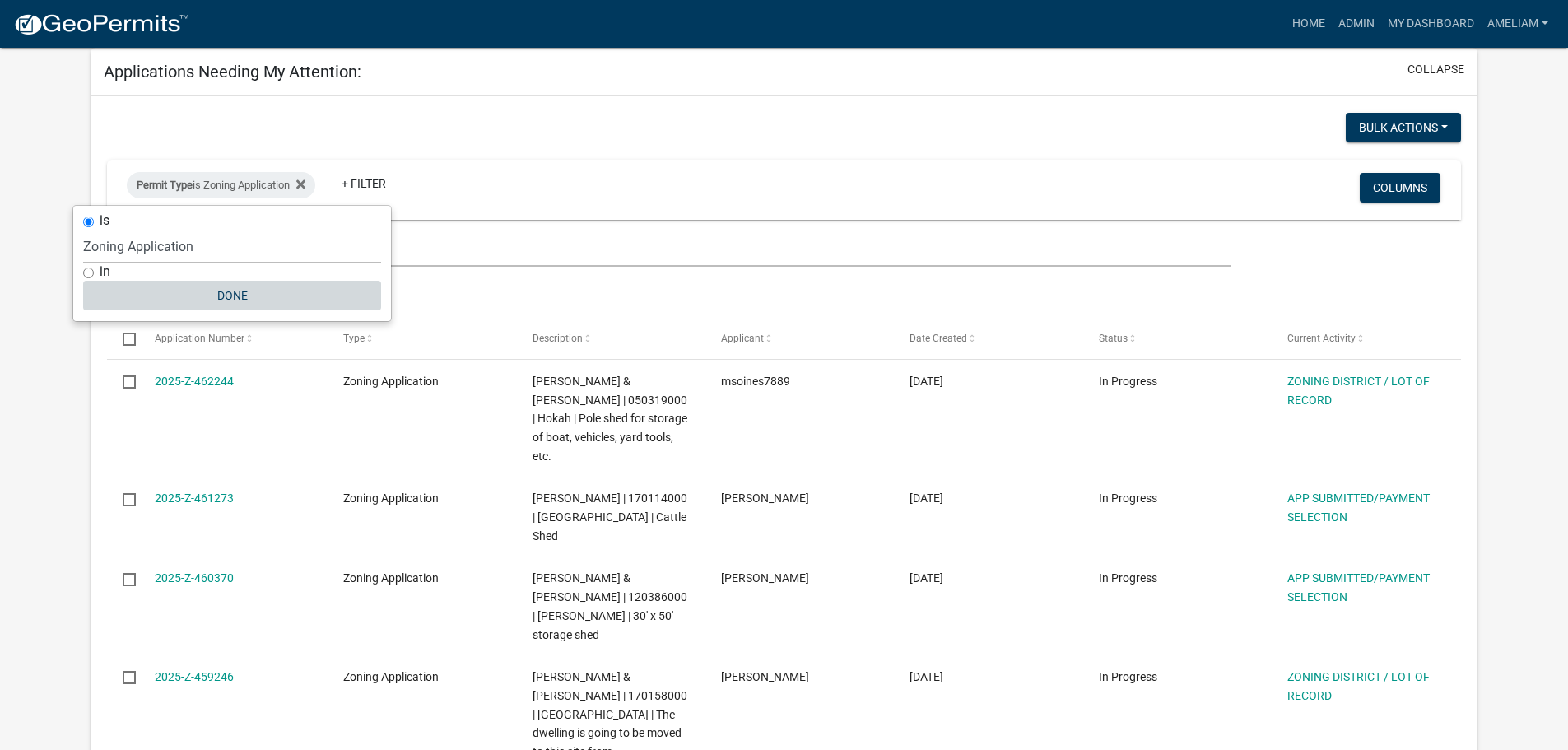
click at [232, 299] on button "Done" at bounding box center [232, 295] width 298 height 29
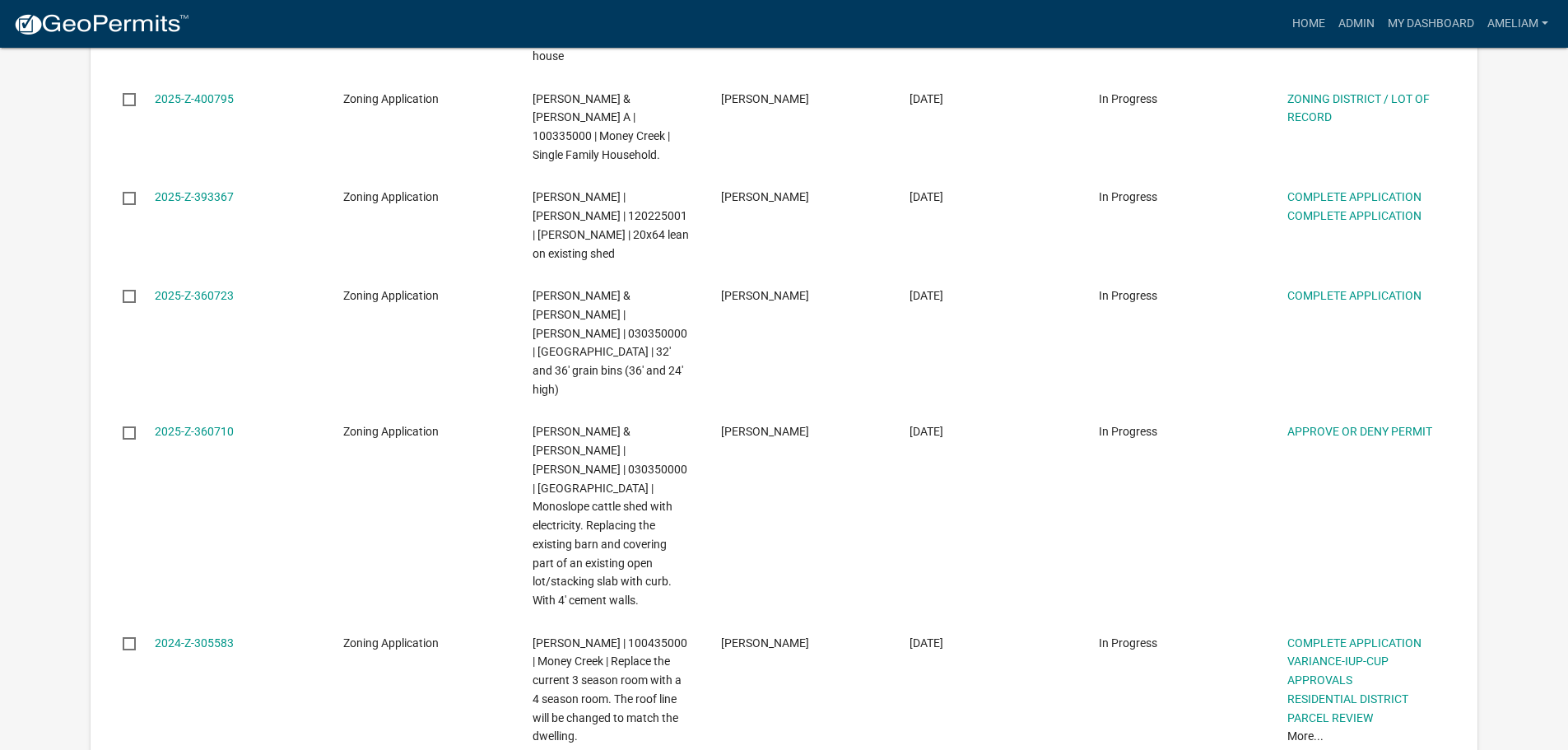
scroll to position [3787, 0]
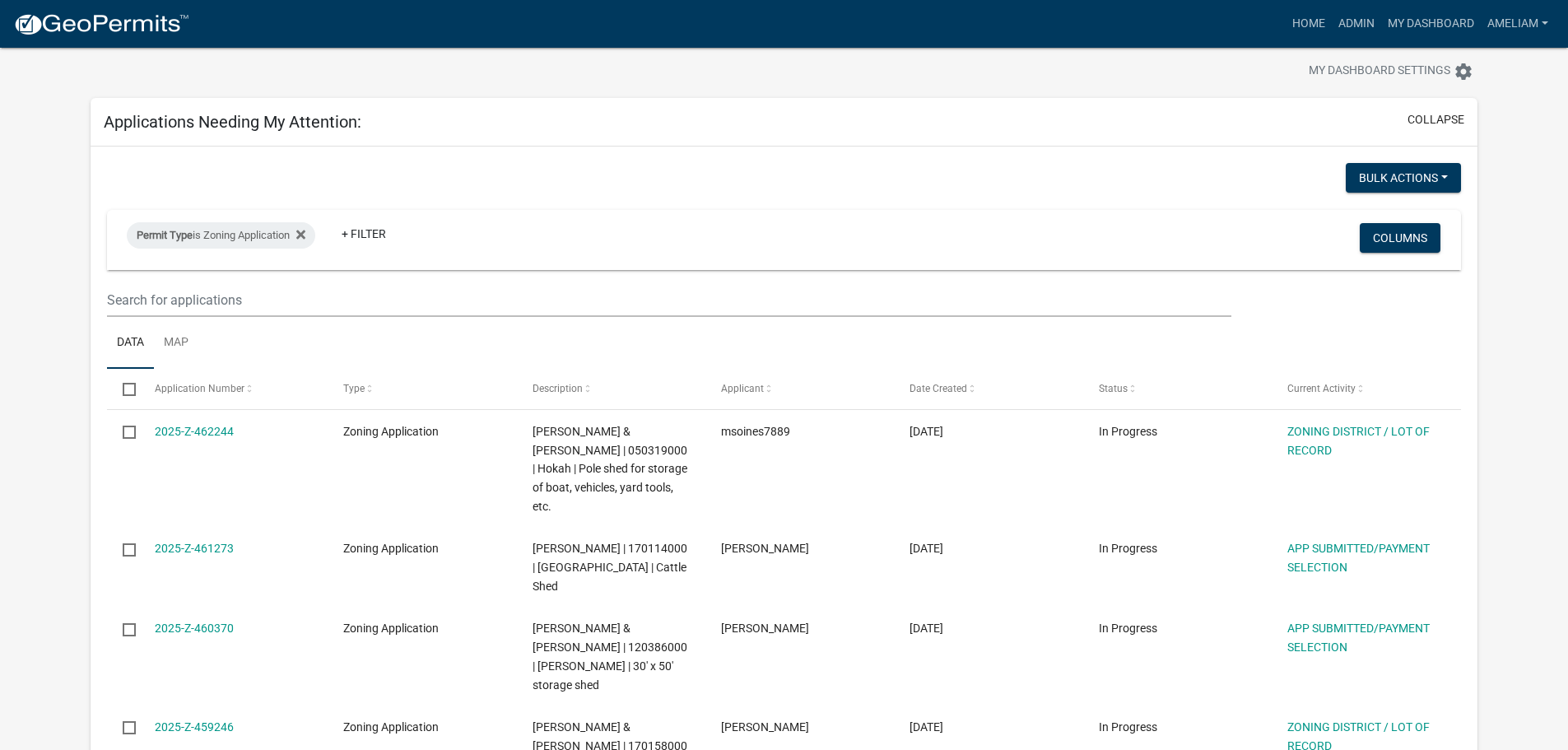
scroll to position [0, 0]
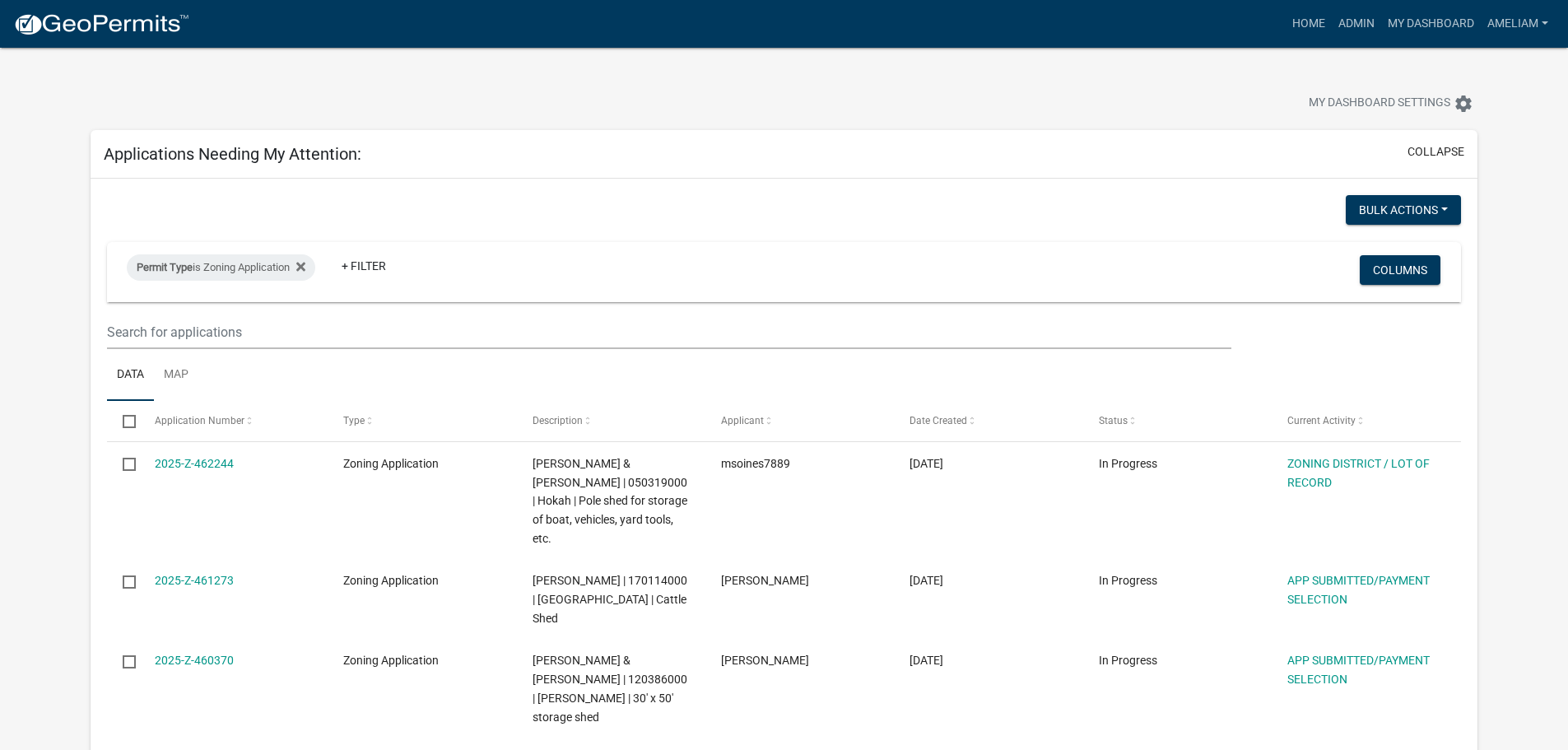
drag, startPoint x: 400, startPoint y: 97, endPoint x: 490, endPoint y: 91, distance: 90.2
click at [401, 97] on div at bounding box center [489, 105] width 823 height 36
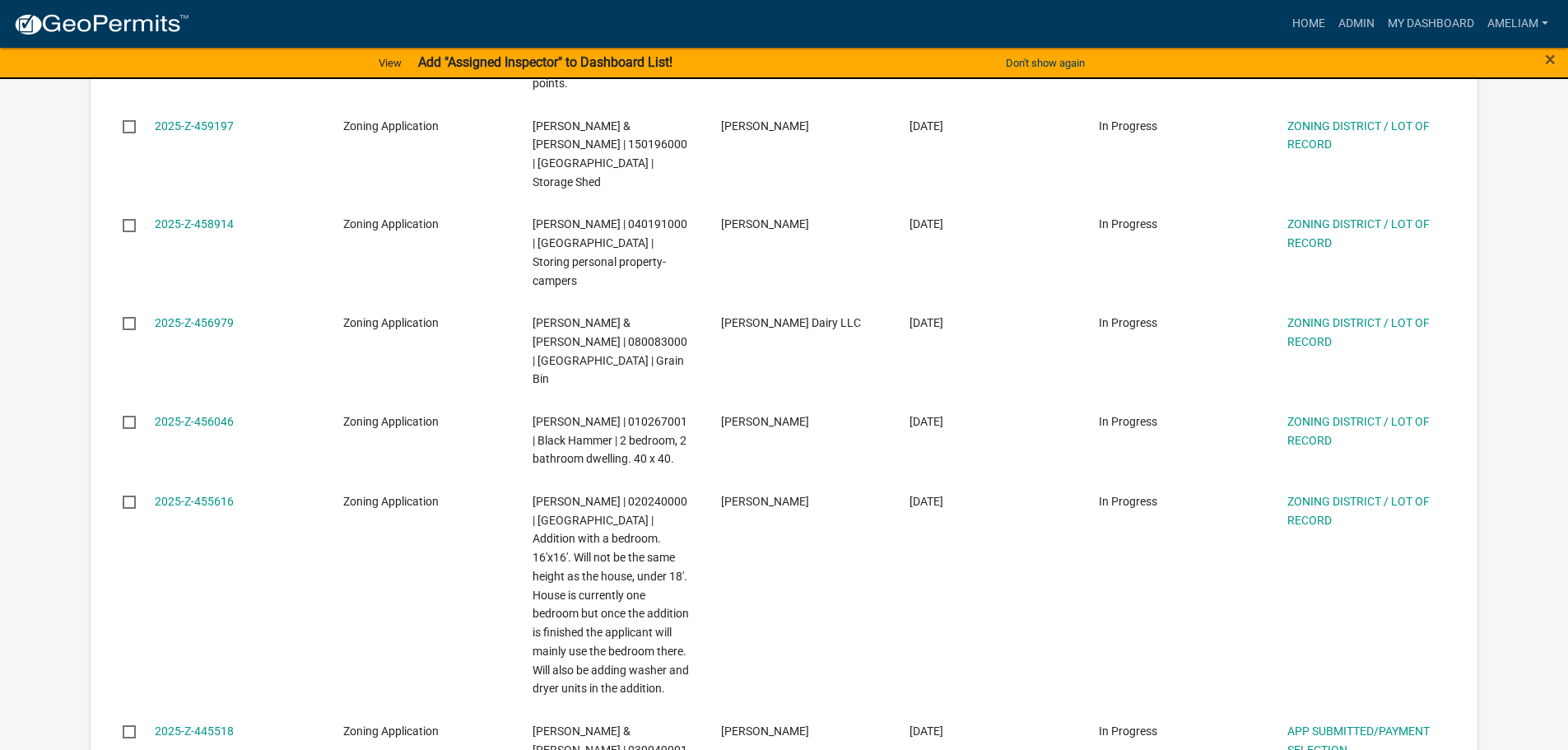
scroll to position [1018, 0]
